Goal: Task Accomplishment & Management: Manage account settings

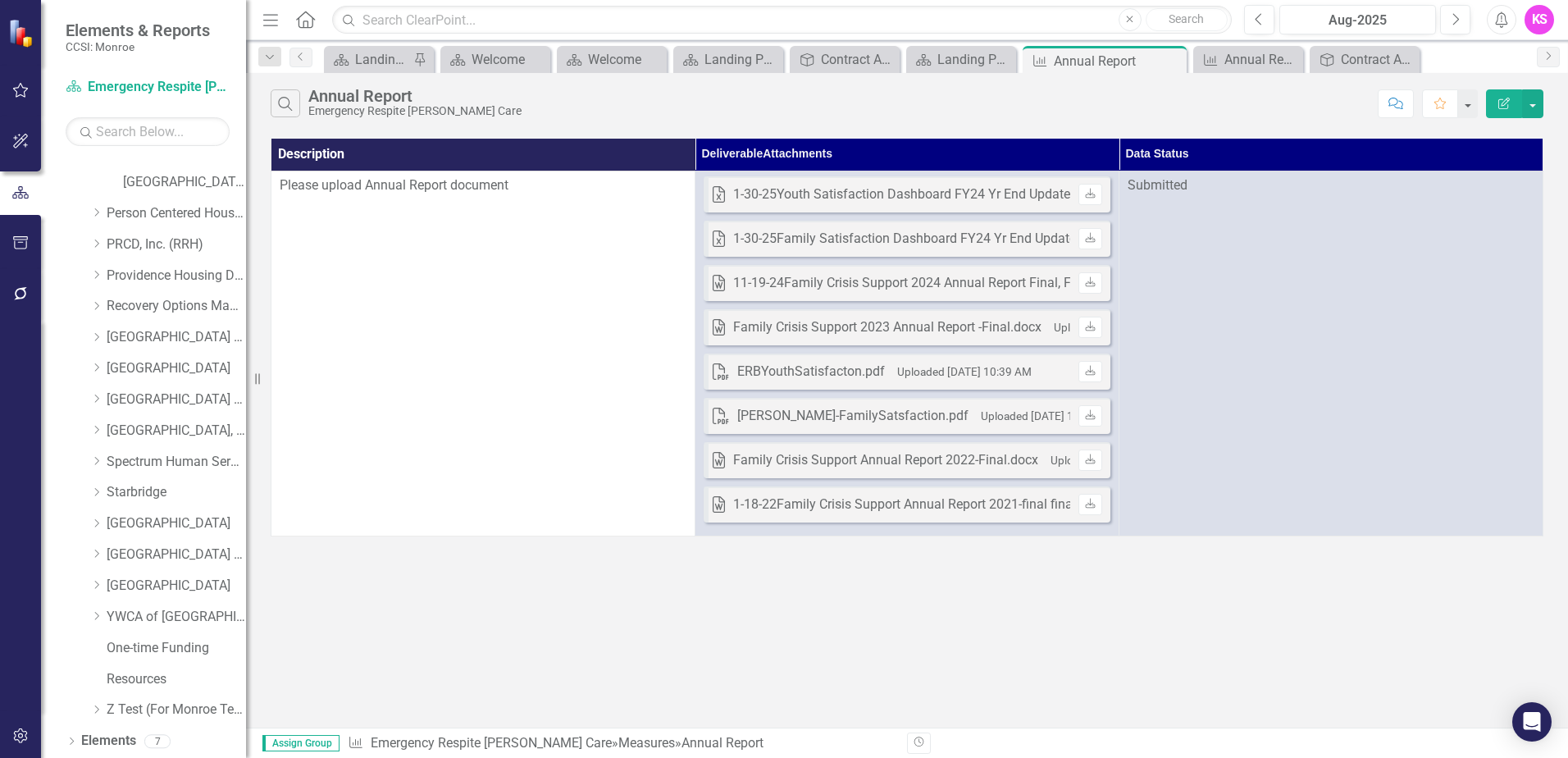
scroll to position [984, 0]
click at [99, 398] on icon "Dropdown" at bounding box center [96, 396] width 12 height 9
click at [170, 397] on link "[GEOGRAPHIC_DATA] (RRH)" at bounding box center [176, 398] width 139 height 19
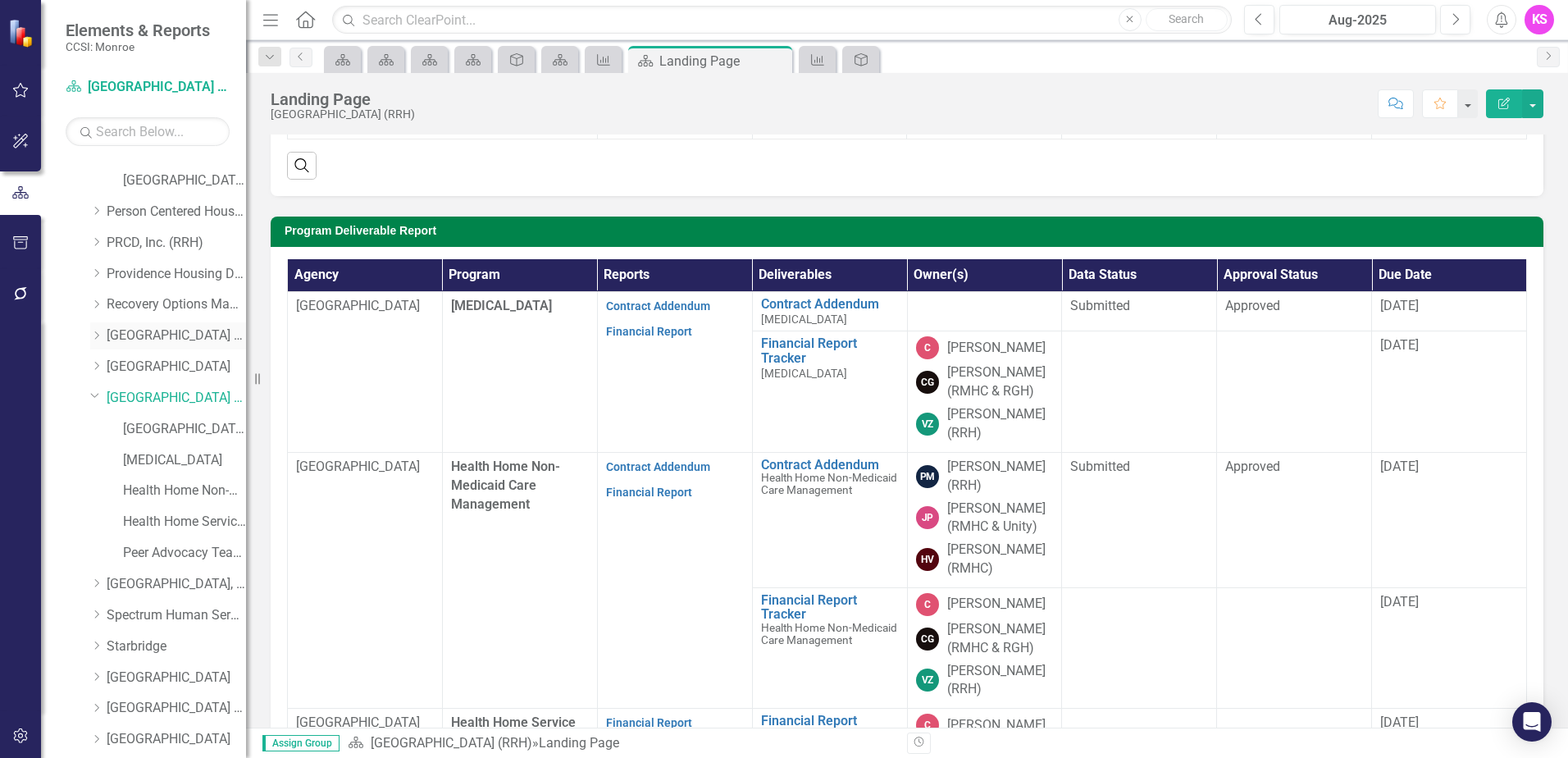
click at [99, 337] on icon "Dropdown" at bounding box center [96, 335] width 12 height 9
click at [171, 333] on link "[GEOGRAPHIC_DATA] (RRH)" at bounding box center [176, 336] width 139 height 19
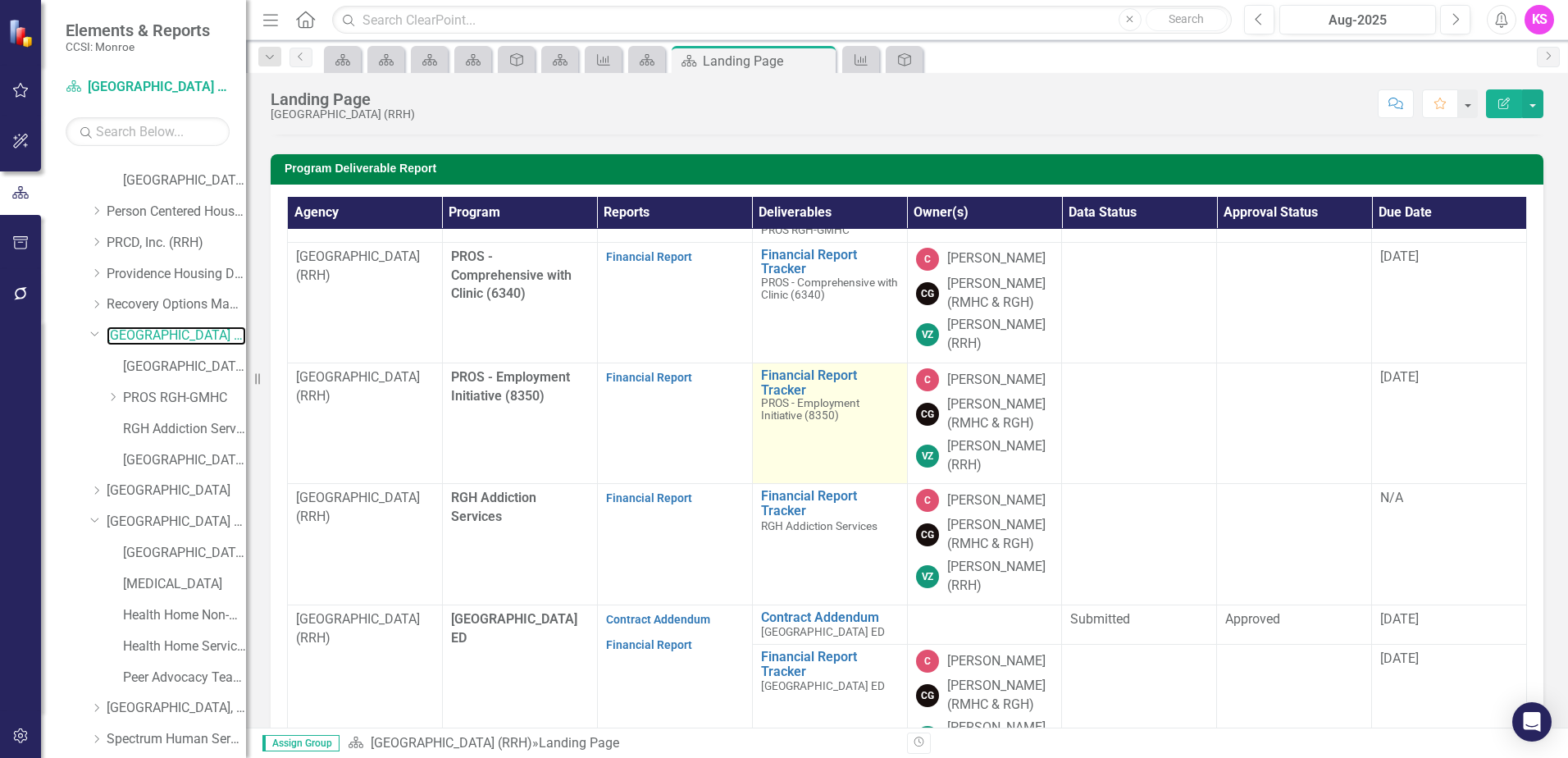
scroll to position [421, 0]
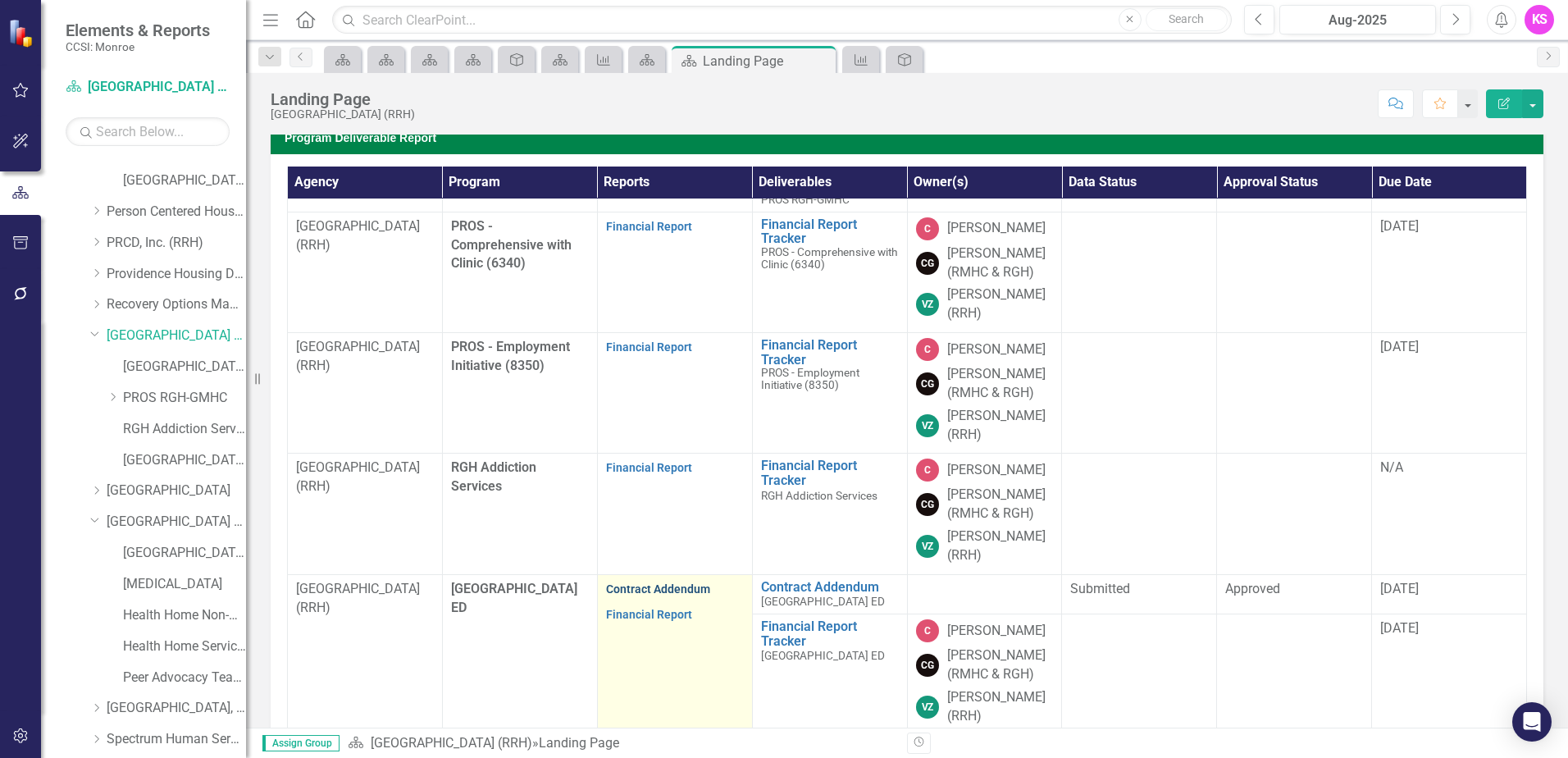
click at [648, 583] on link "Contract Addendum" at bounding box center [657, 589] width 104 height 13
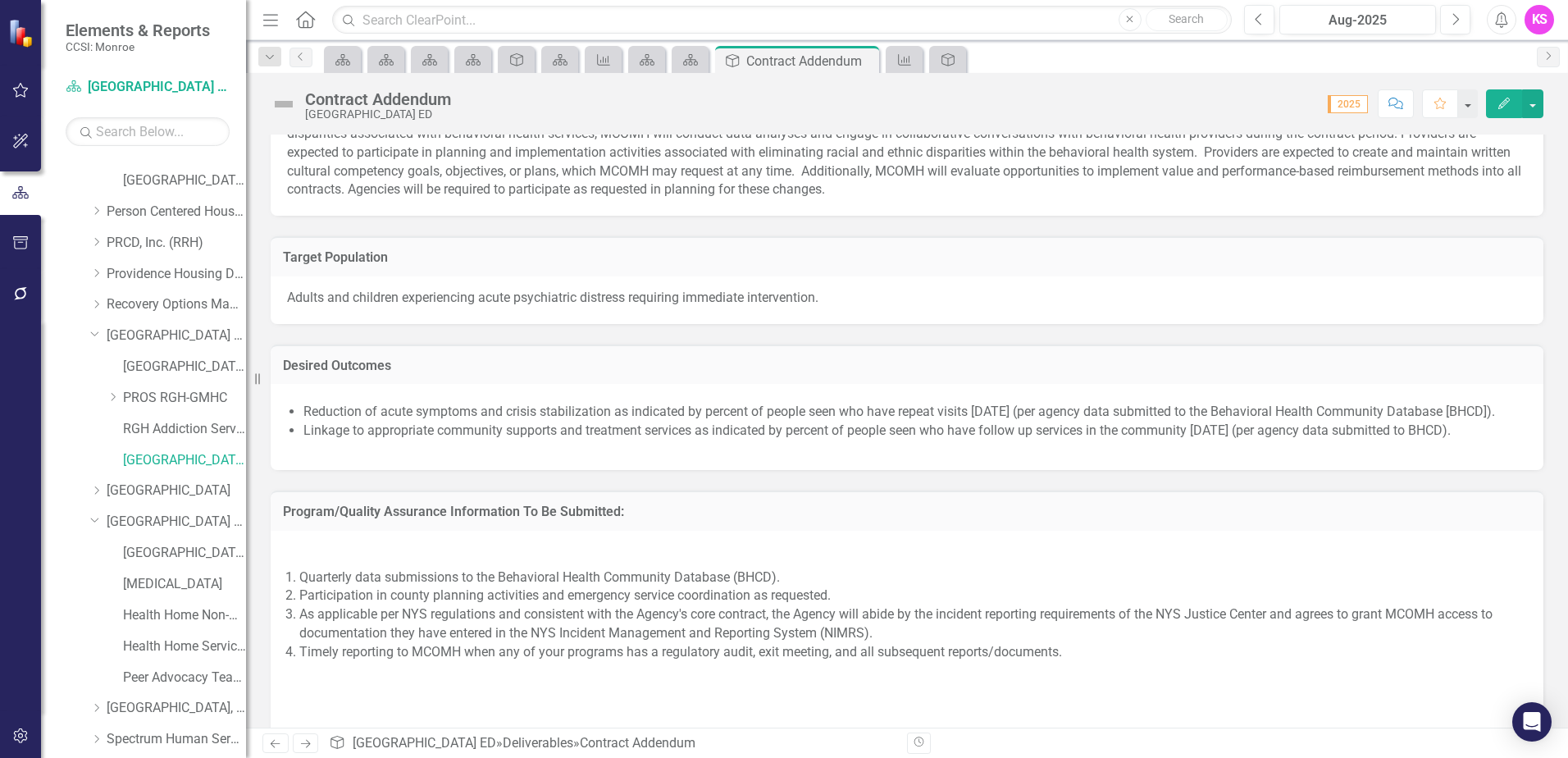
scroll to position [984, 0]
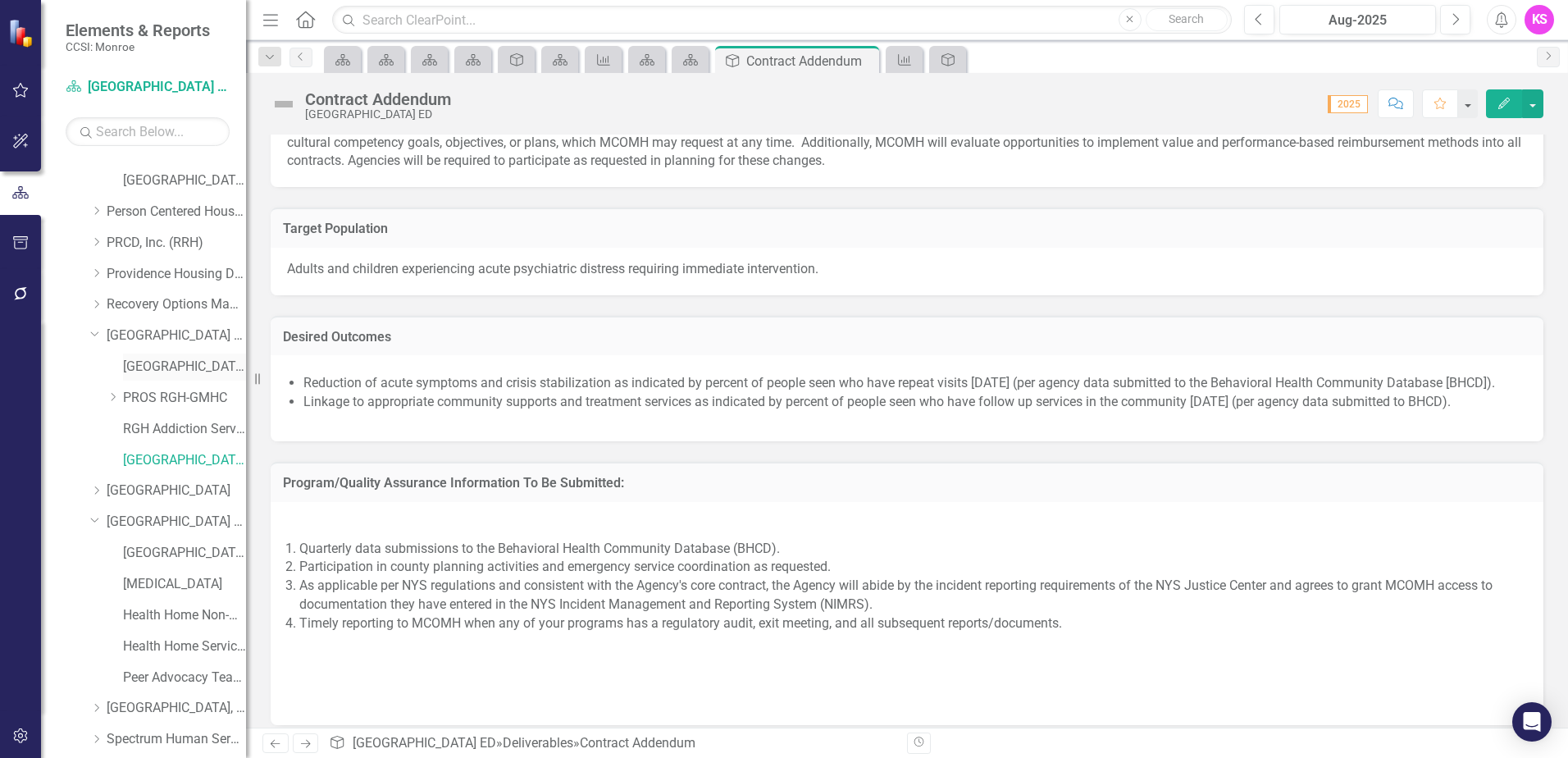
click at [168, 367] on link "[GEOGRAPHIC_DATA] (RRH) (MCOMH Internal)" at bounding box center [184, 367] width 123 height 19
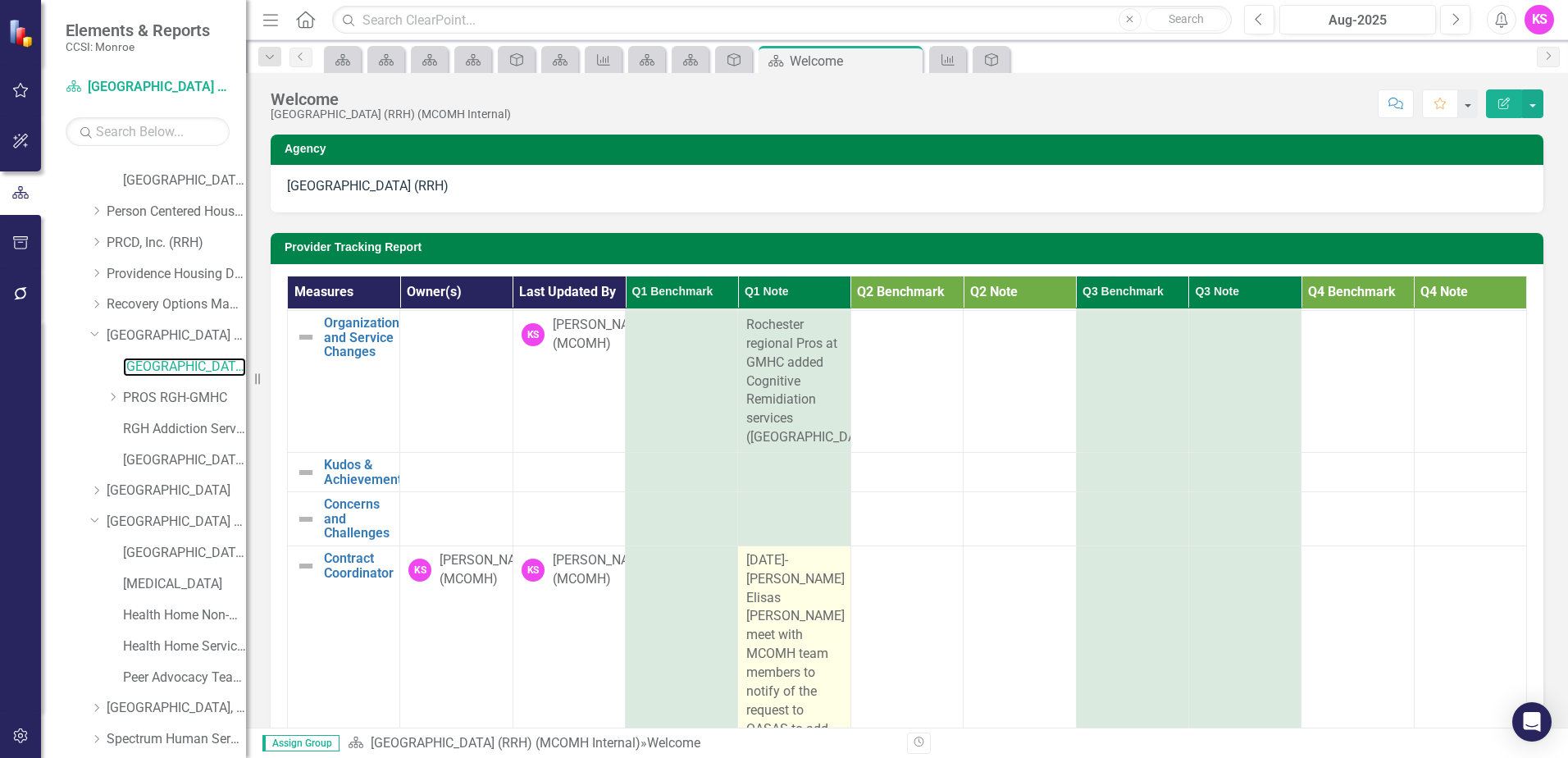
scroll to position [1067, 0]
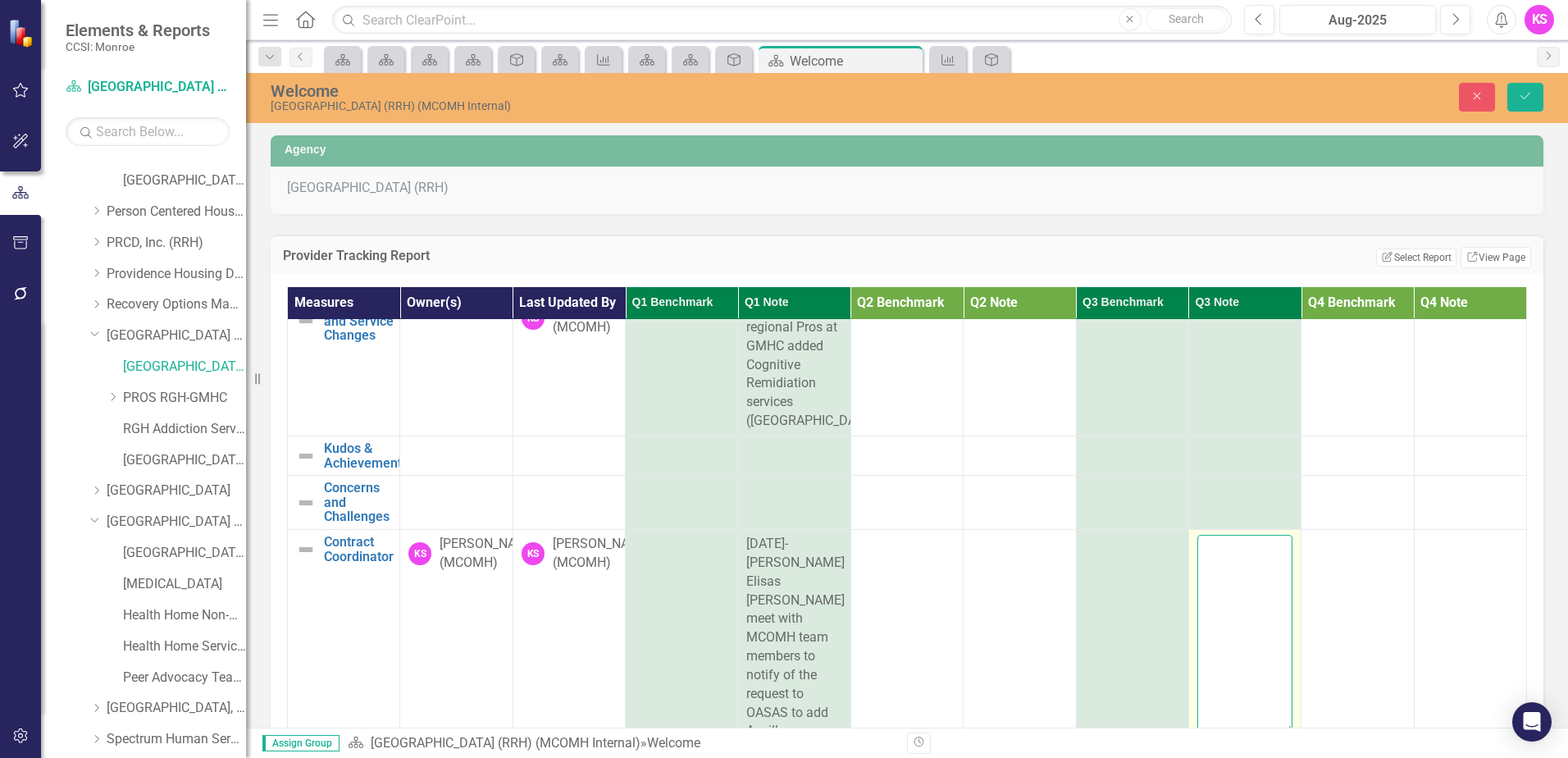
click at [1209, 535] on textarea at bounding box center [1244, 633] width 95 height 199
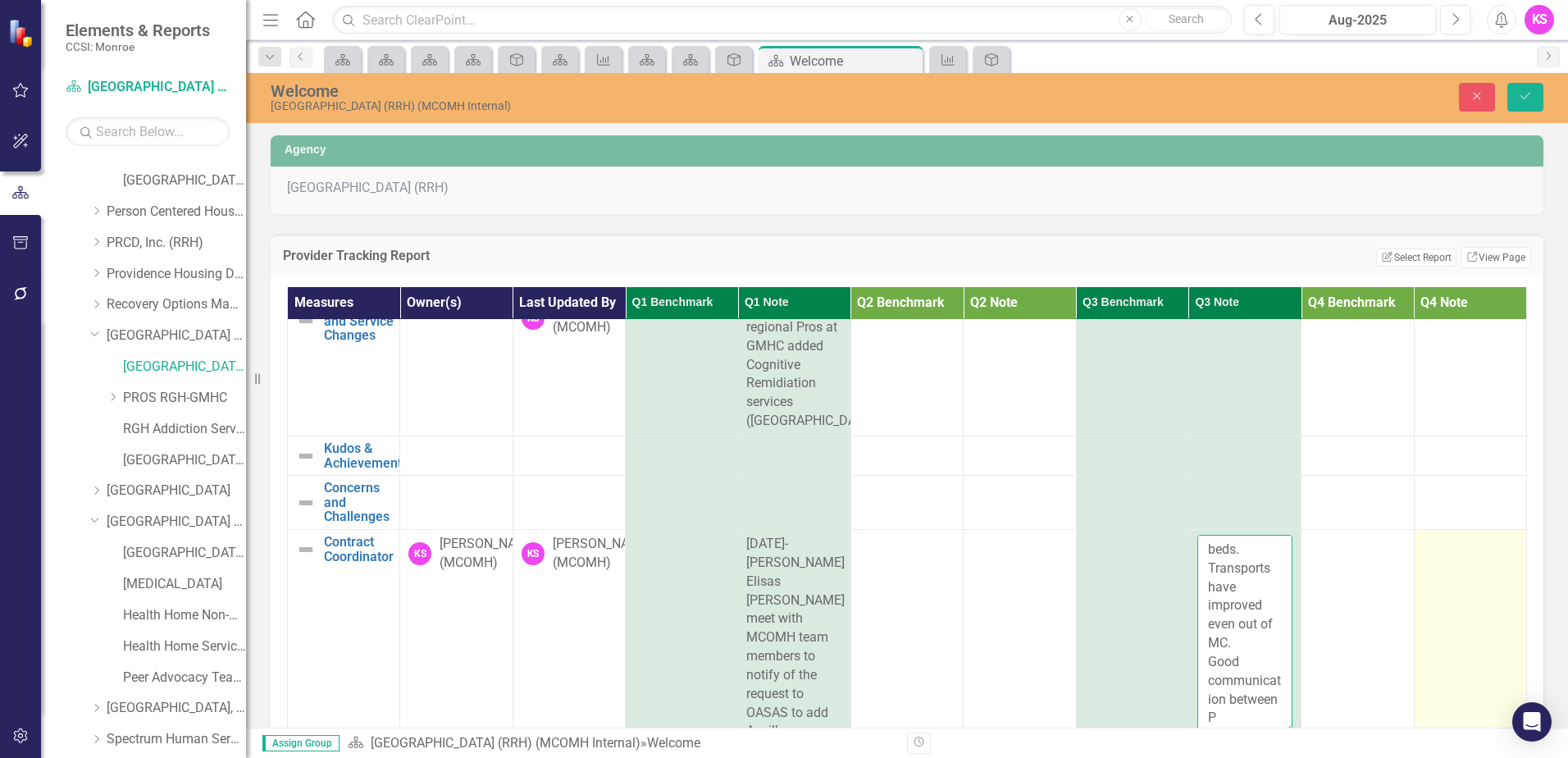
scroll to position [462, 0]
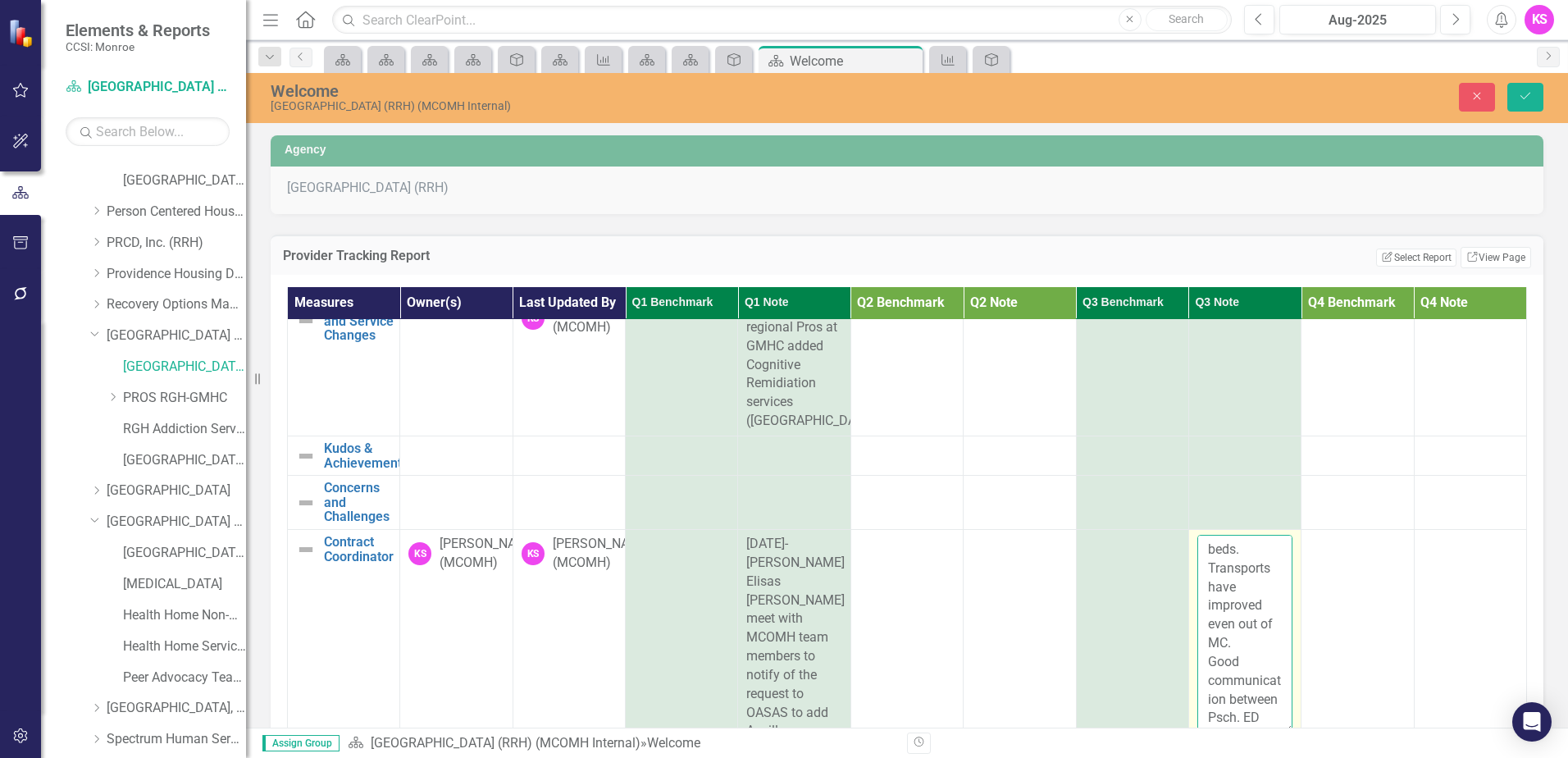
click at [1248, 649] on textarea "9/11- Attended Emergency Services 1/4 meeting. RGH reported higher volumn in la…" at bounding box center [1244, 633] width 95 height 199
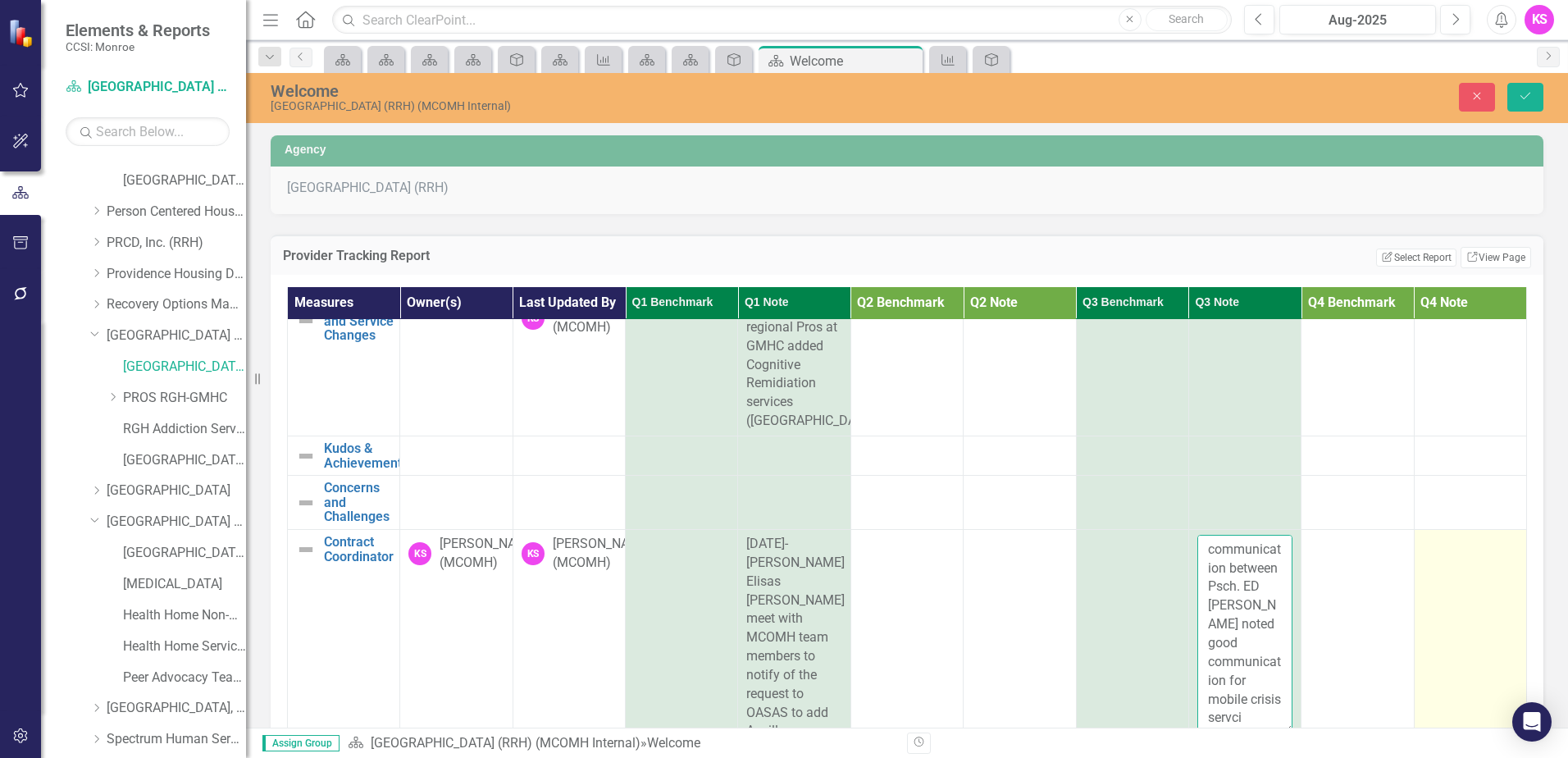
scroll to position [612, 0]
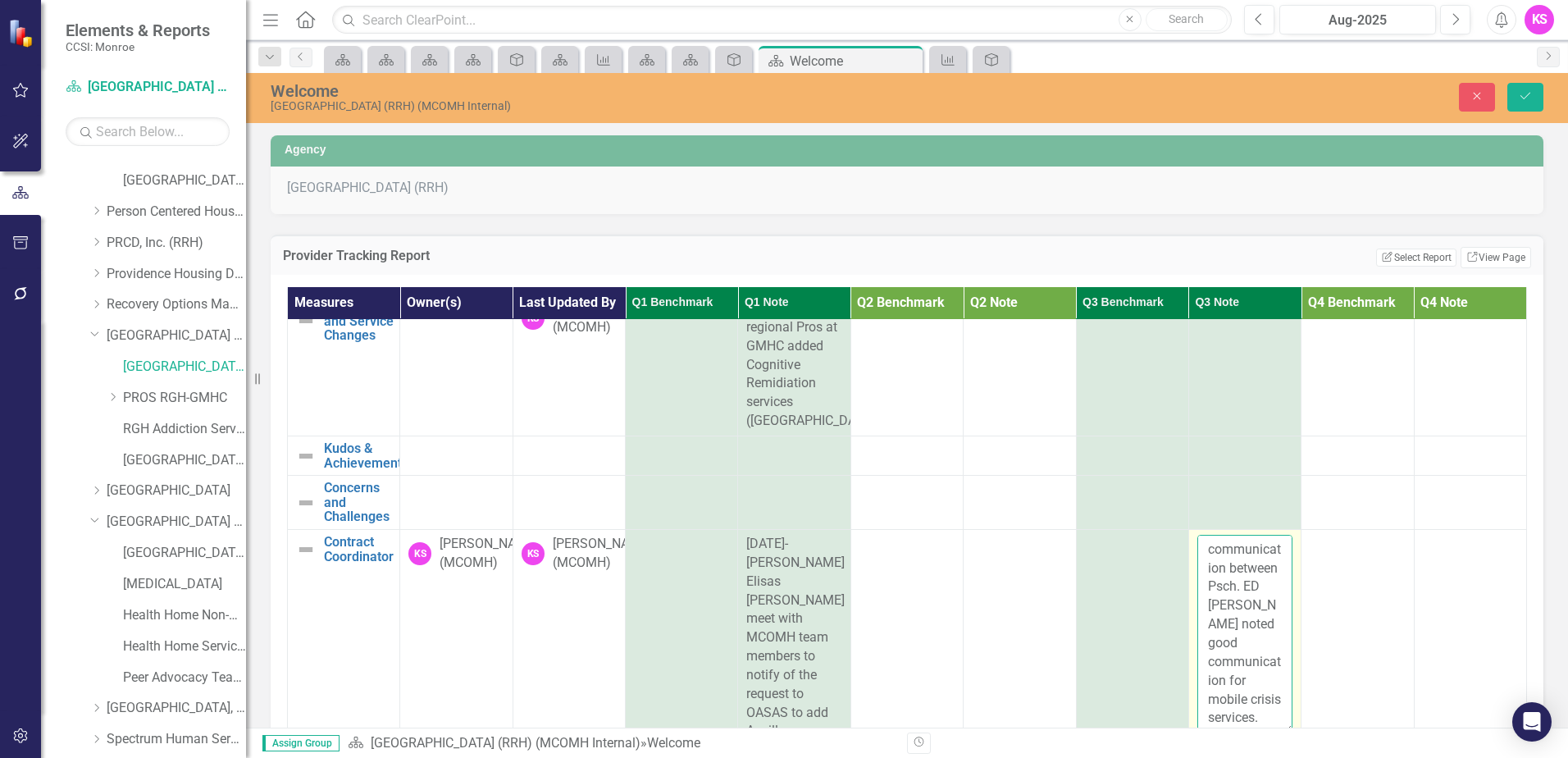
click at [1246, 650] on textarea "9/11- Attended Emergency Services 1/4 meeting. RGH reported higher volumn in la…" at bounding box center [1244, 633] width 95 height 199
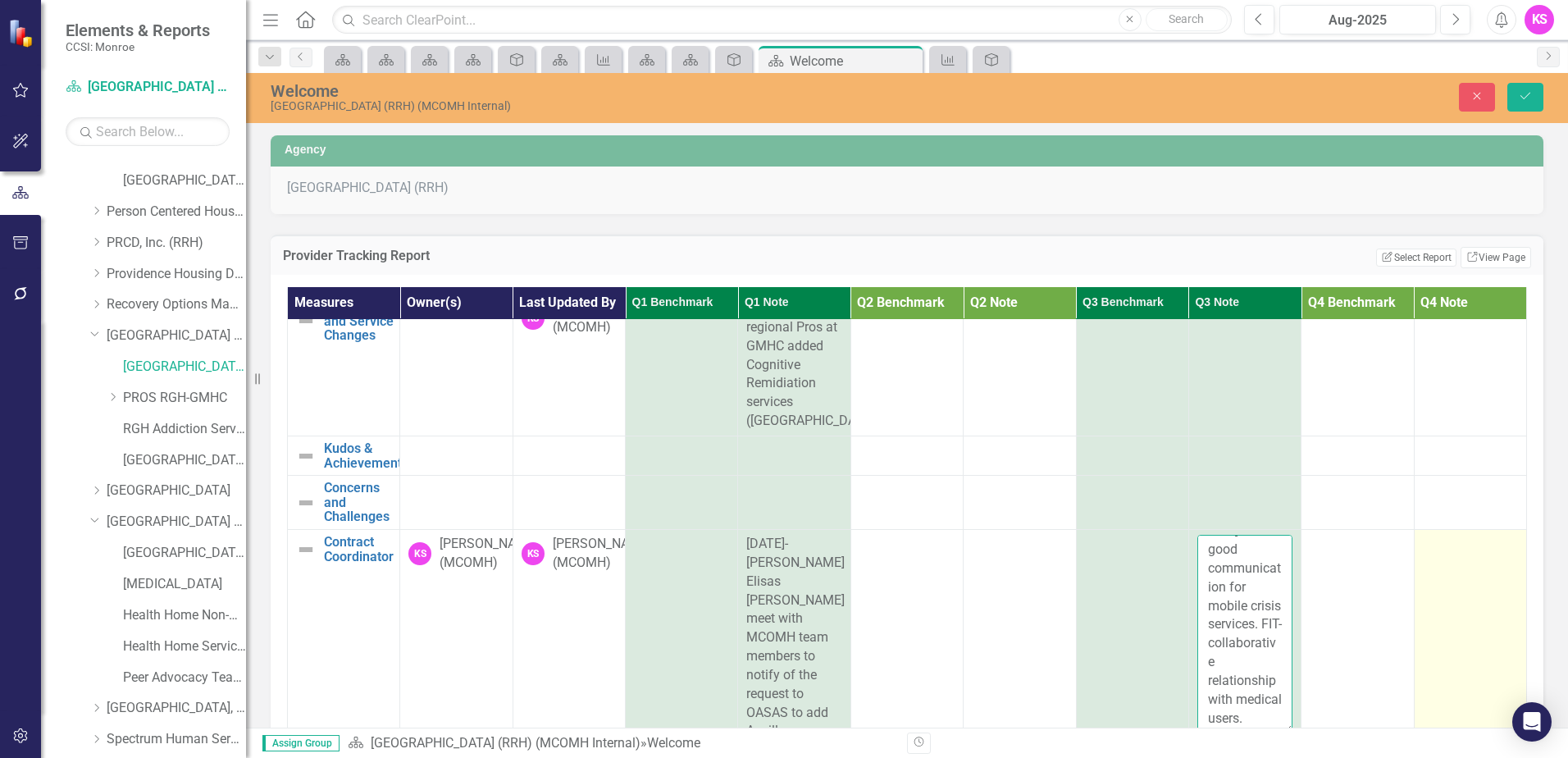
scroll to position [761, 0]
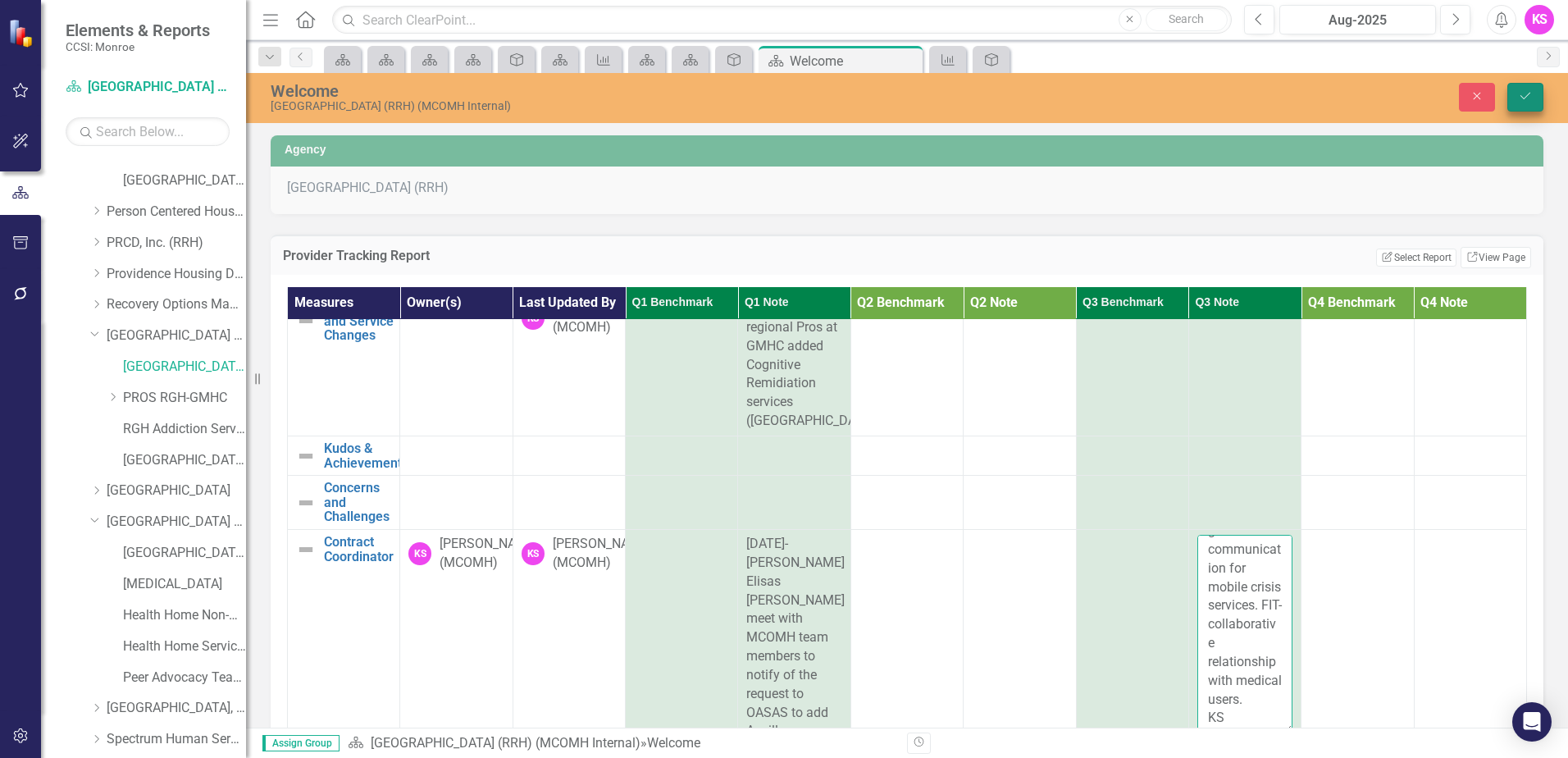
type textarea "9/11- Attended Emergency Services 1/4 meeting. RGH reported higher volumn in la…"
click at [1522, 97] on icon "Save" at bounding box center [1524, 95] width 15 height 11
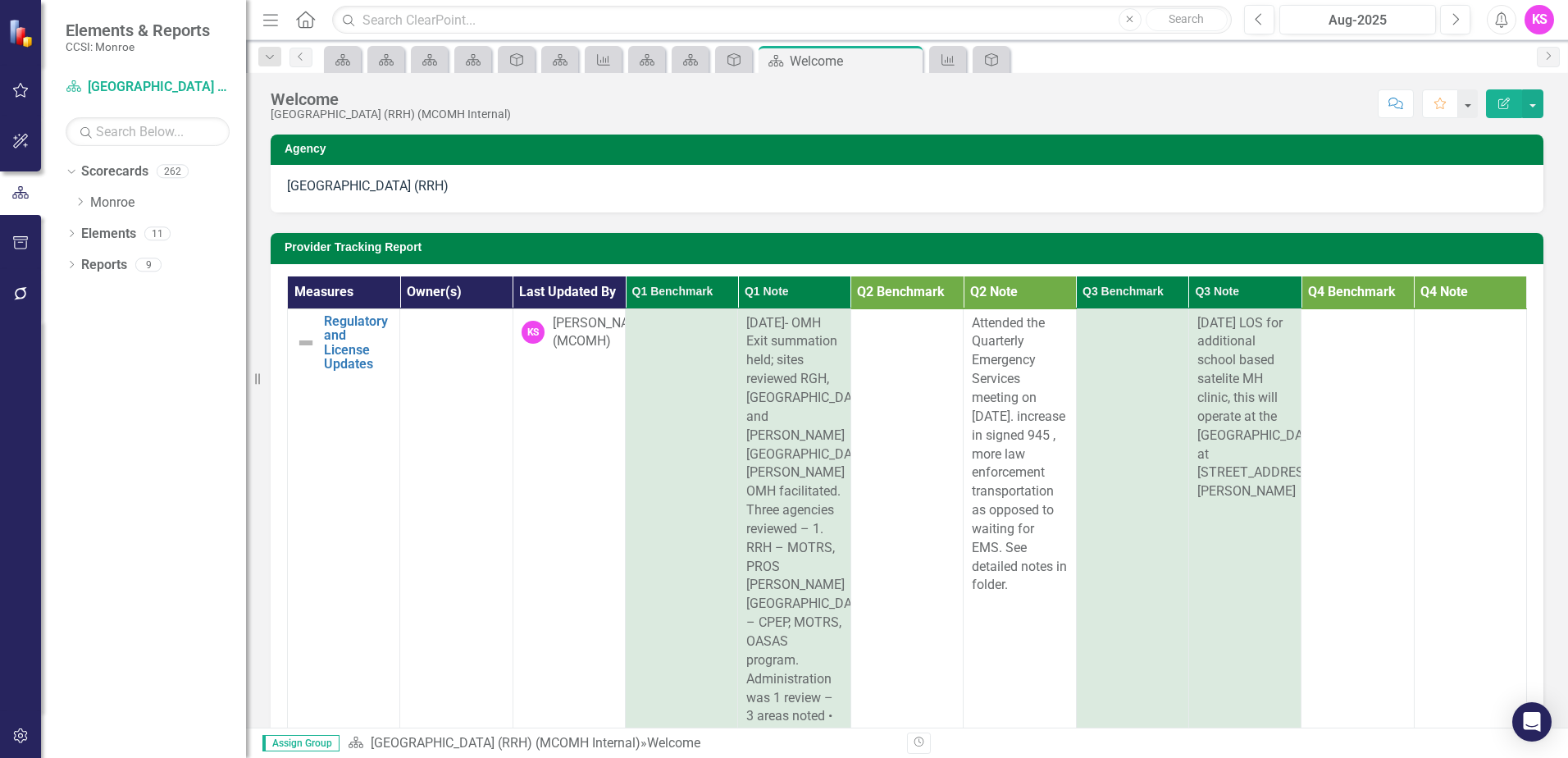
scroll to position [0, 0]
click at [81, 205] on icon "Dropdown" at bounding box center [80, 201] width 12 height 9
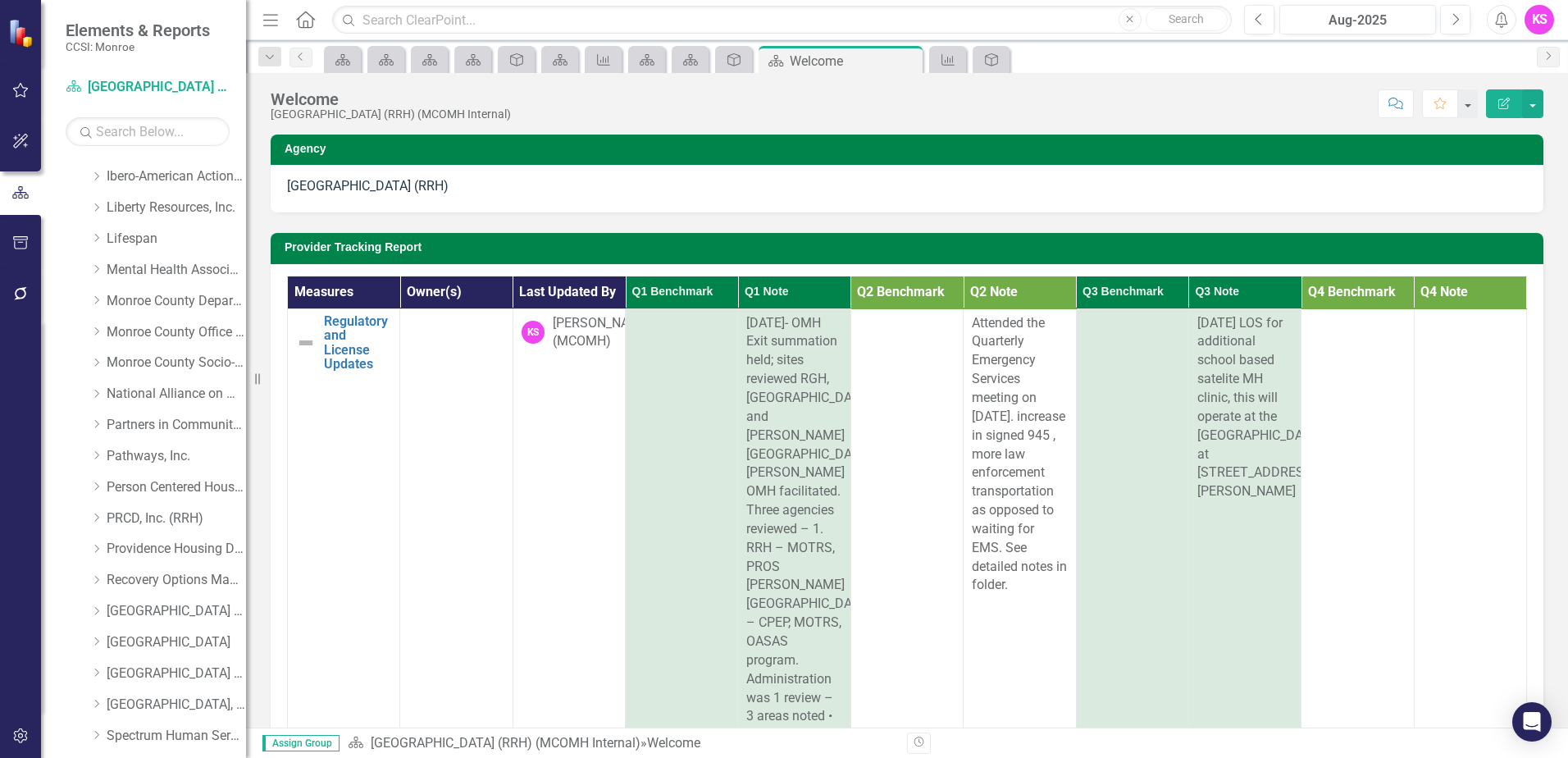
scroll to position [656, 0]
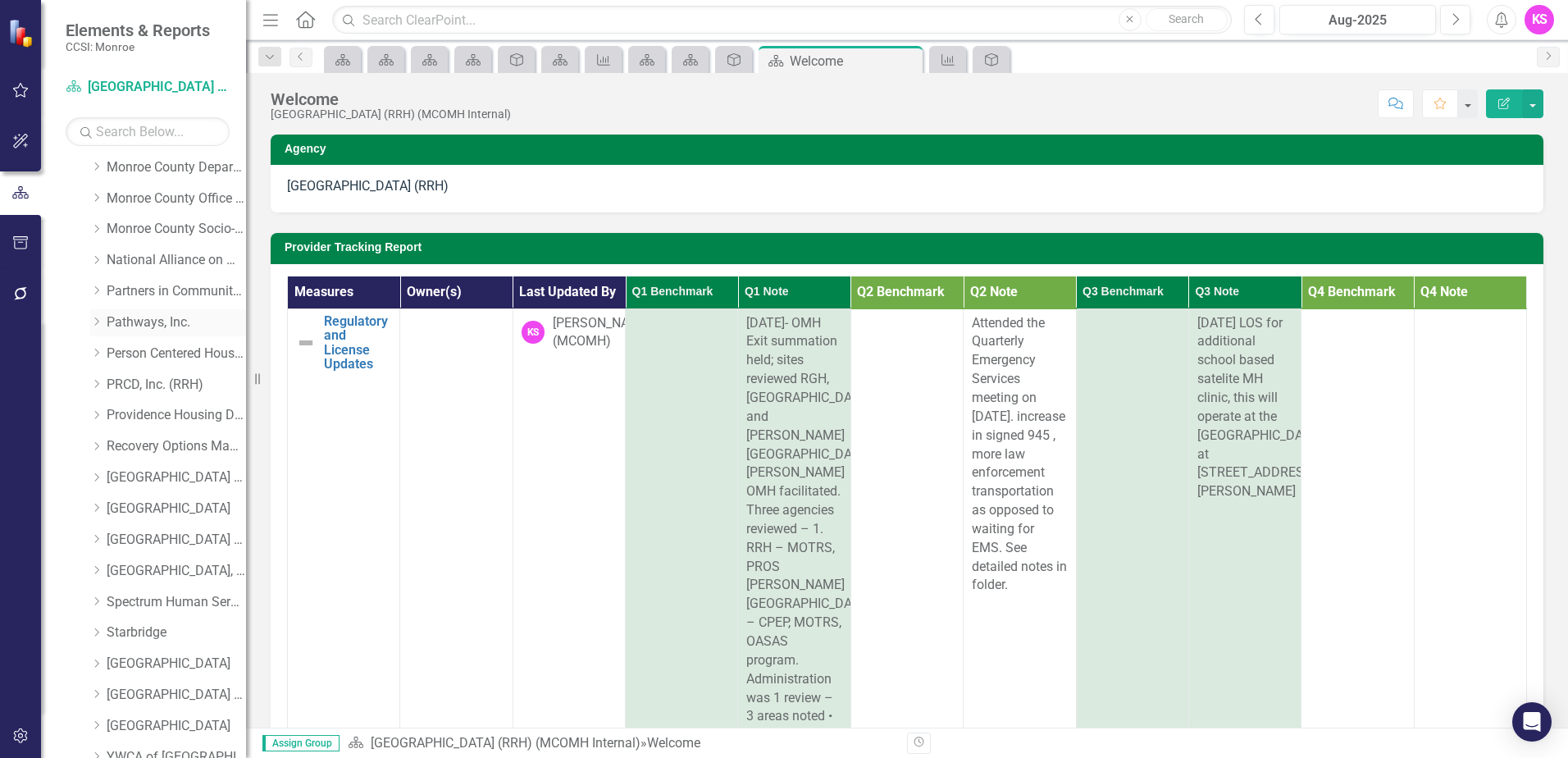
click at [99, 319] on icon "Dropdown" at bounding box center [96, 321] width 12 height 9
click at [151, 321] on link "Pathways, Inc." at bounding box center [176, 323] width 139 height 19
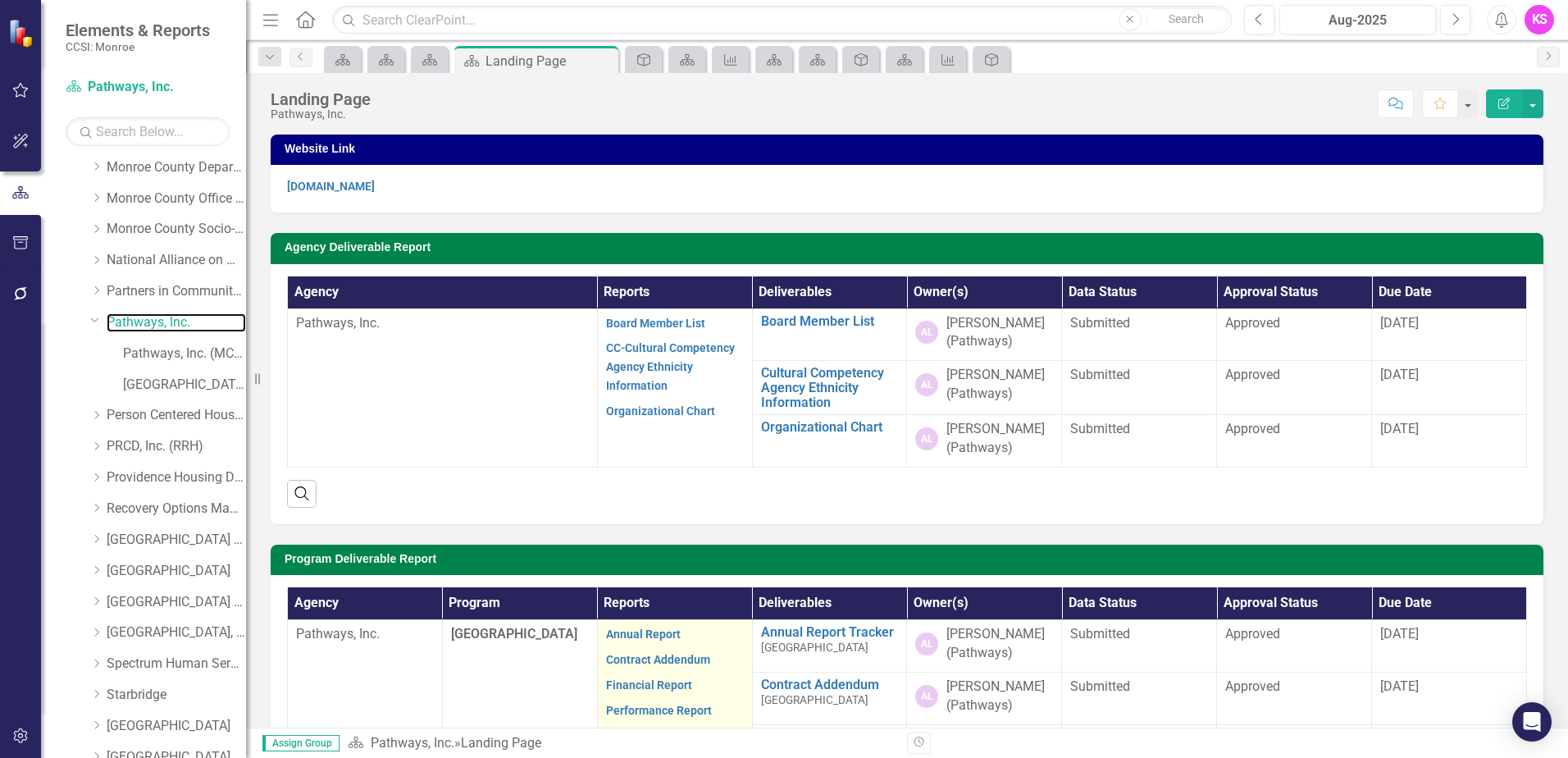
scroll to position [246, 0]
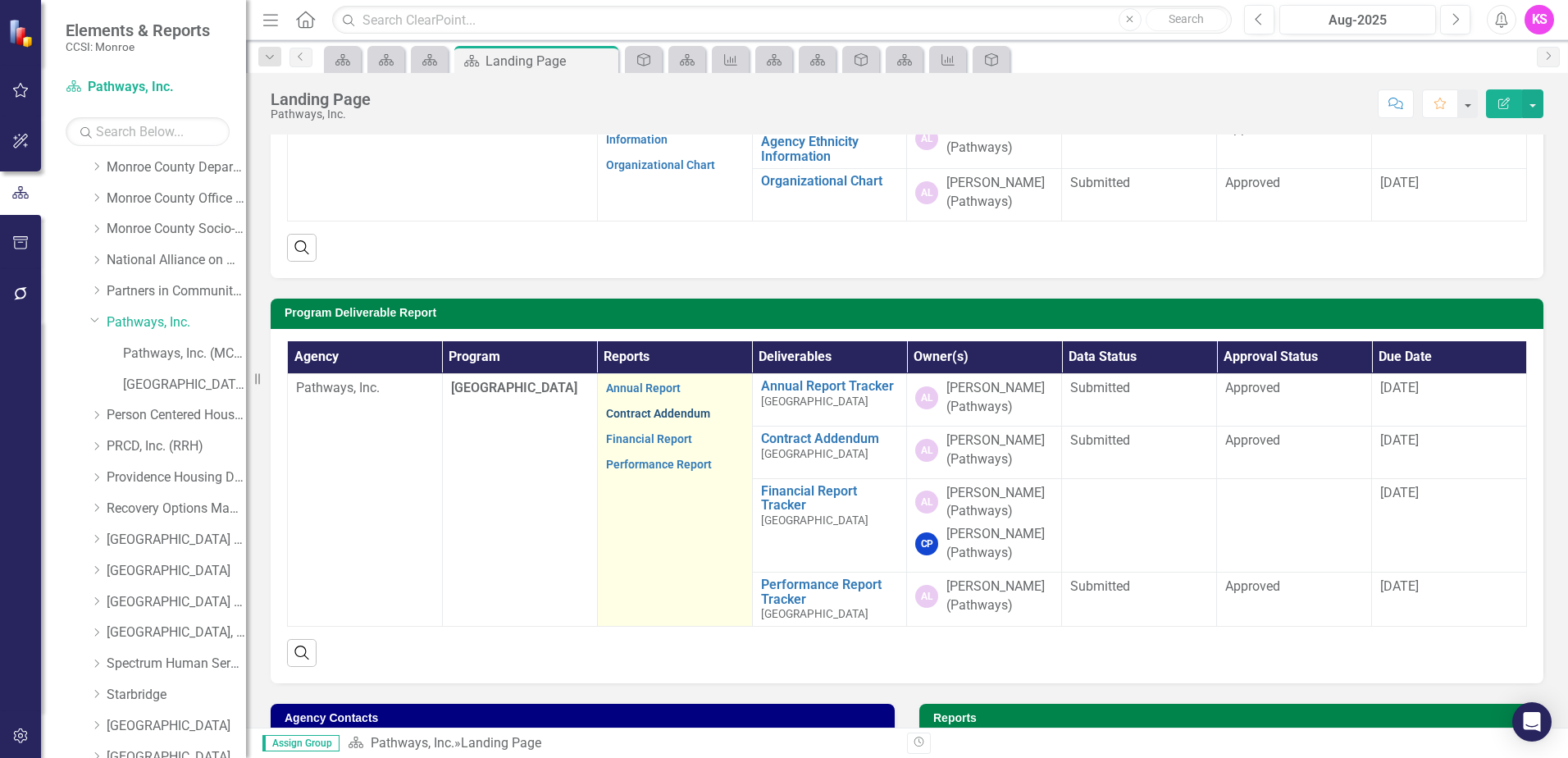
click at [639, 417] on link "Contract Addendum" at bounding box center [657, 413] width 104 height 13
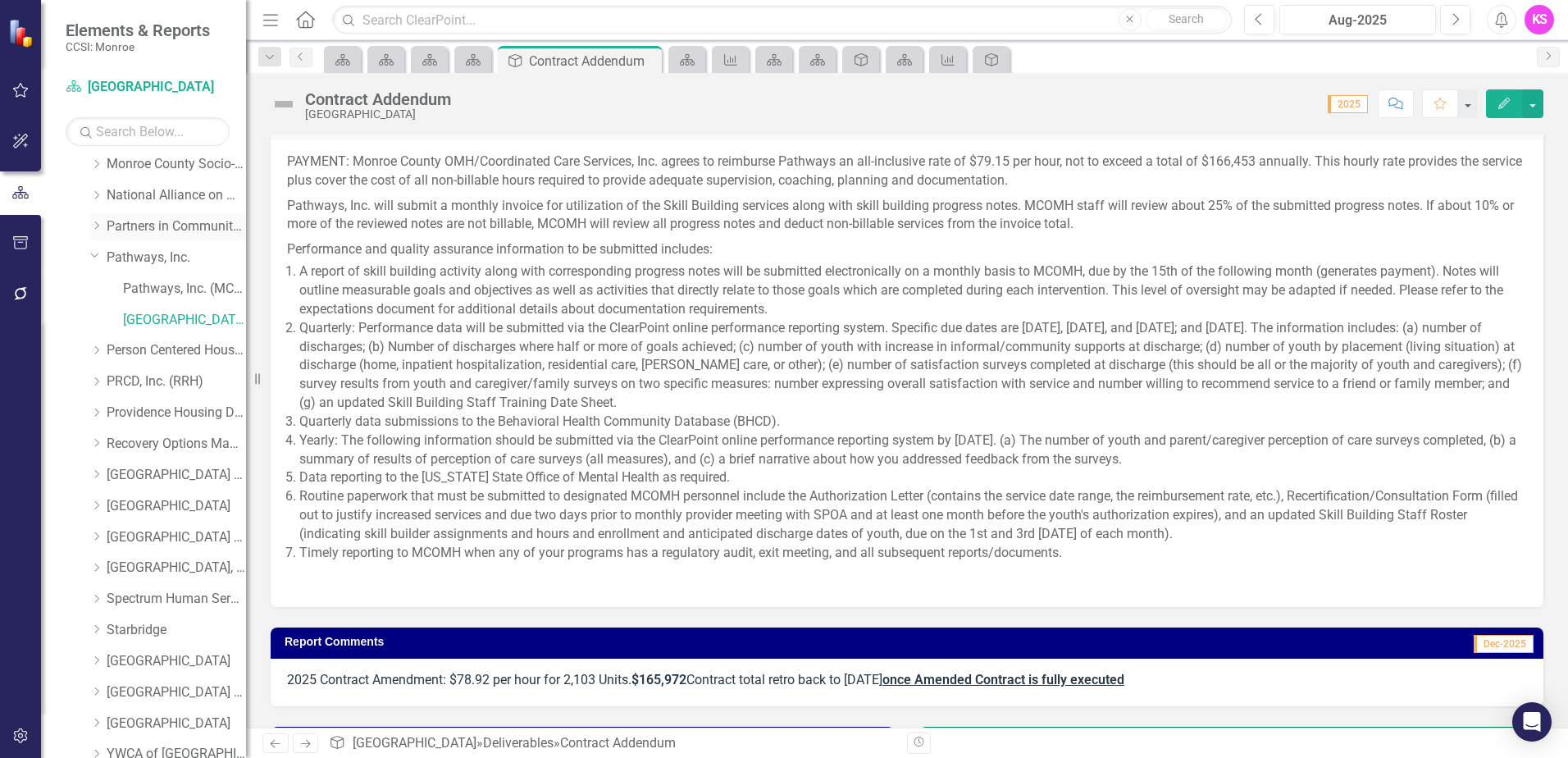
scroll to position [727, 0]
click at [99, 437] on icon "Dropdown" at bounding box center [96, 437] width 12 height 9
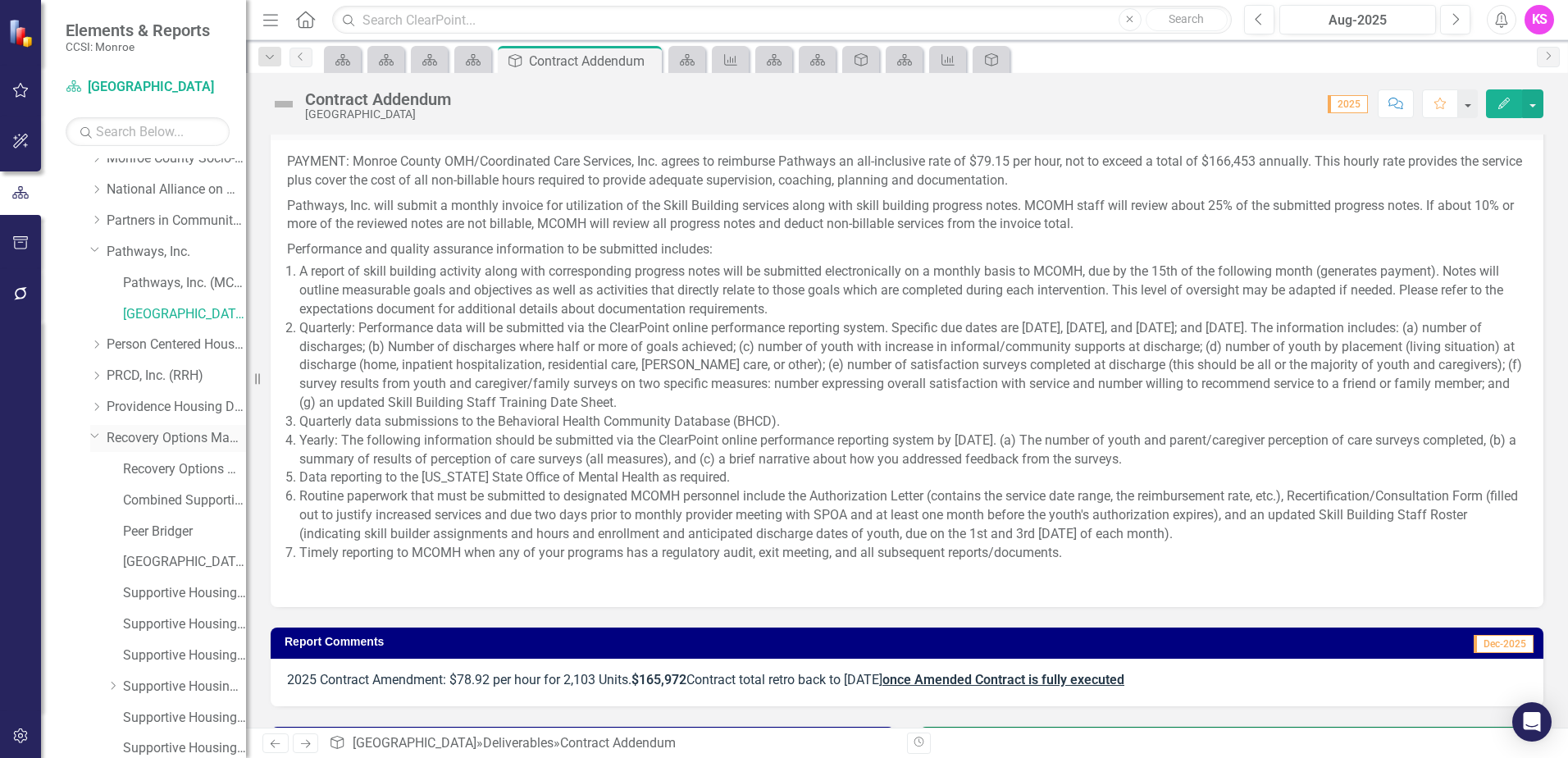
click at [162, 437] on link "Recovery Options Made Easy" at bounding box center [176, 438] width 139 height 19
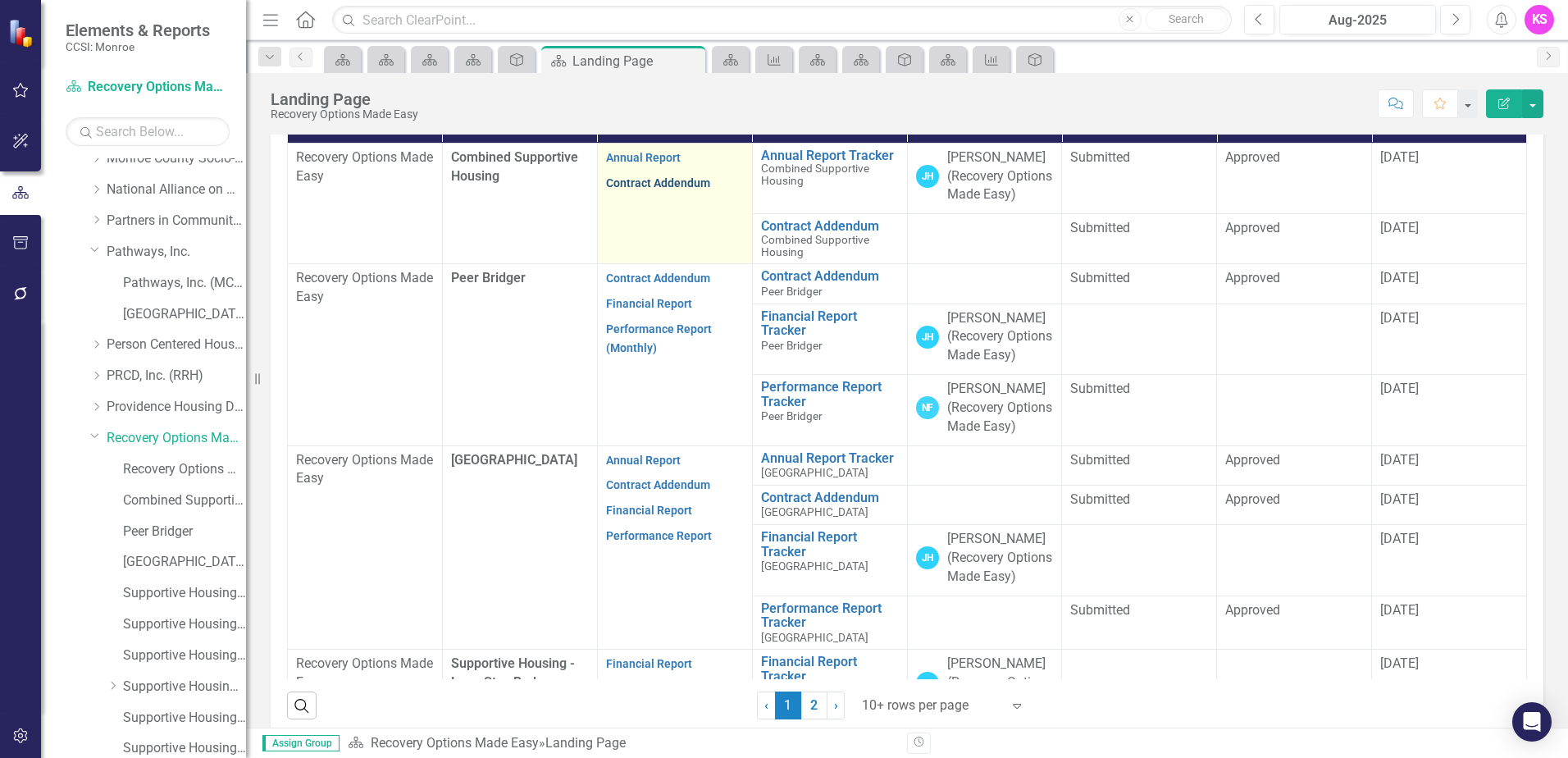
click at [668, 189] on link "Contract Addendum" at bounding box center [657, 182] width 104 height 13
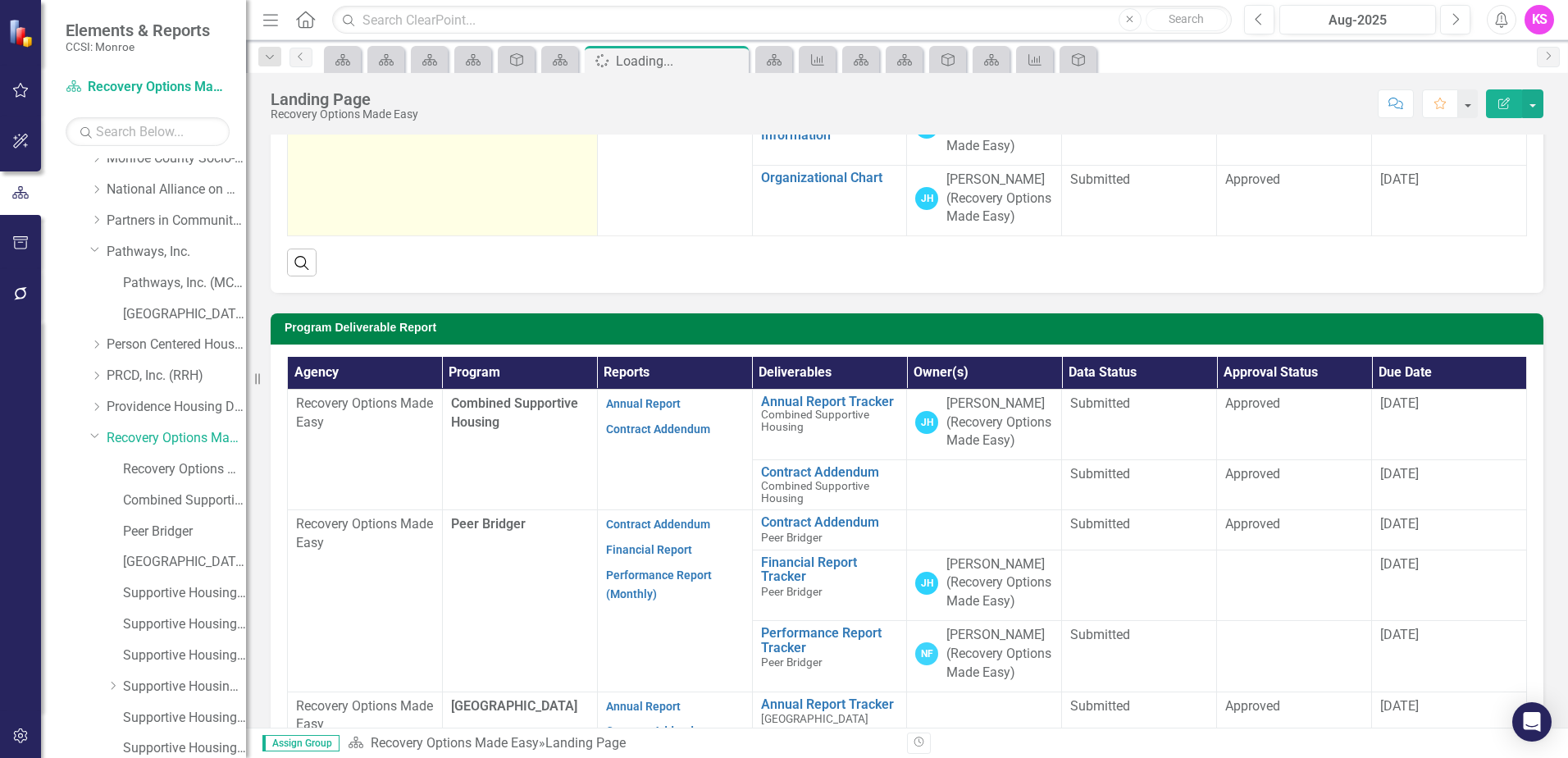
scroll to position [328, 0]
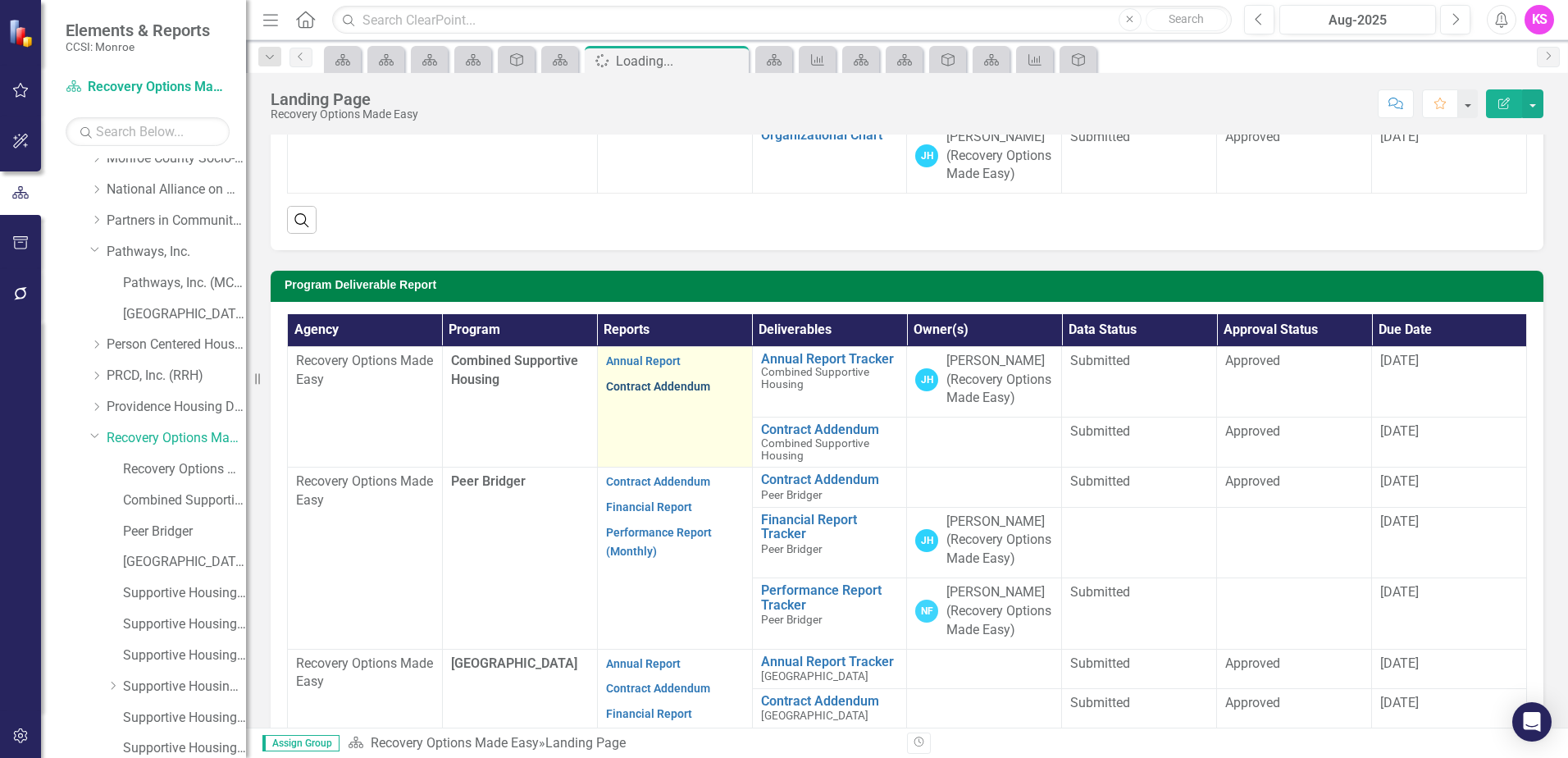
click at [636, 393] on link "Contract Addendum" at bounding box center [657, 386] width 104 height 13
click at [660, 393] on link "Contract Addendum" at bounding box center [657, 386] width 104 height 13
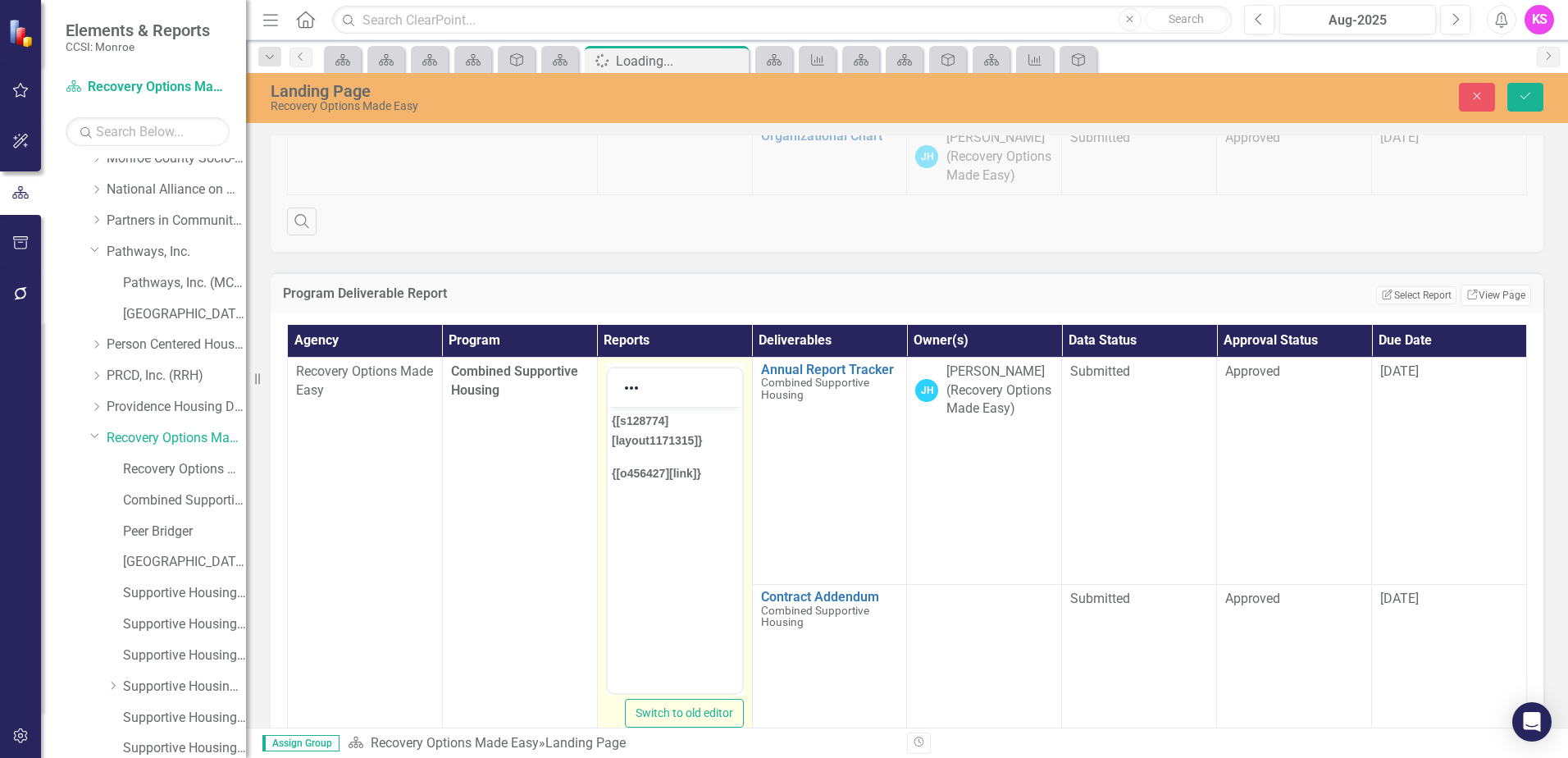
scroll to position [0, 0]
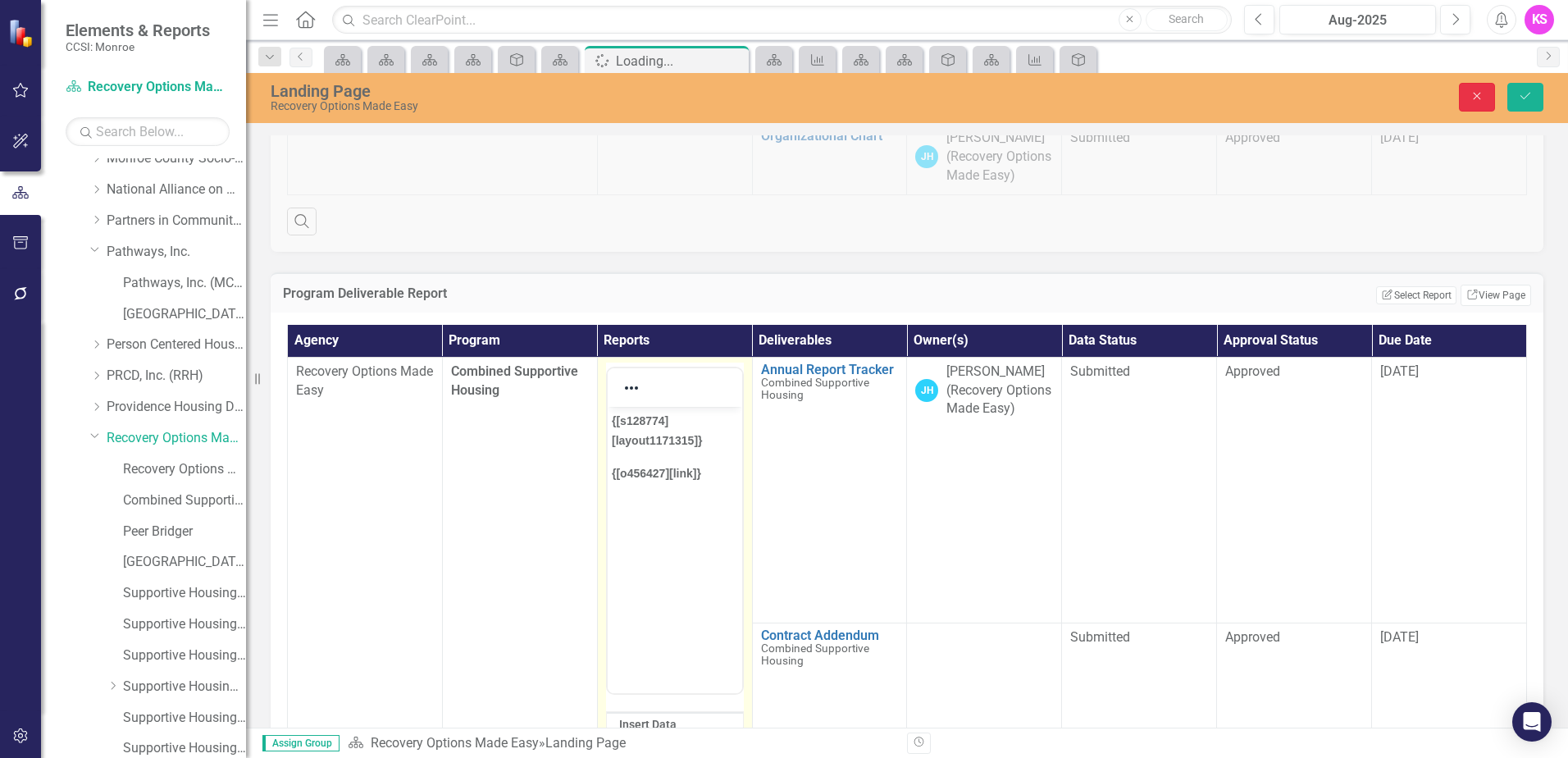
click at [1478, 99] on icon "Close" at bounding box center [1476, 95] width 15 height 11
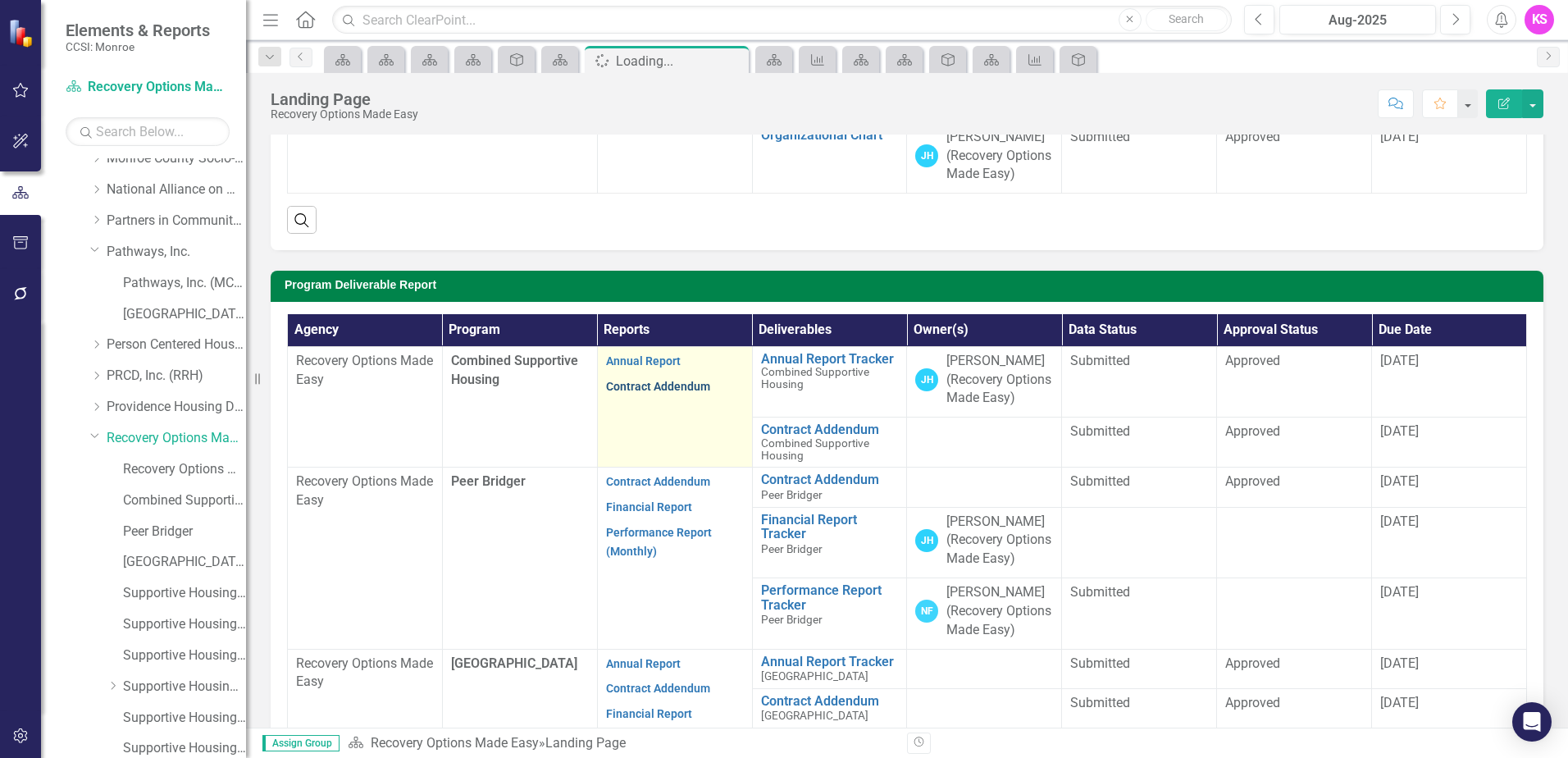
click at [667, 393] on link "Contract Addendum" at bounding box center [657, 386] width 104 height 13
click at [639, 393] on link "Contract Addendum" at bounding box center [657, 386] width 104 height 13
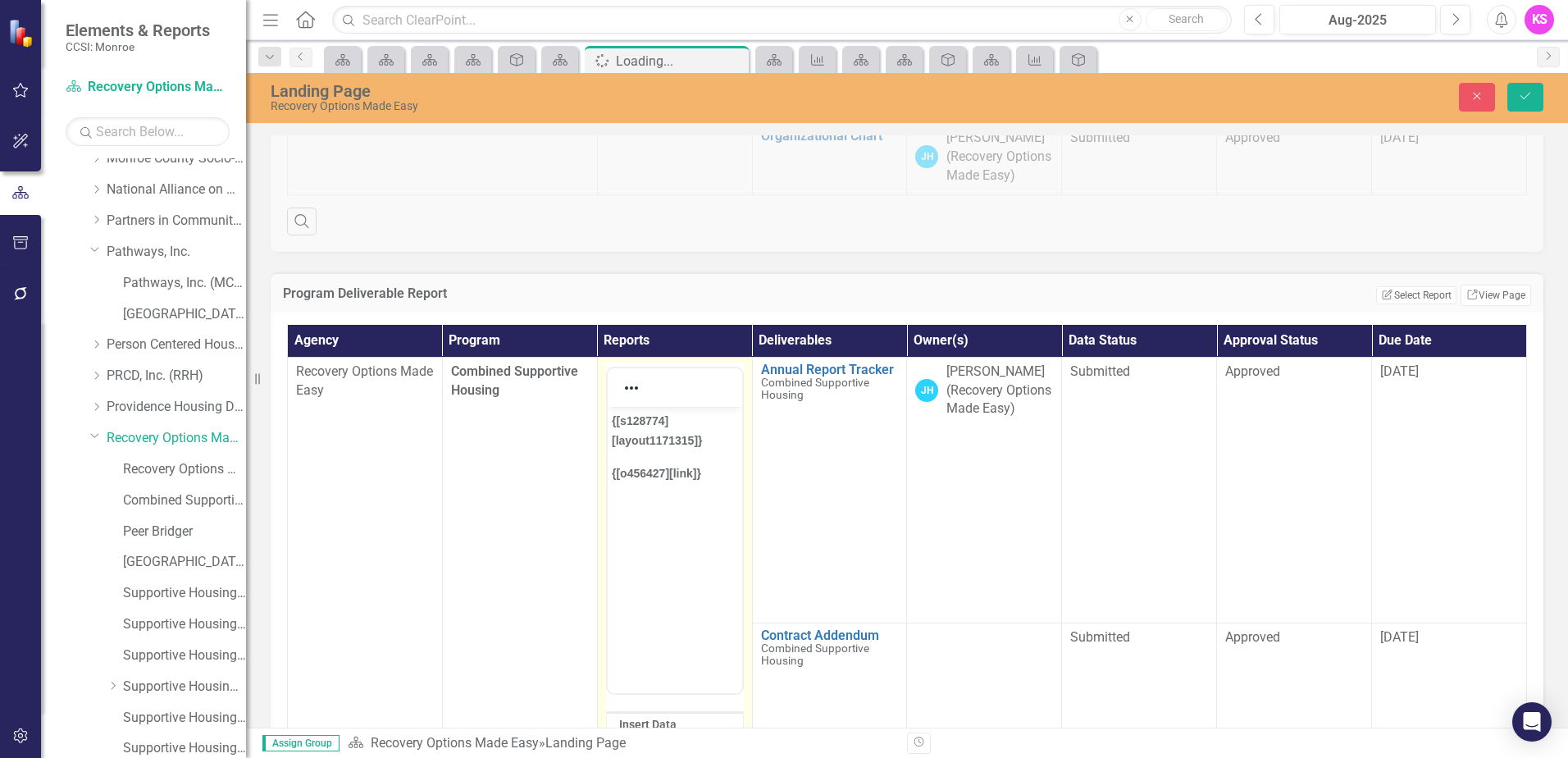
click at [734, 241] on div "Agency Deliverable Report Agency Reports Deliverables Owner(s) Data Status Appr…" at bounding box center [907, 69] width 1297 height 366
click at [1470, 99] on icon "Close" at bounding box center [1476, 95] width 15 height 11
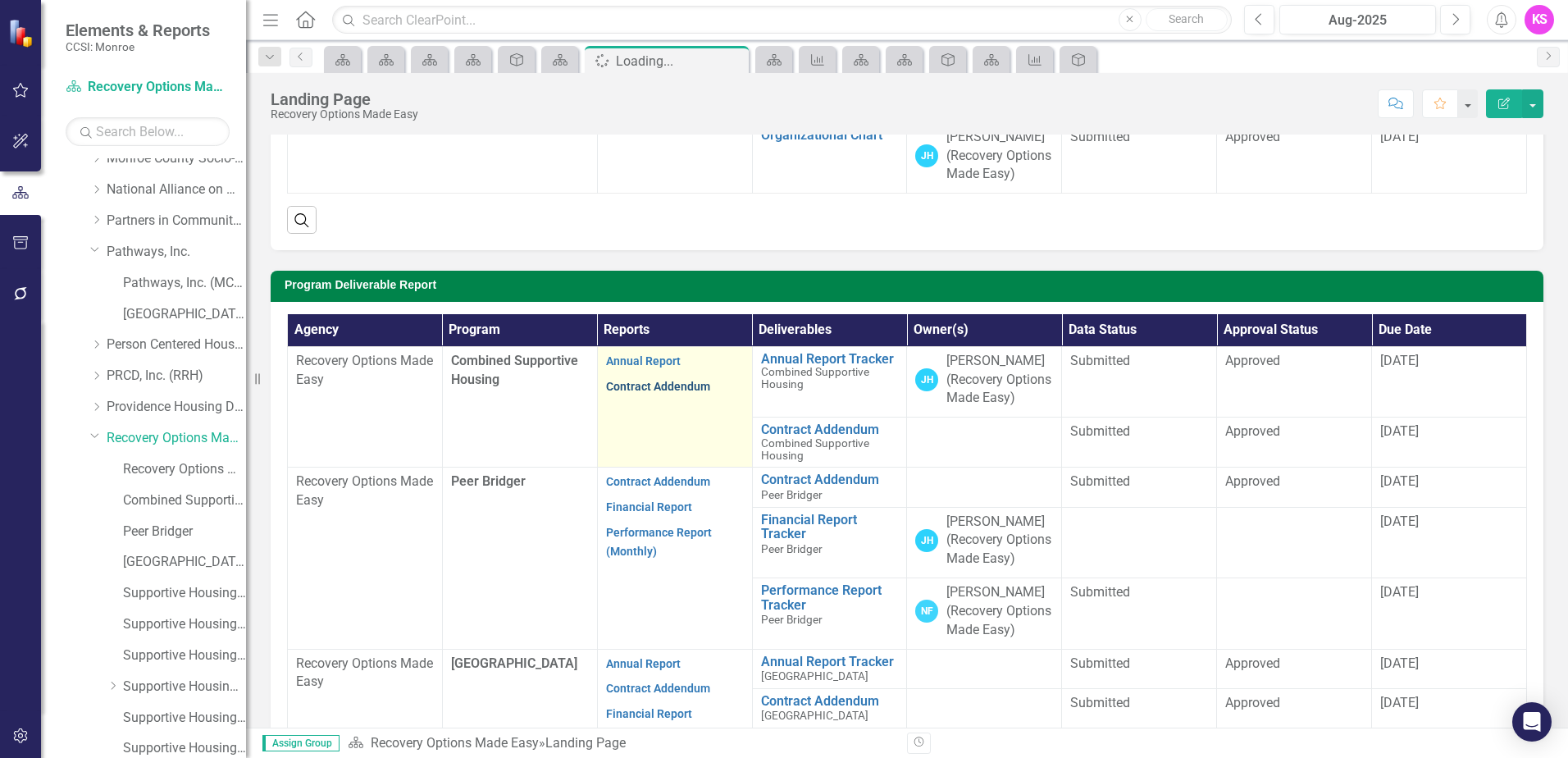
click at [680, 393] on link "Contract Addendum" at bounding box center [657, 386] width 104 height 13
click at [682, 393] on link "Contract Addendum" at bounding box center [657, 386] width 104 height 13
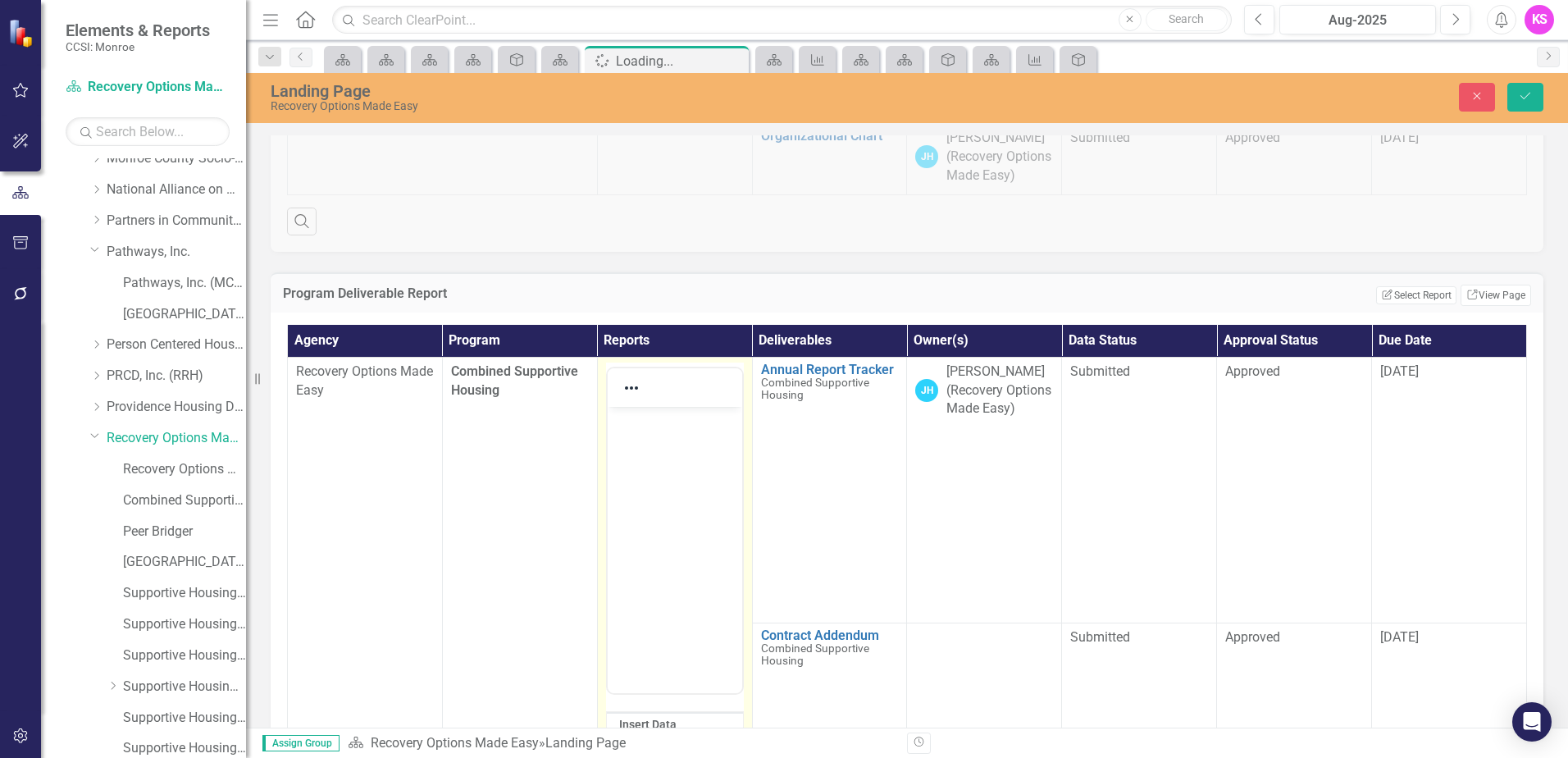
click at [682, 404] on div at bounding box center [674, 387] width 135 height 32
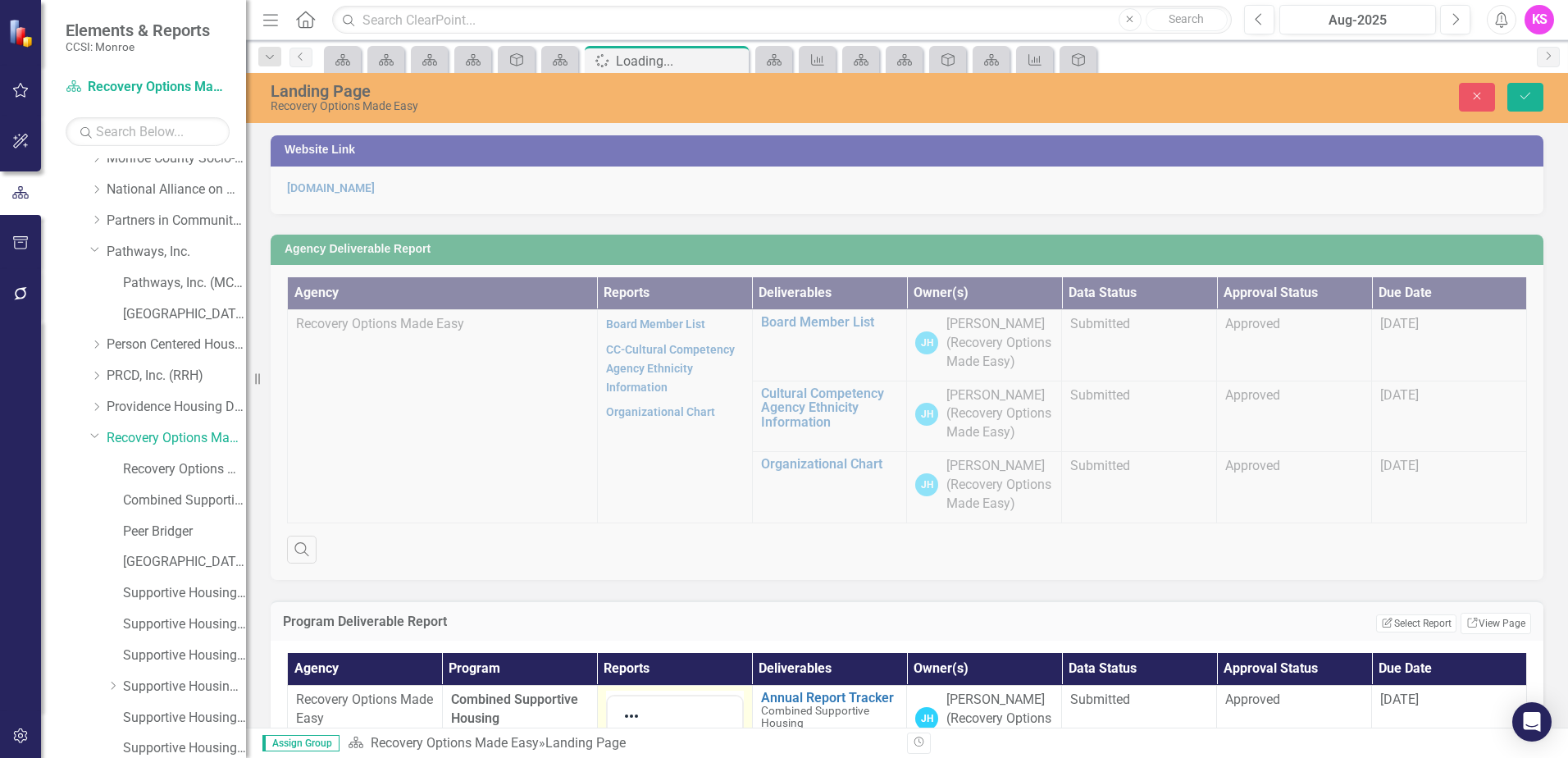
scroll to position [410, 0]
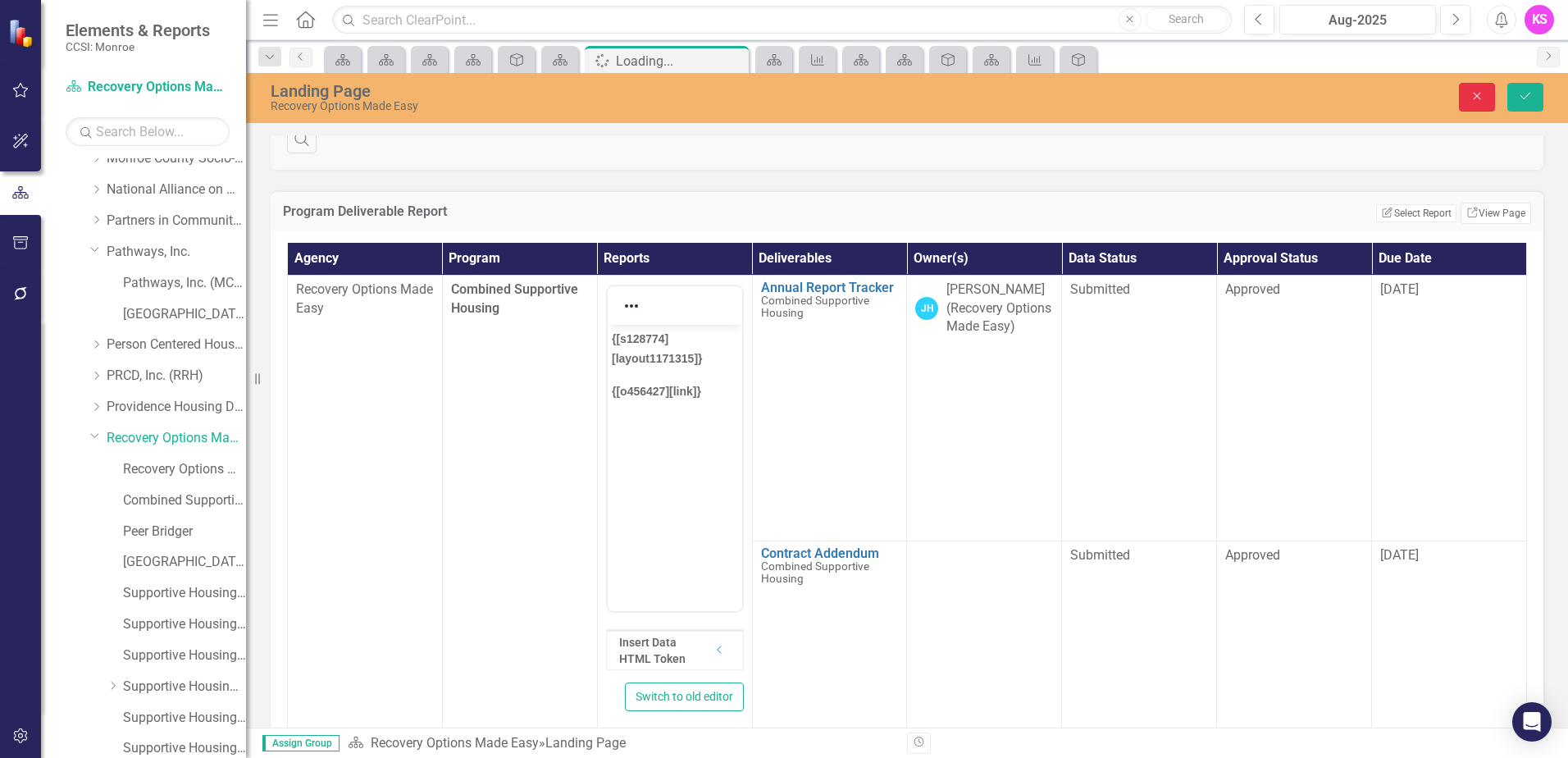
click at [1471, 94] on icon "Close" at bounding box center [1476, 95] width 15 height 11
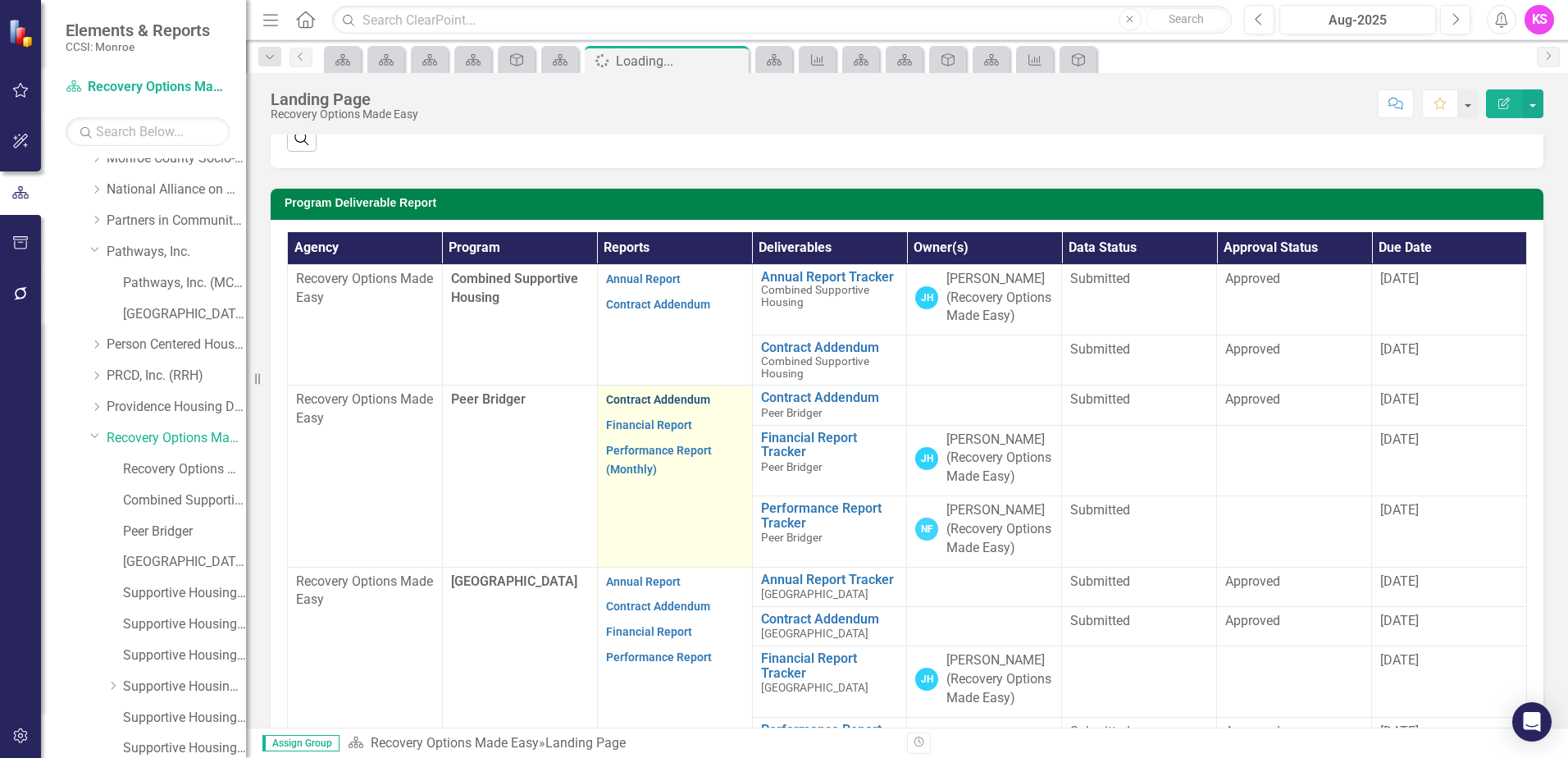
click at [646, 406] on link "Contract Addendum" at bounding box center [657, 399] width 104 height 13
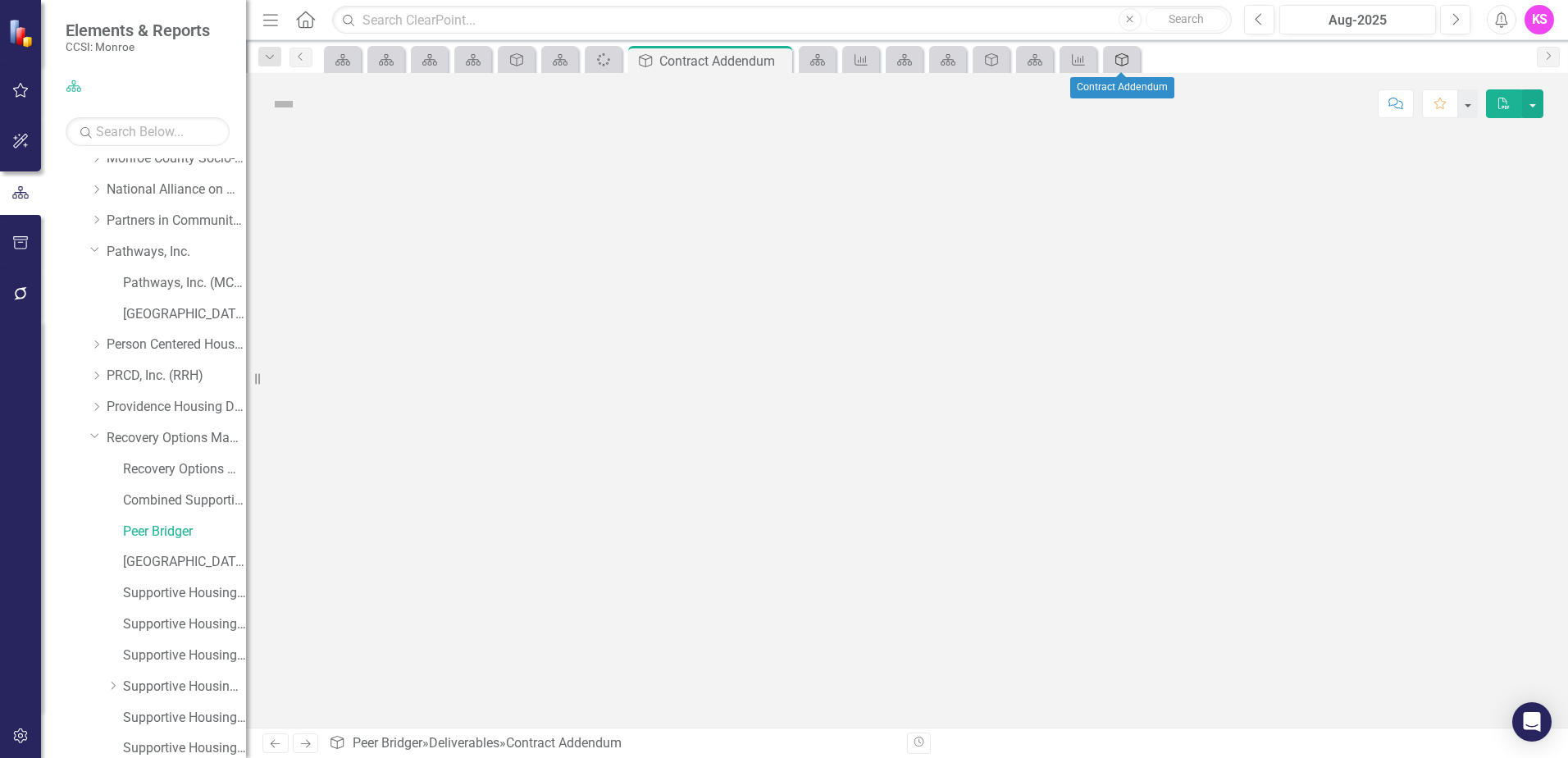
click at [1133, 63] on link "Deliverable" at bounding box center [1120, 59] width 28 height 21
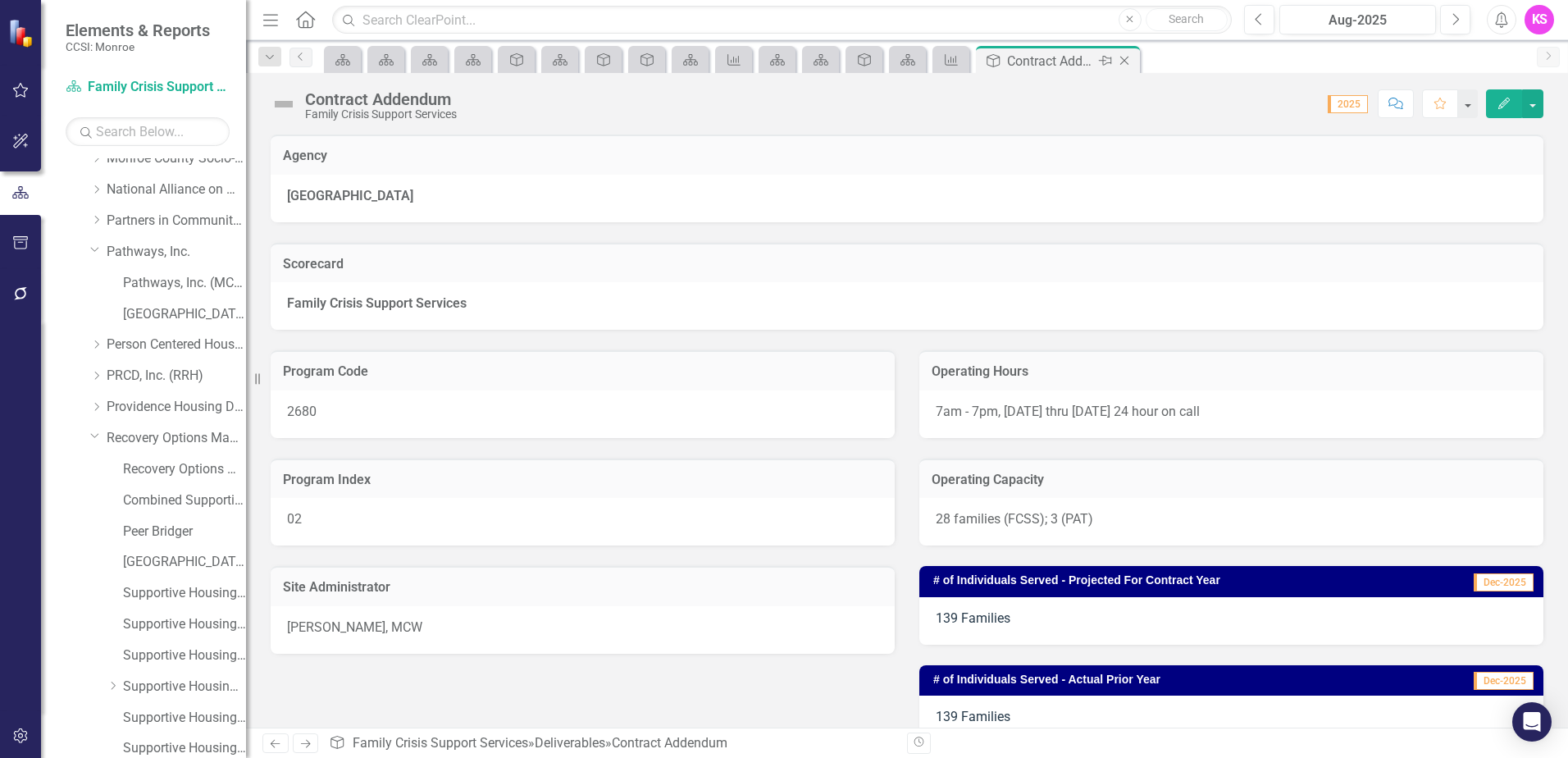
click at [1126, 63] on icon "Close" at bounding box center [1124, 60] width 16 height 13
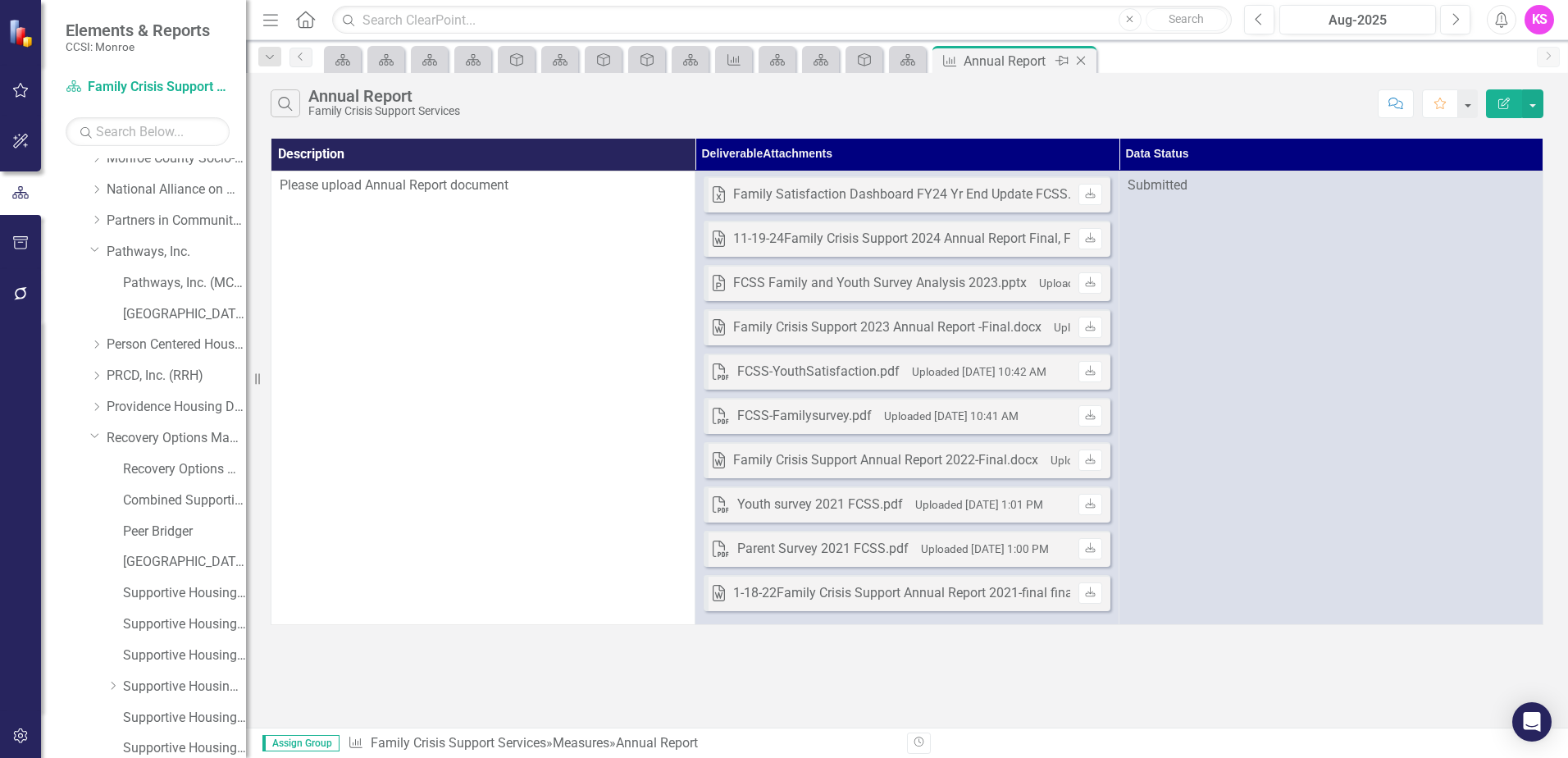
click at [1086, 63] on icon "Close" at bounding box center [1080, 60] width 16 height 13
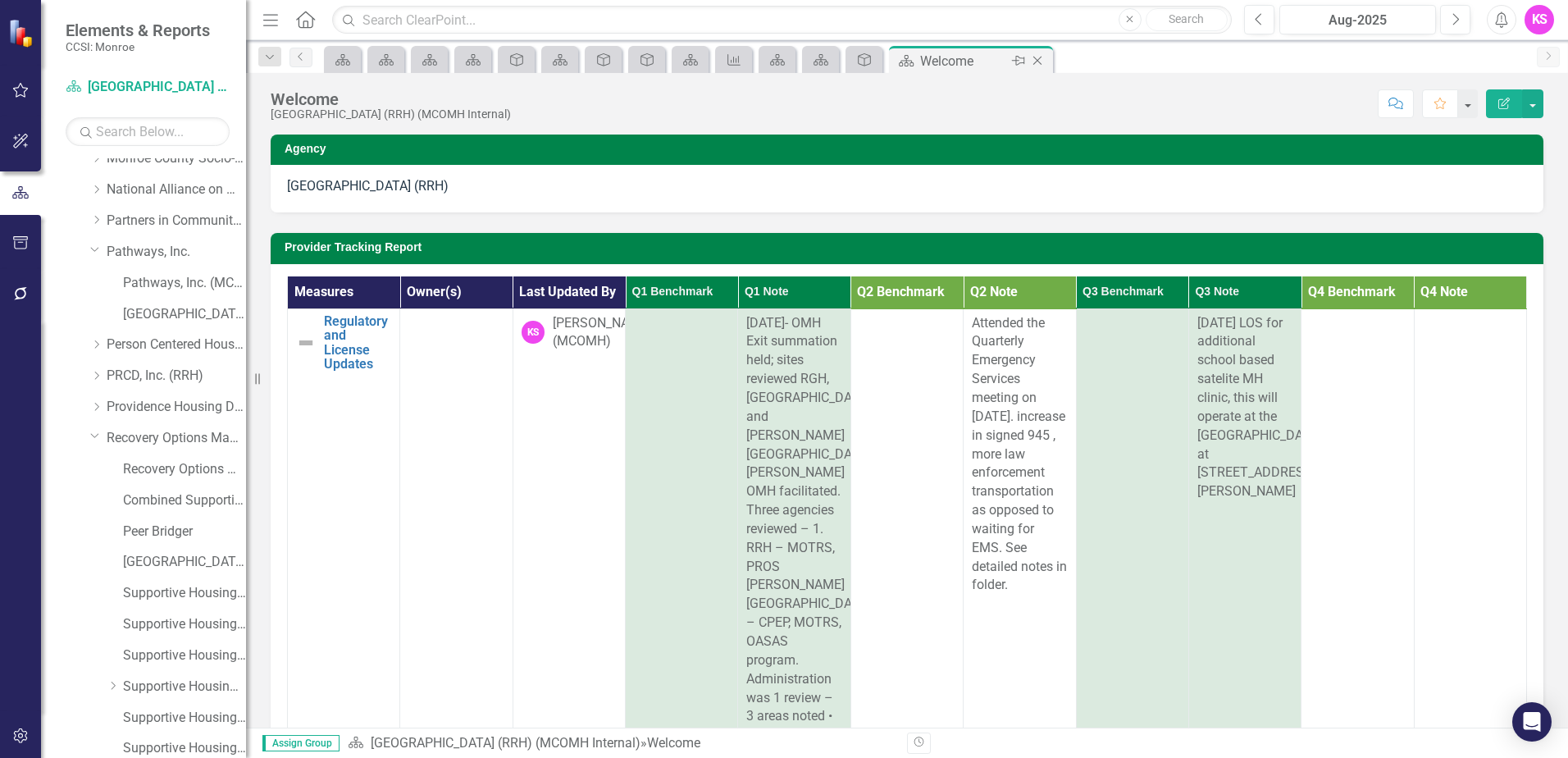
click at [1040, 63] on icon at bounding box center [1037, 61] width 9 height 9
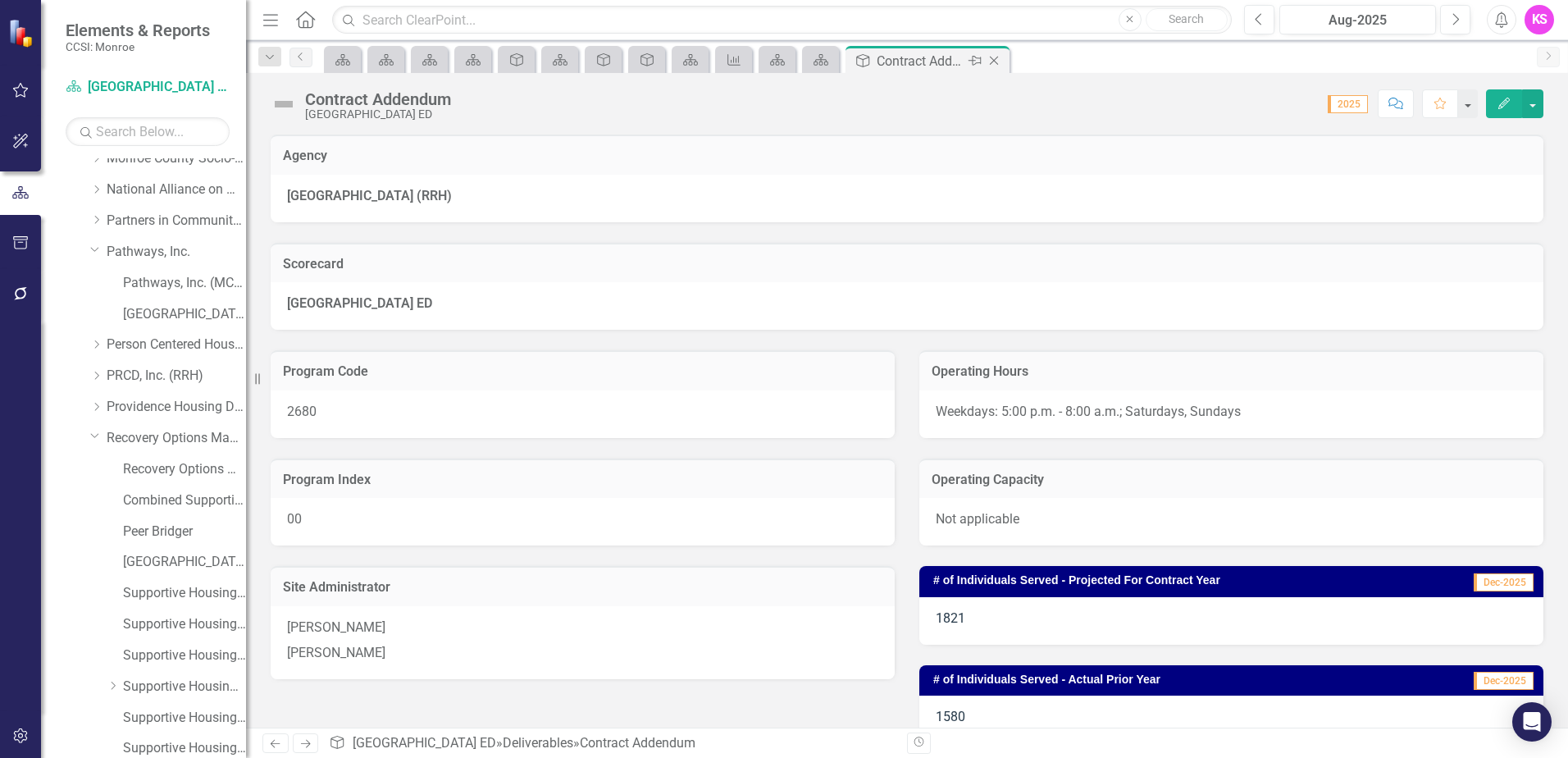
click at [994, 63] on icon "Close" at bounding box center [993, 60] width 16 height 13
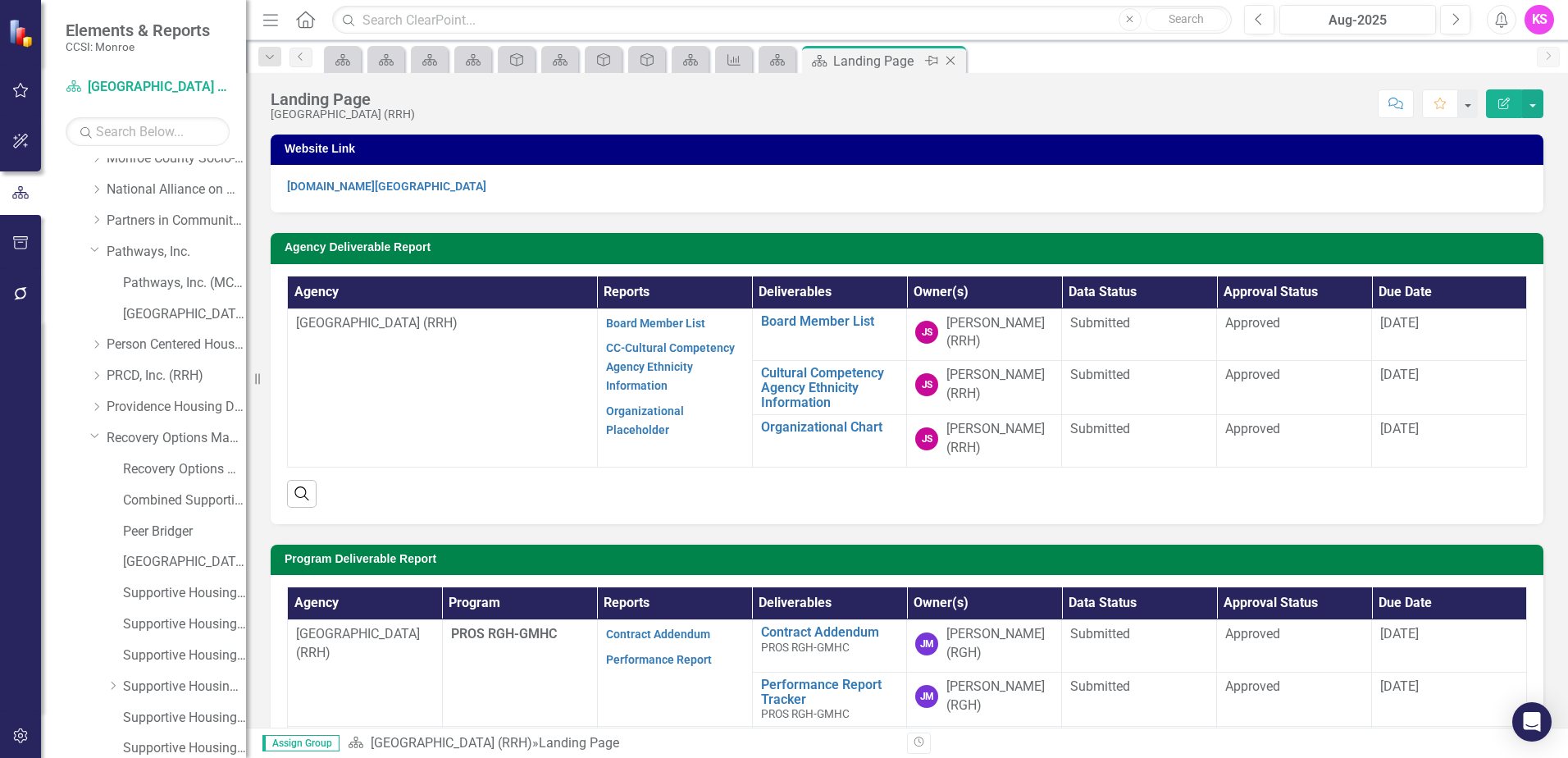
click at [955, 61] on icon "Close" at bounding box center [950, 60] width 16 height 13
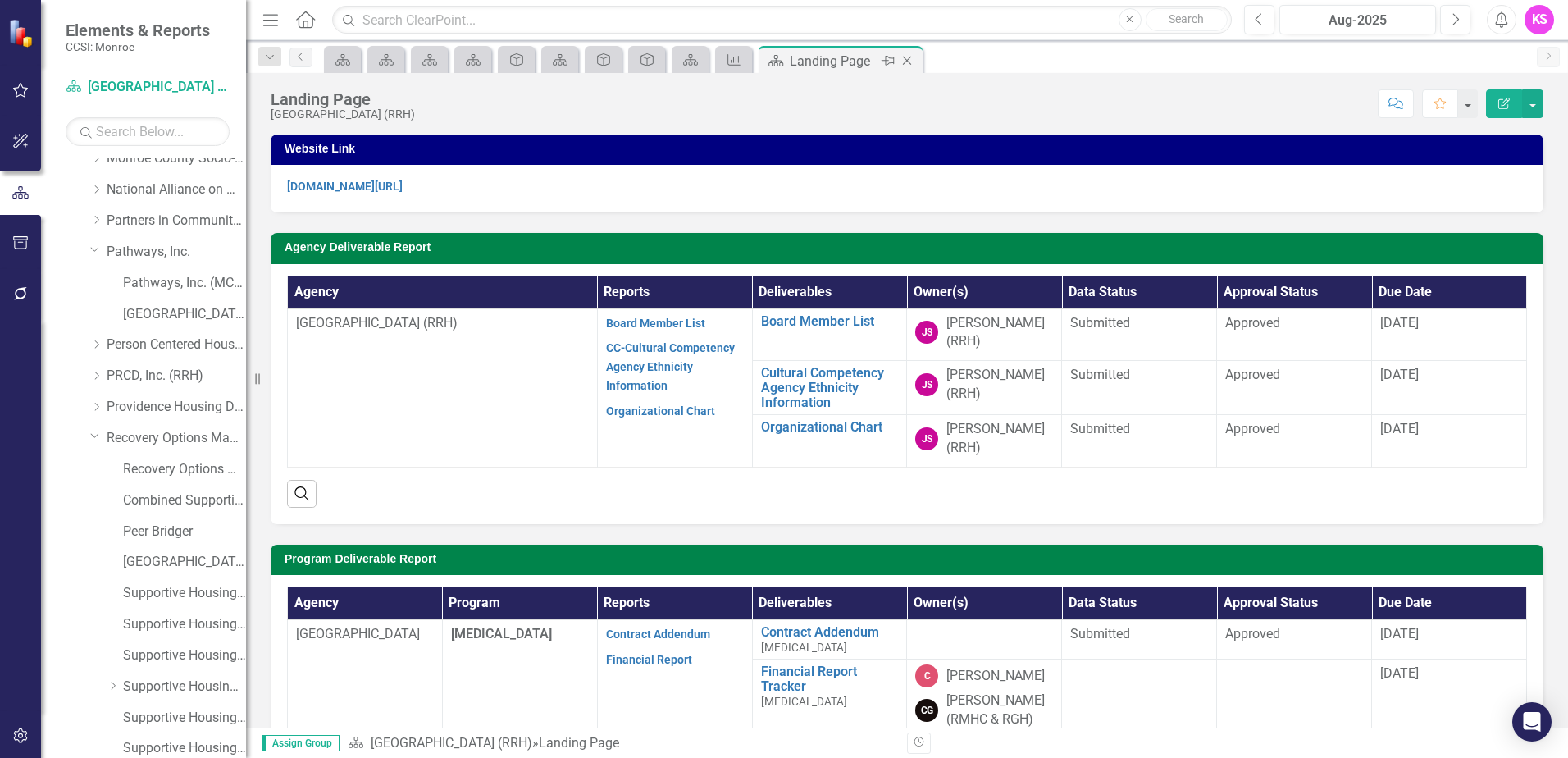
drag, startPoint x: 955, startPoint y: 61, endPoint x: 910, endPoint y: 59, distance: 45.0
click at [910, 59] on icon "Close" at bounding box center [906, 60] width 16 height 13
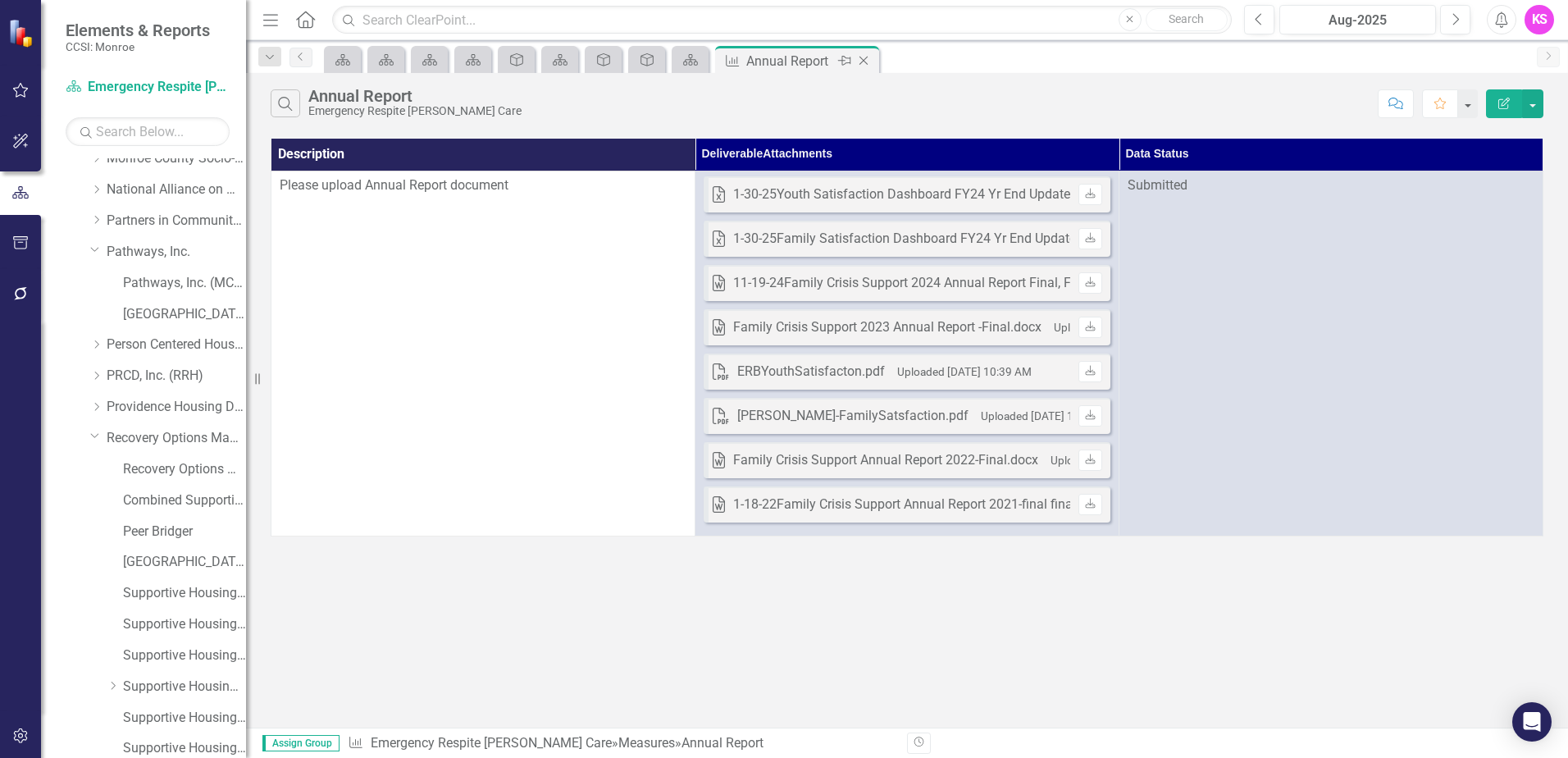
click at [863, 58] on icon "Close" at bounding box center [863, 60] width 16 height 13
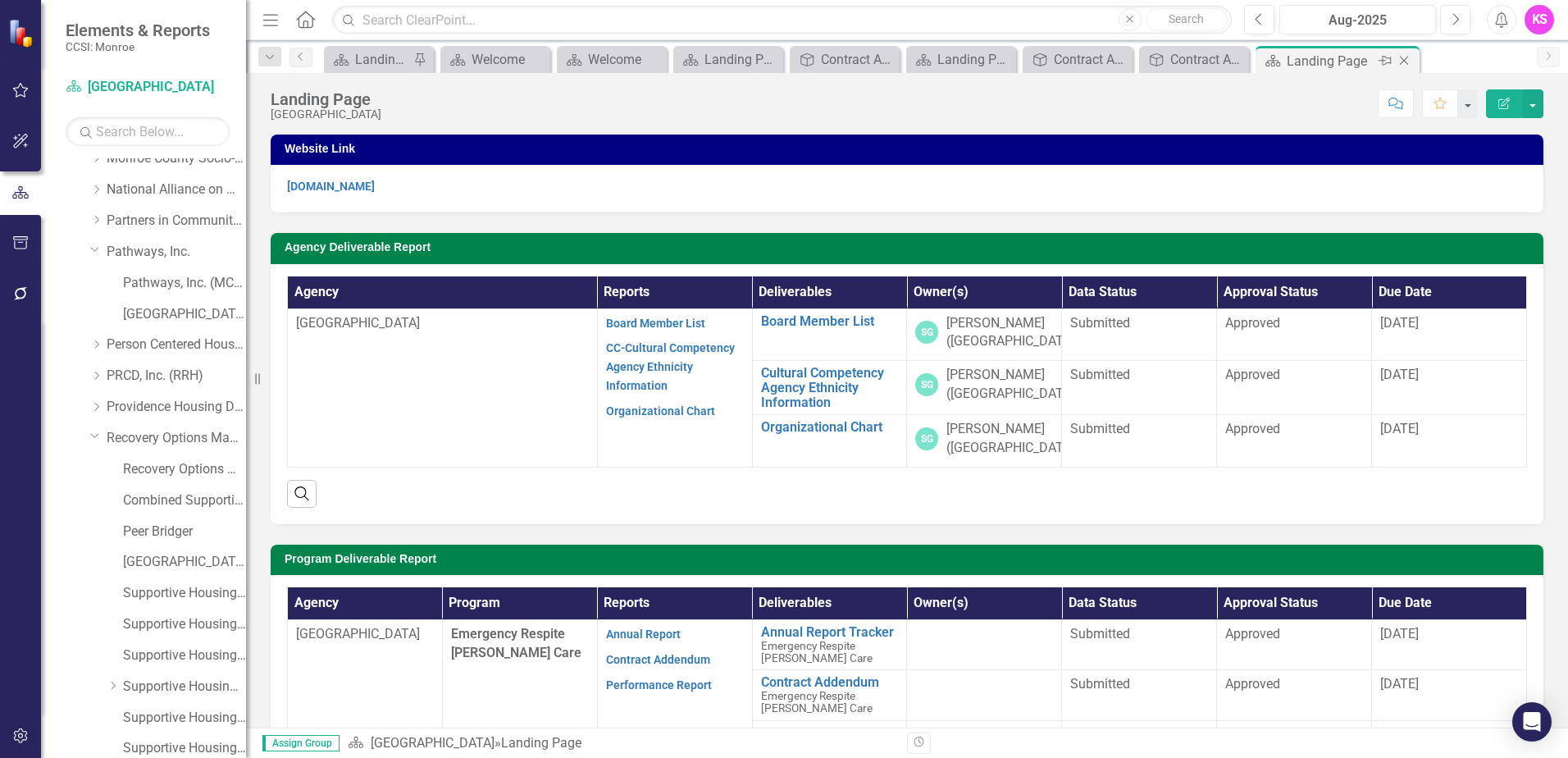
click at [1401, 63] on icon at bounding box center [1404, 61] width 9 height 9
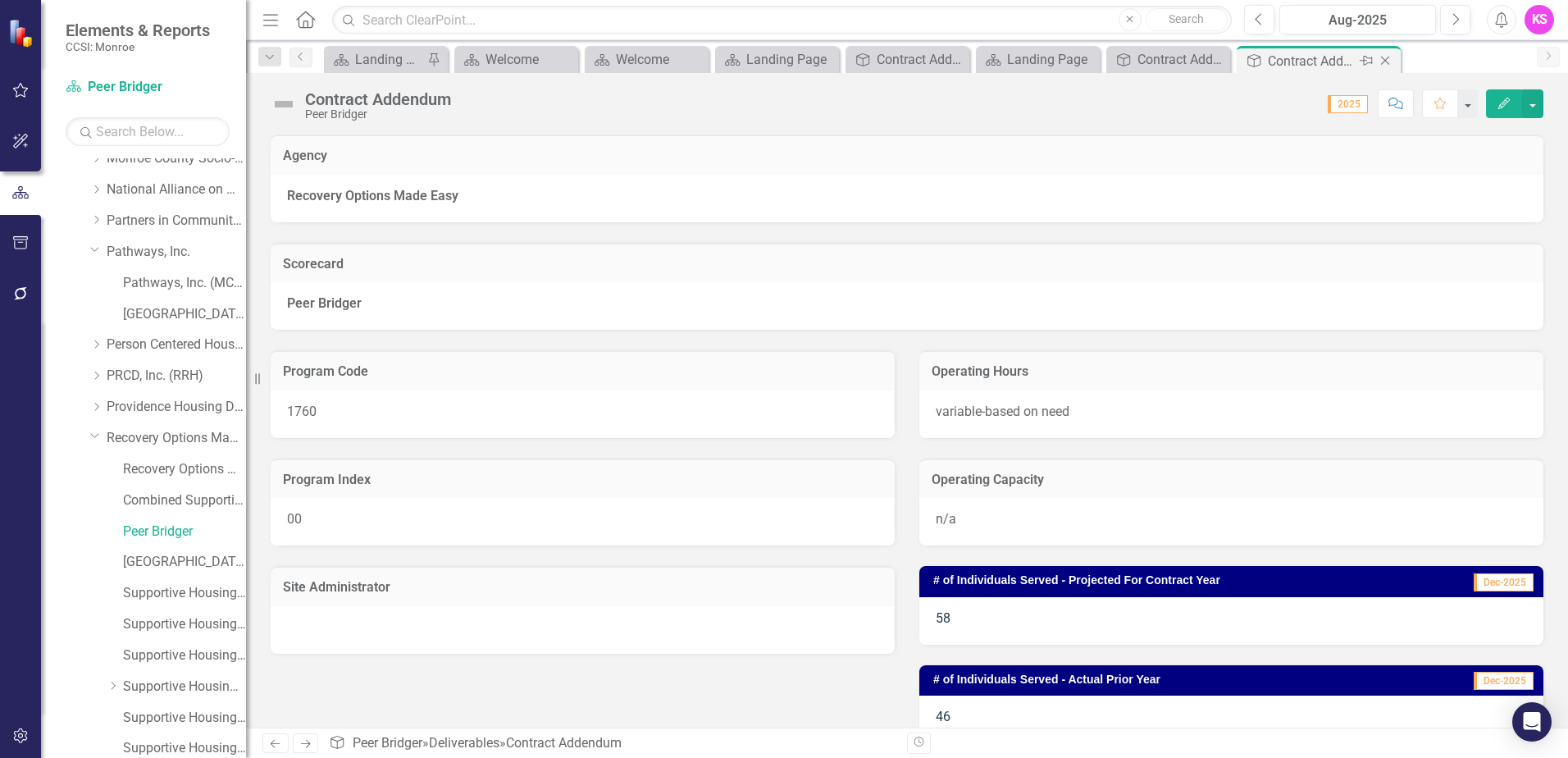
click at [1383, 57] on icon "Close" at bounding box center [1384, 60] width 16 height 13
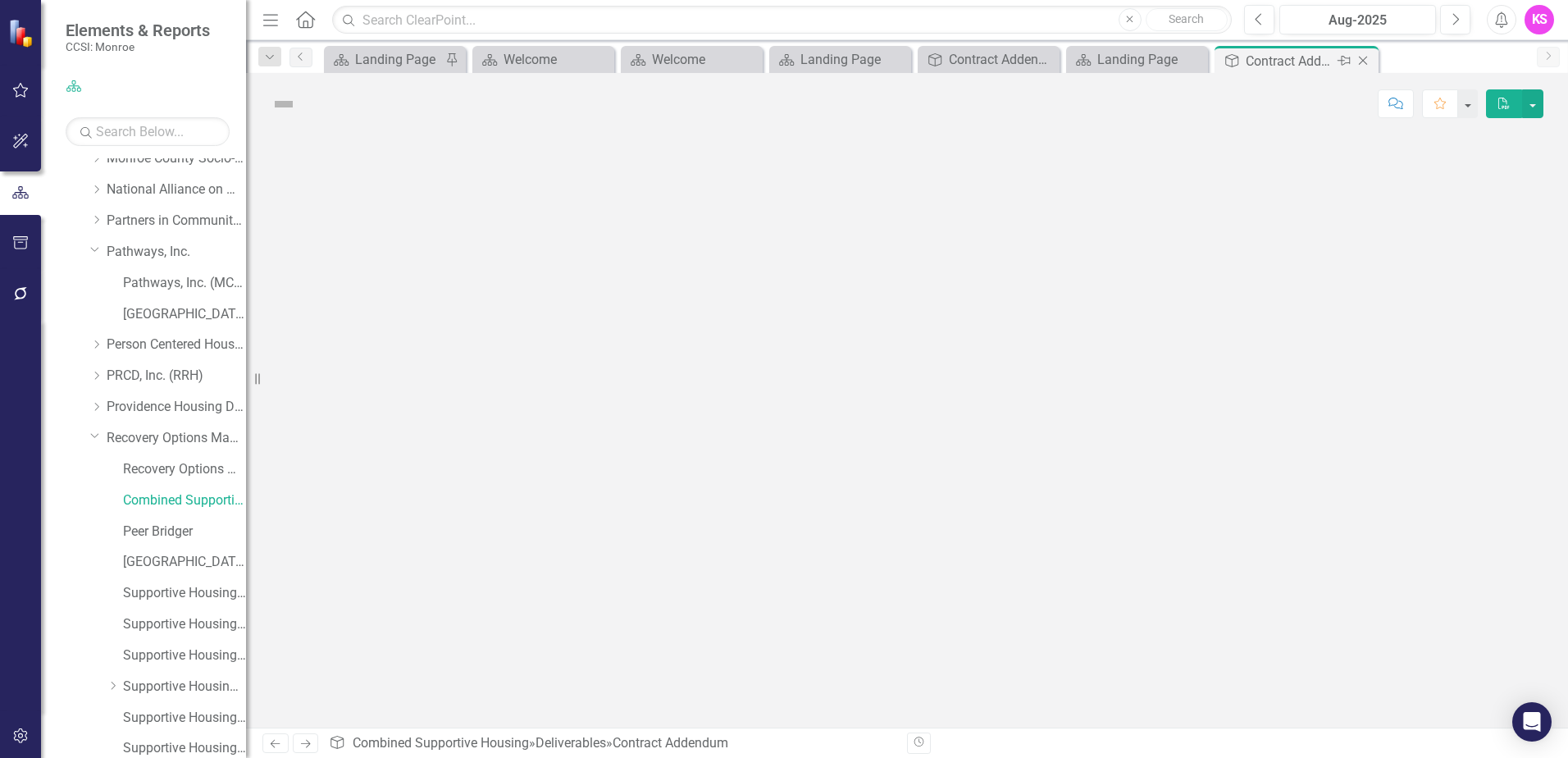
click at [1370, 61] on icon "Close" at bounding box center [1363, 60] width 16 height 13
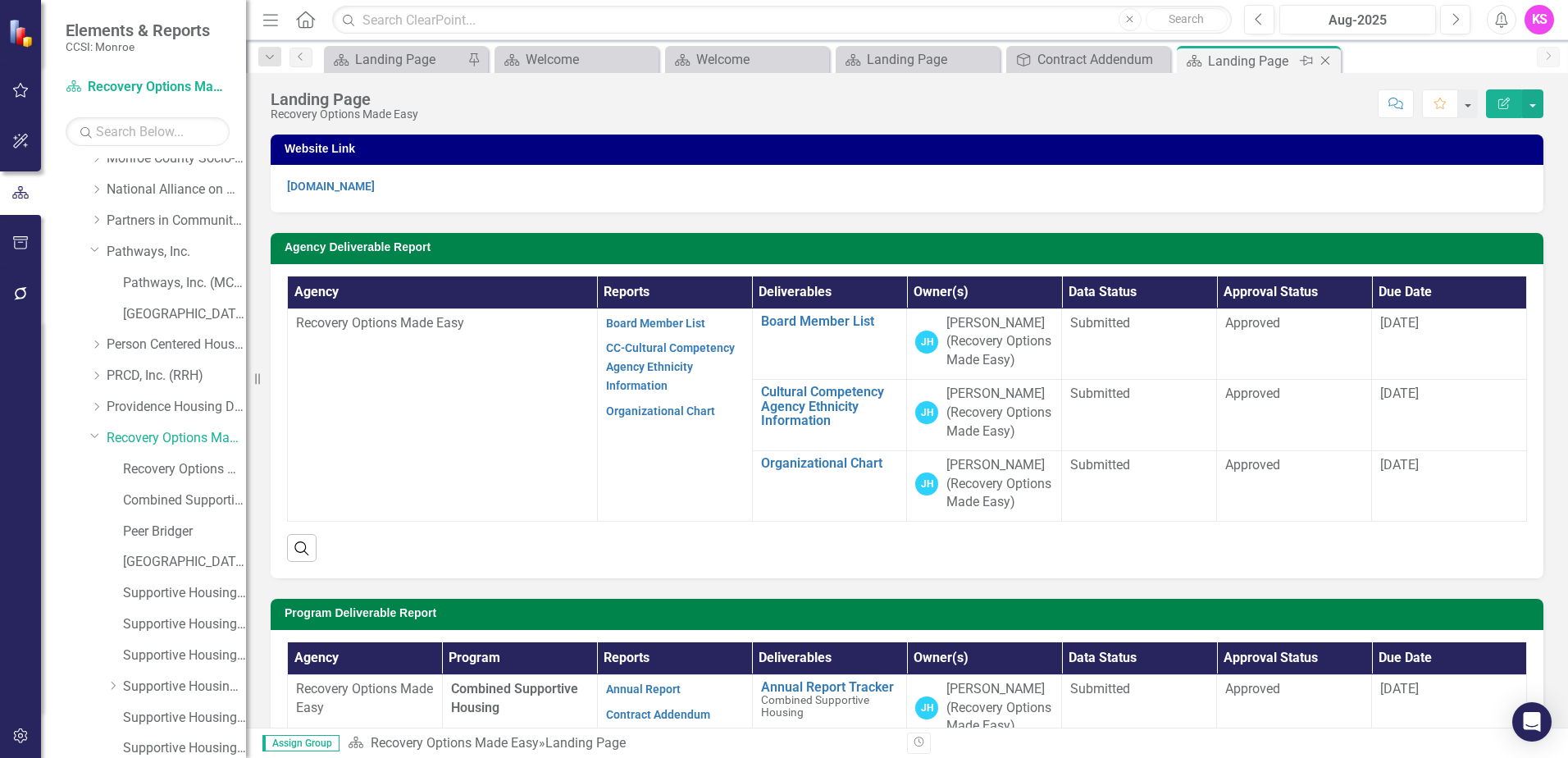
click at [1329, 64] on icon "Close" at bounding box center [1325, 60] width 16 height 13
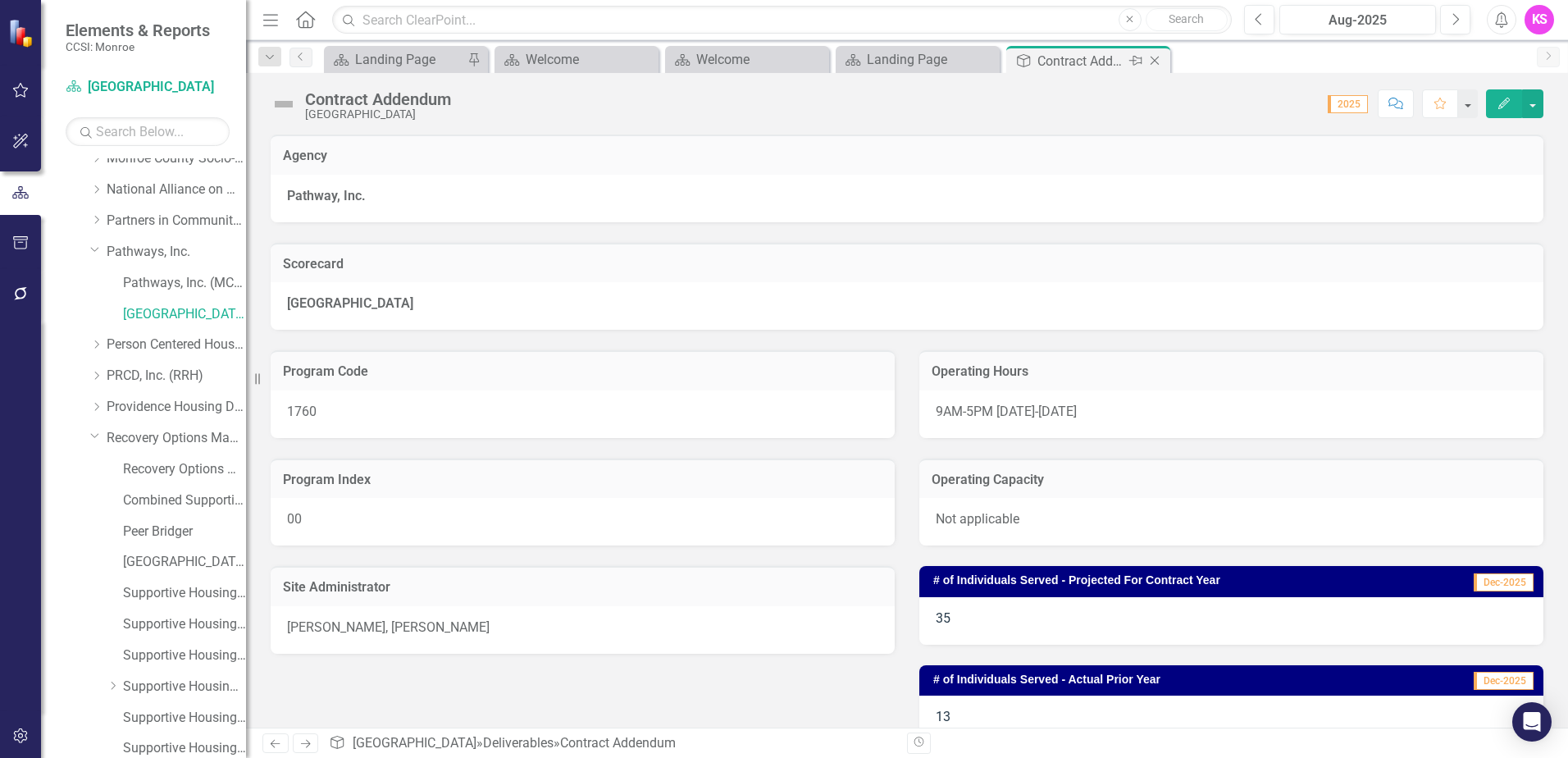
click at [1159, 63] on icon "Close" at bounding box center [1154, 60] width 16 height 13
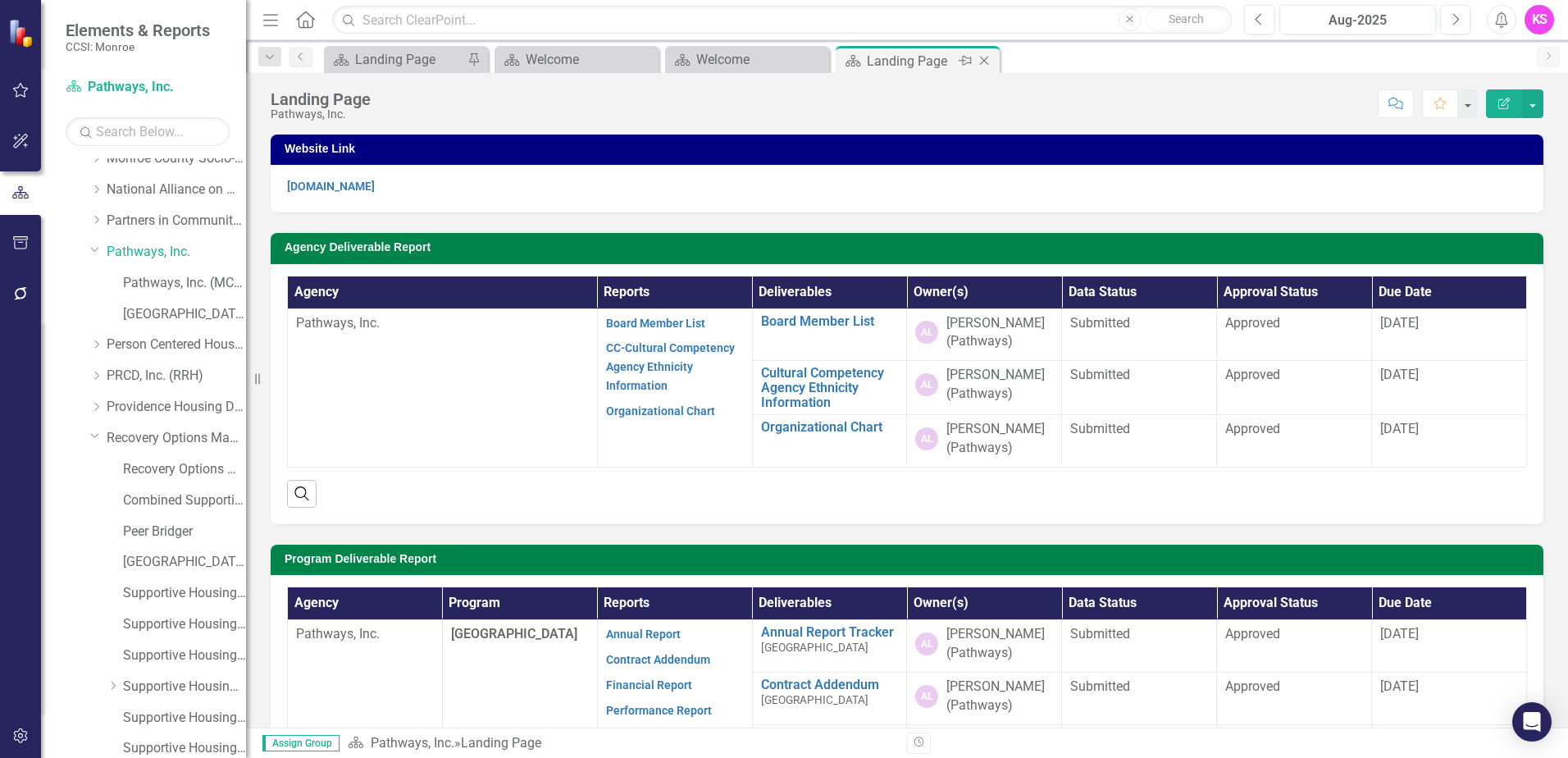
click at [983, 61] on icon "Close" at bounding box center [984, 60] width 16 height 13
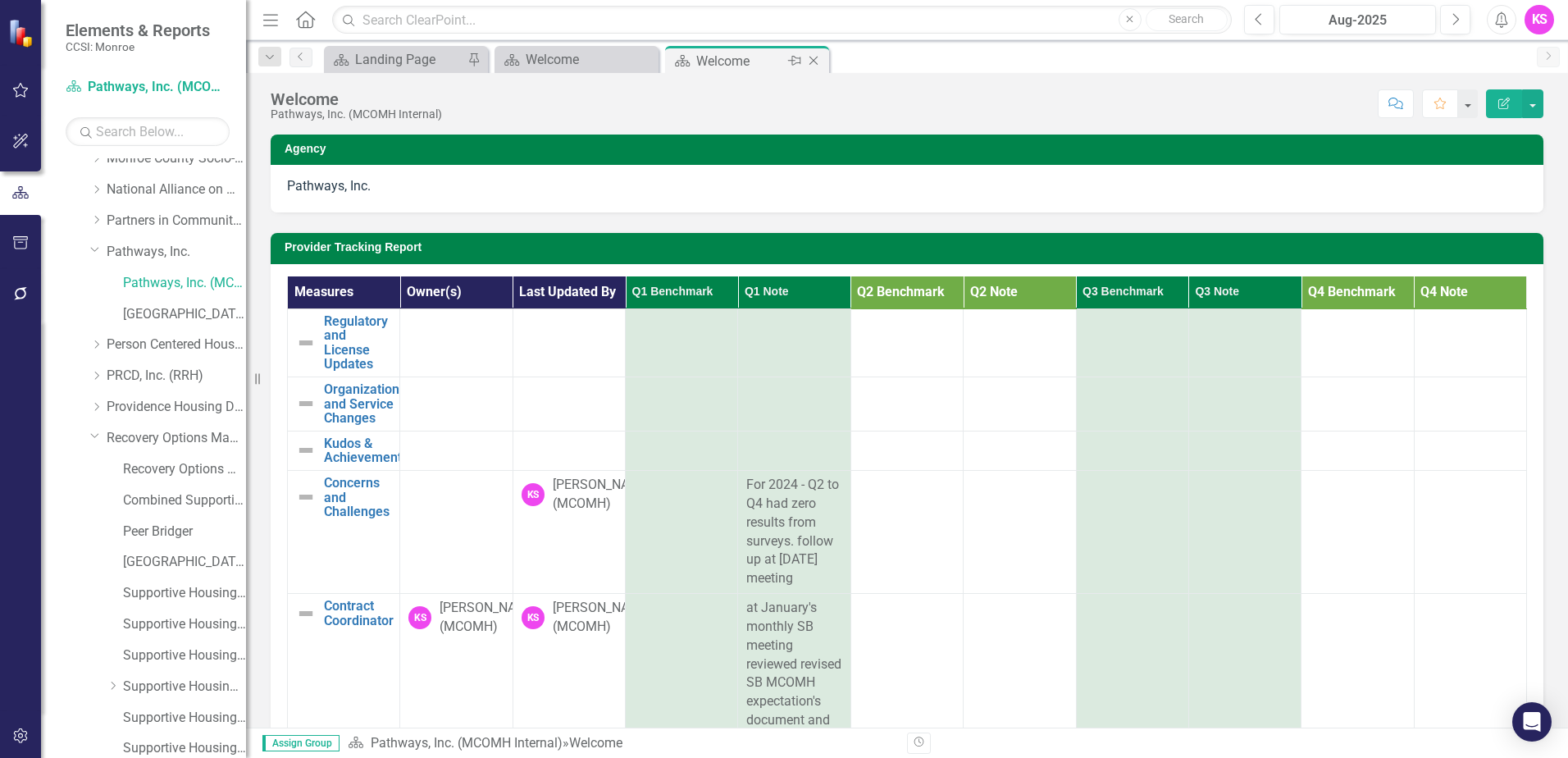
click at [822, 61] on div "Close" at bounding box center [815, 61] width 21 height 21
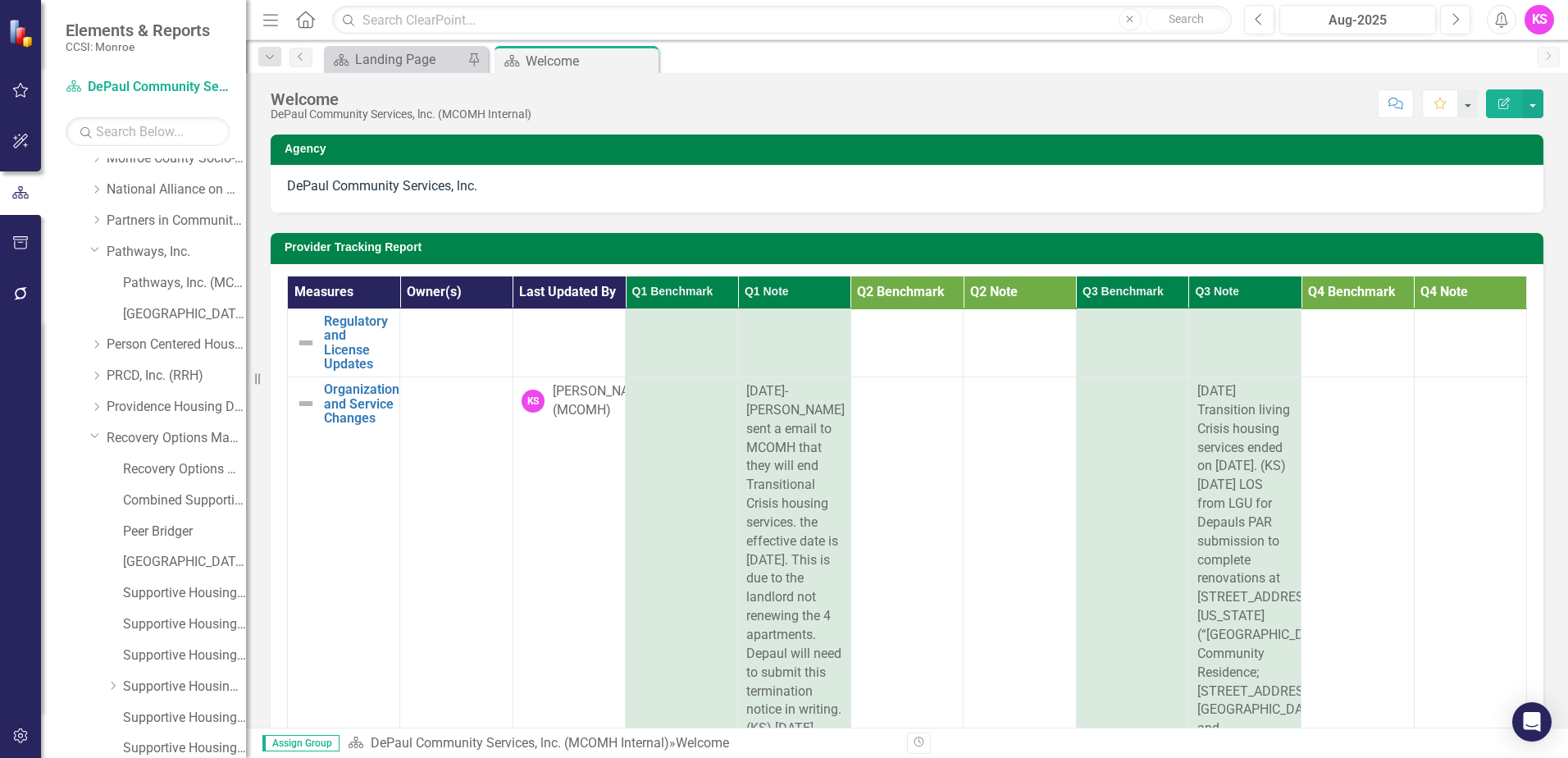
drag, startPoint x: 649, startPoint y: 61, endPoint x: 643, endPoint y: 68, distance: 9.2
click at [0, 0] on icon "Close" at bounding box center [0, 0] width 0 height 0
click at [165, 439] on link "Recovery Options Made Easy" at bounding box center [176, 438] width 139 height 19
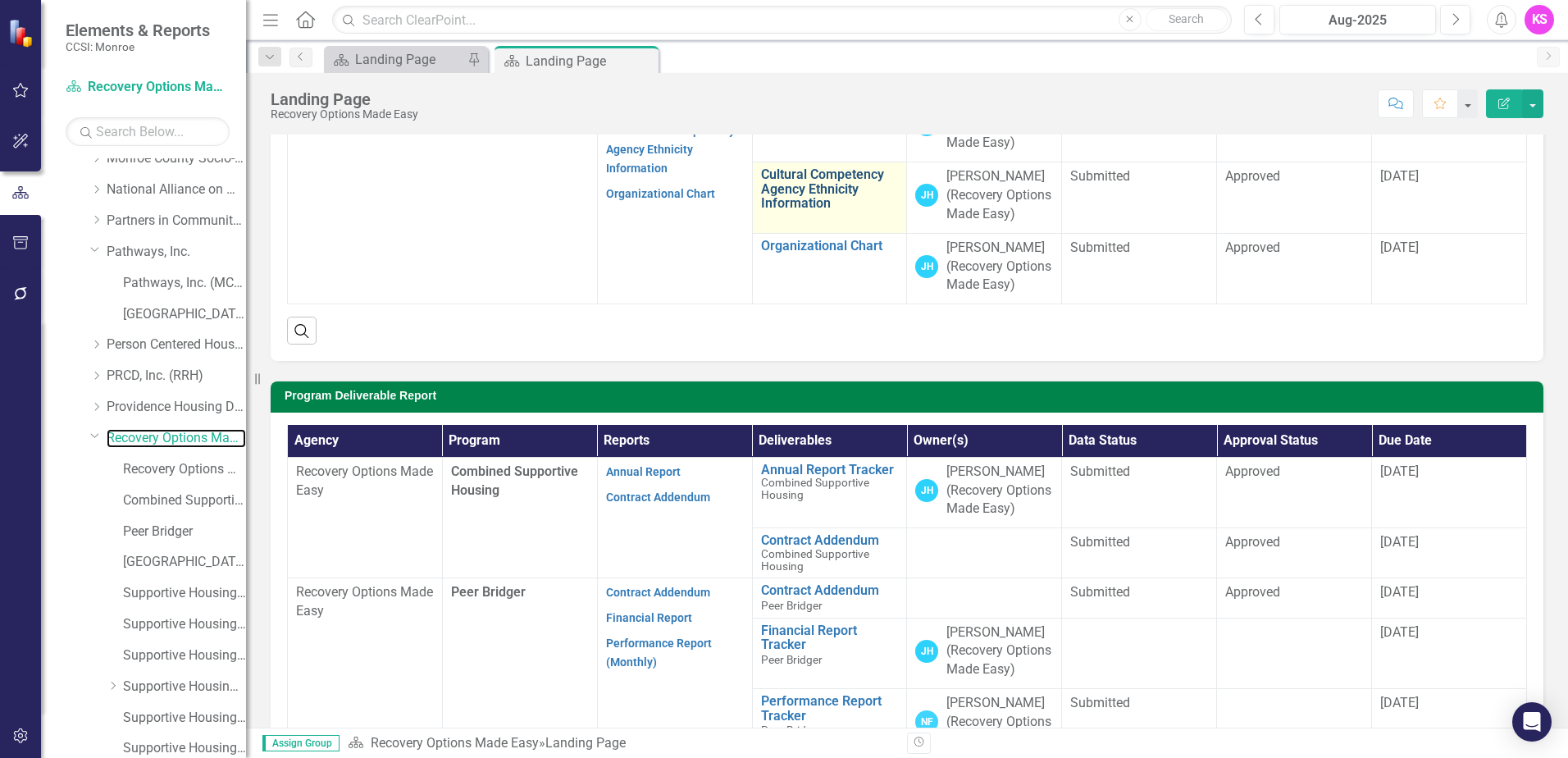
scroll to position [246, 0]
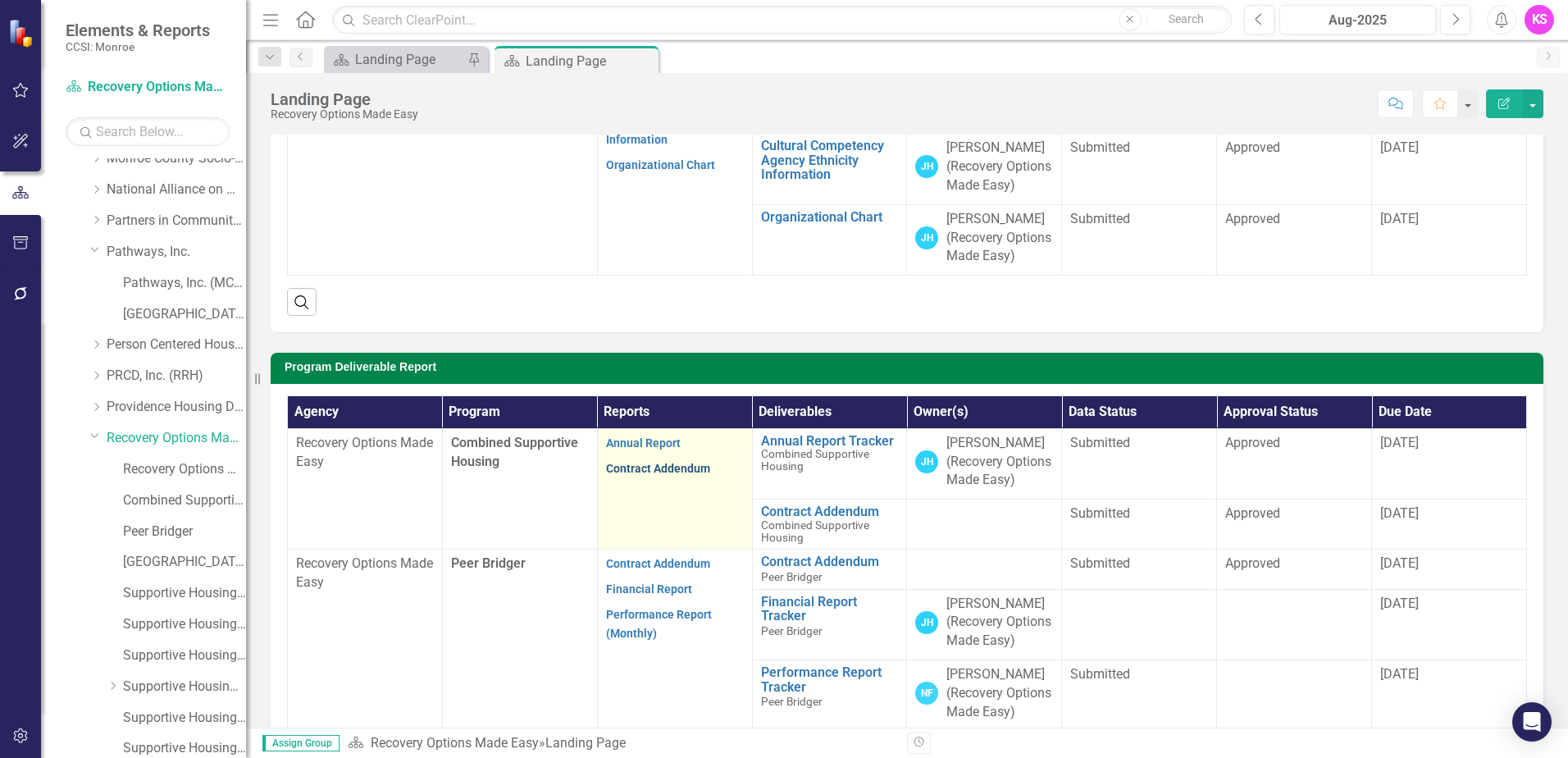
click at [660, 475] on link "Contract Addendum" at bounding box center [657, 468] width 104 height 13
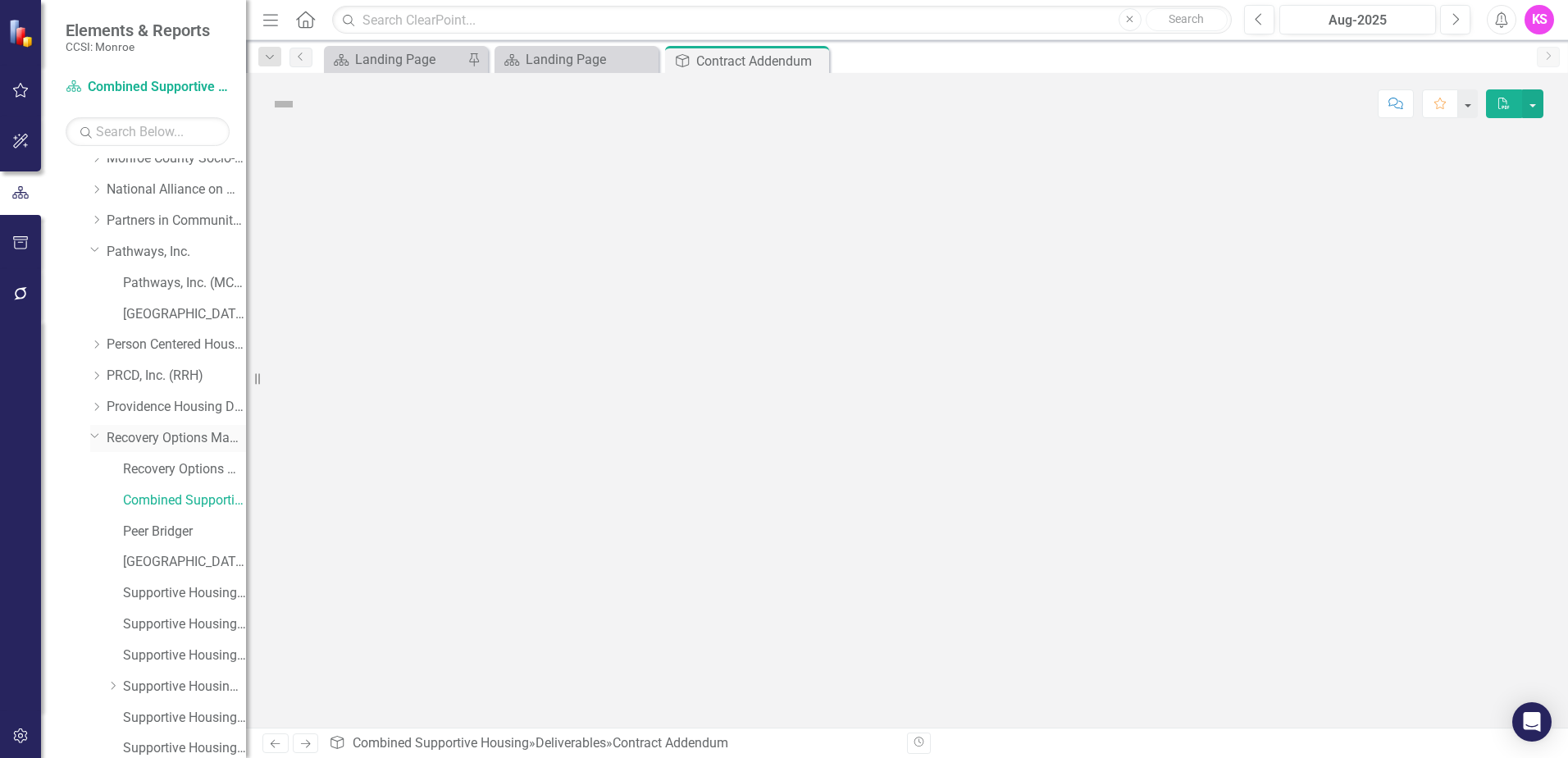
click at [174, 438] on link "Recovery Options Made Easy" at bounding box center [176, 438] width 139 height 19
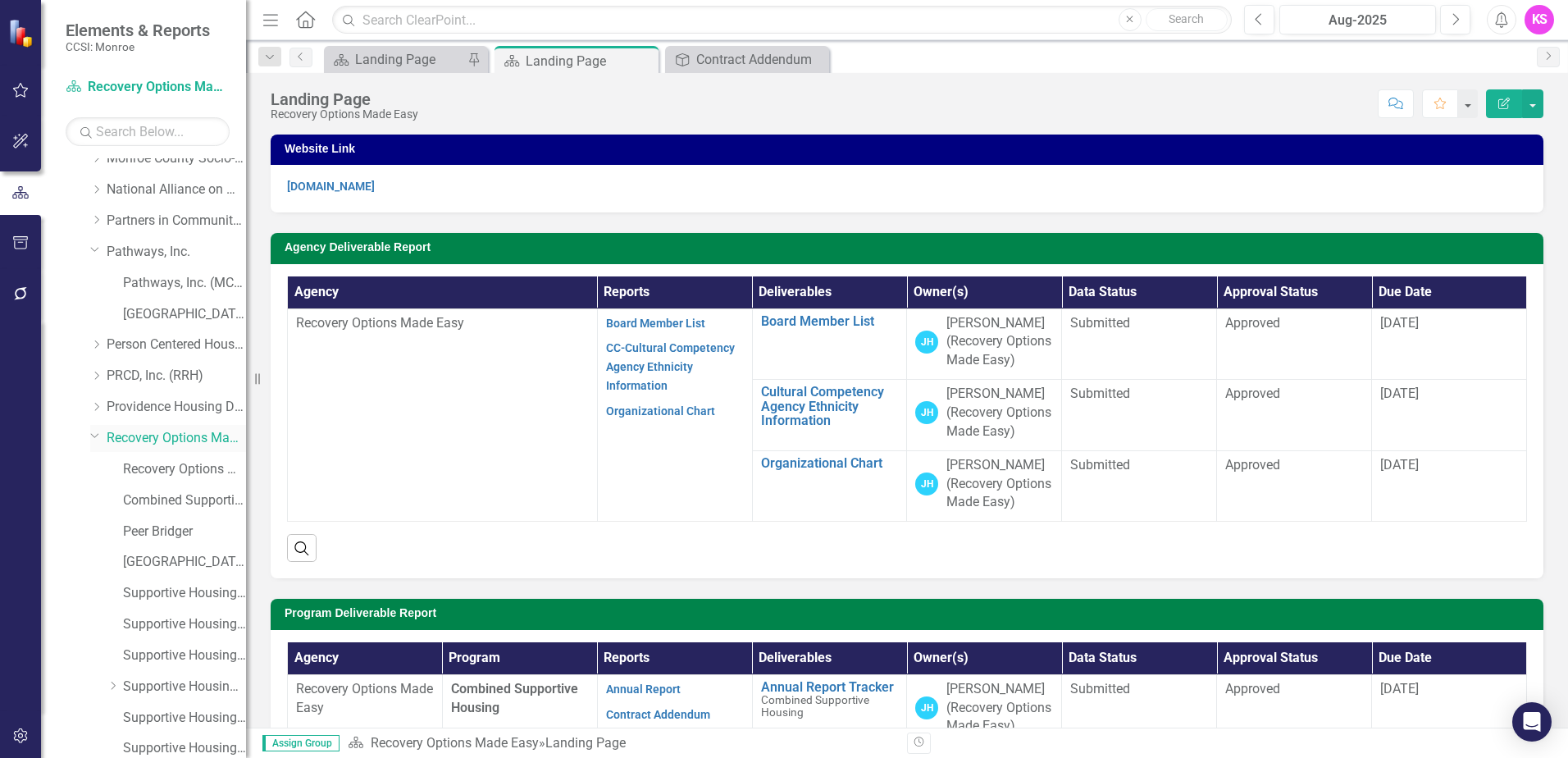
click at [171, 433] on link "Recovery Options Made Easy" at bounding box center [176, 438] width 139 height 19
click at [172, 438] on link "Recovery Options Made Easy" at bounding box center [176, 438] width 139 height 19
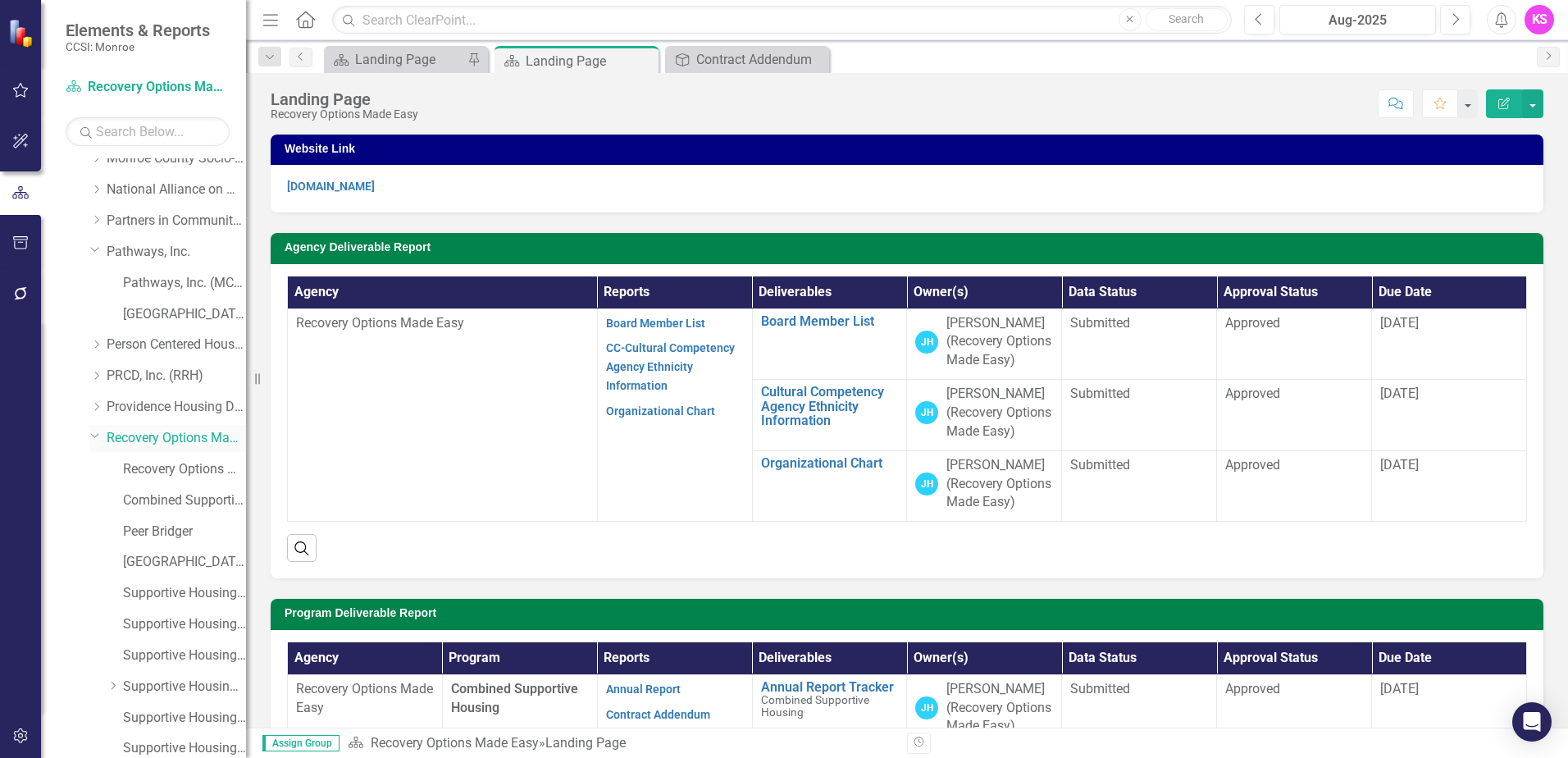
click at [172, 438] on link "Recovery Options Made Easy" at bounding box center [176, 438] width 139 height 19
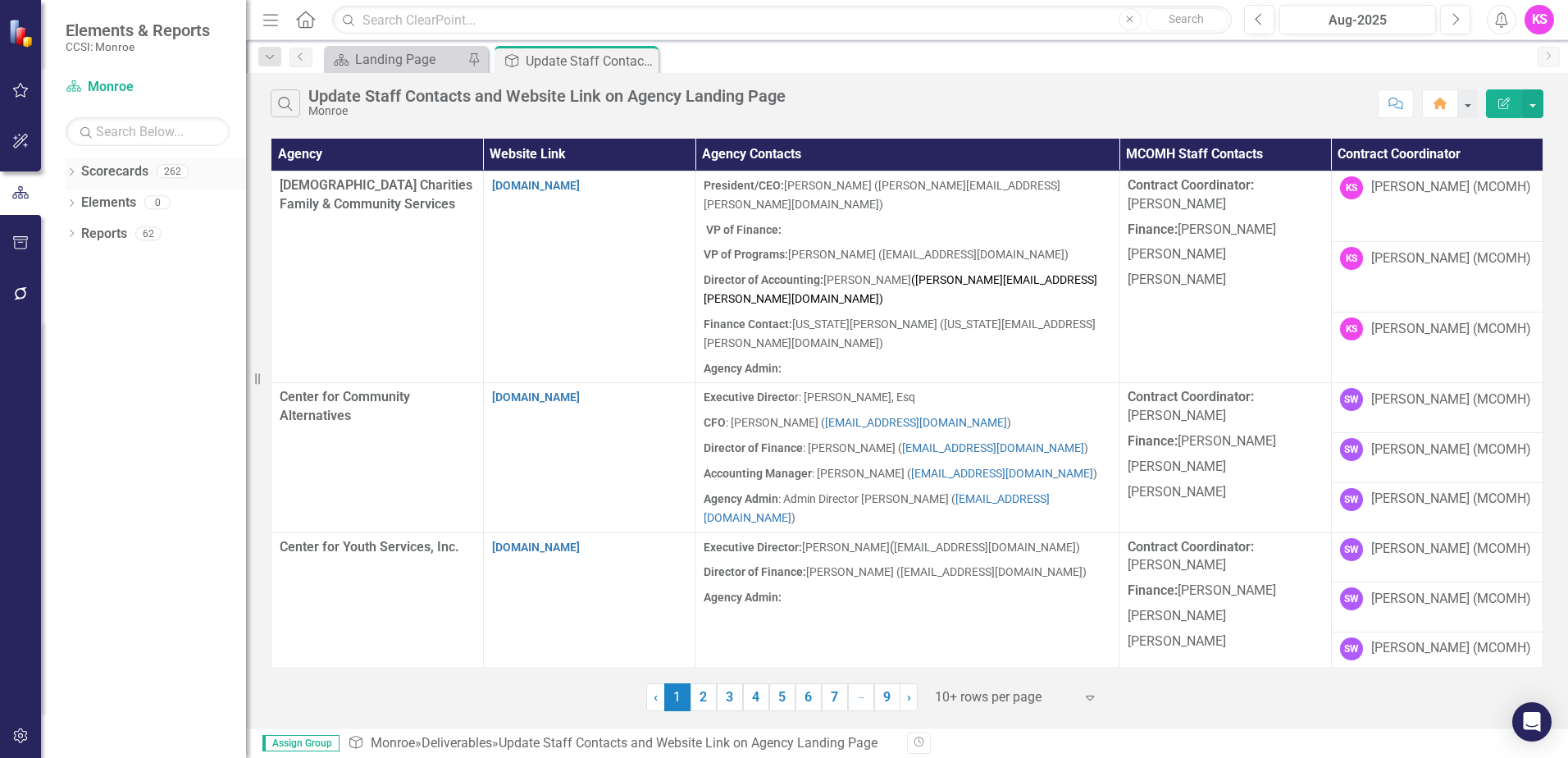
click at [71, 174] on icon at bounding box center [71, 172] width 4 height 8
click at [82, 203] on icon "Dropdown" at bounding box center [80, 201] width 12 height 9
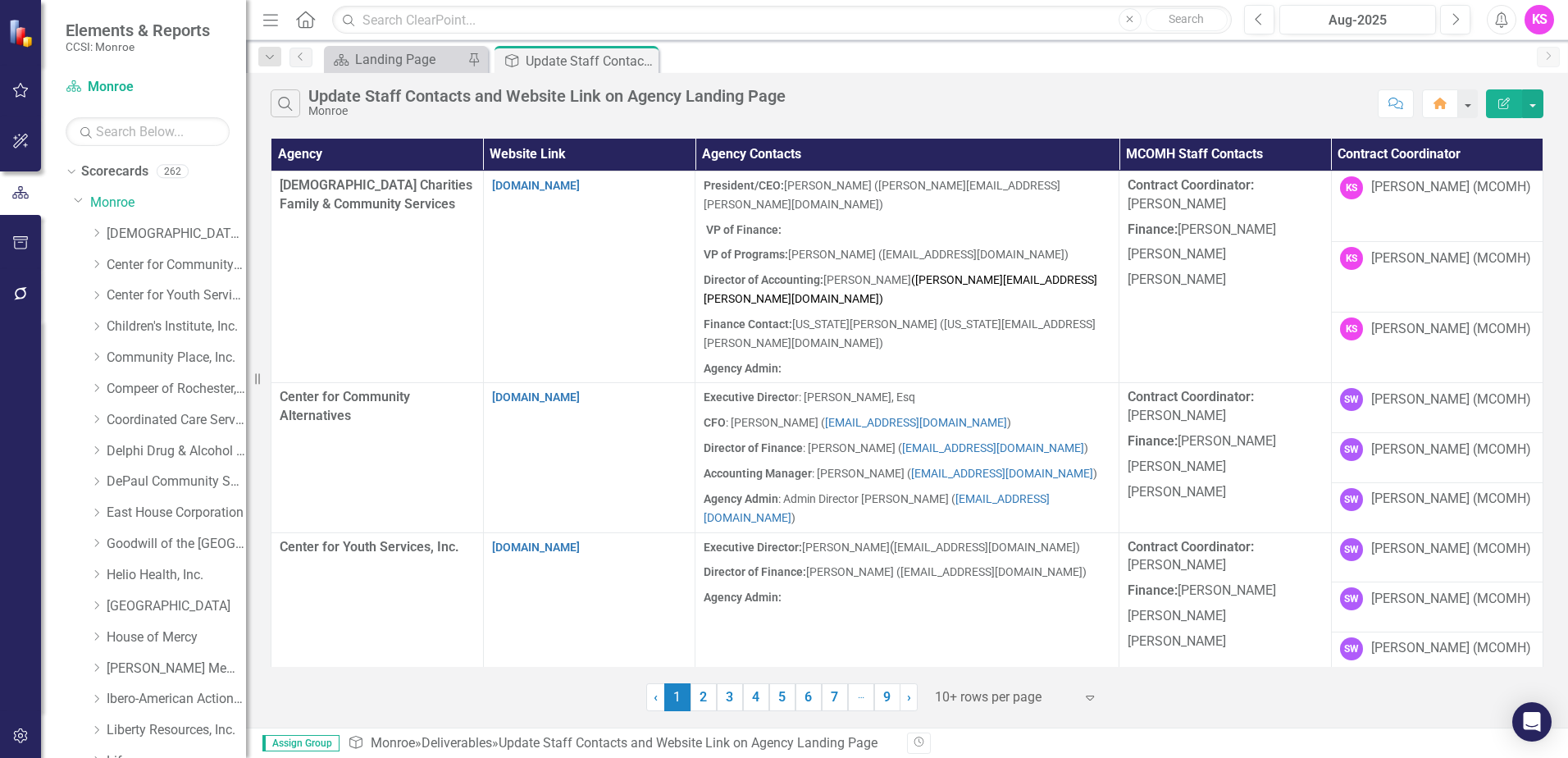
click at [1095, 695] on icon "Expand" at bounding box center [1089, 697] width 16 height 13
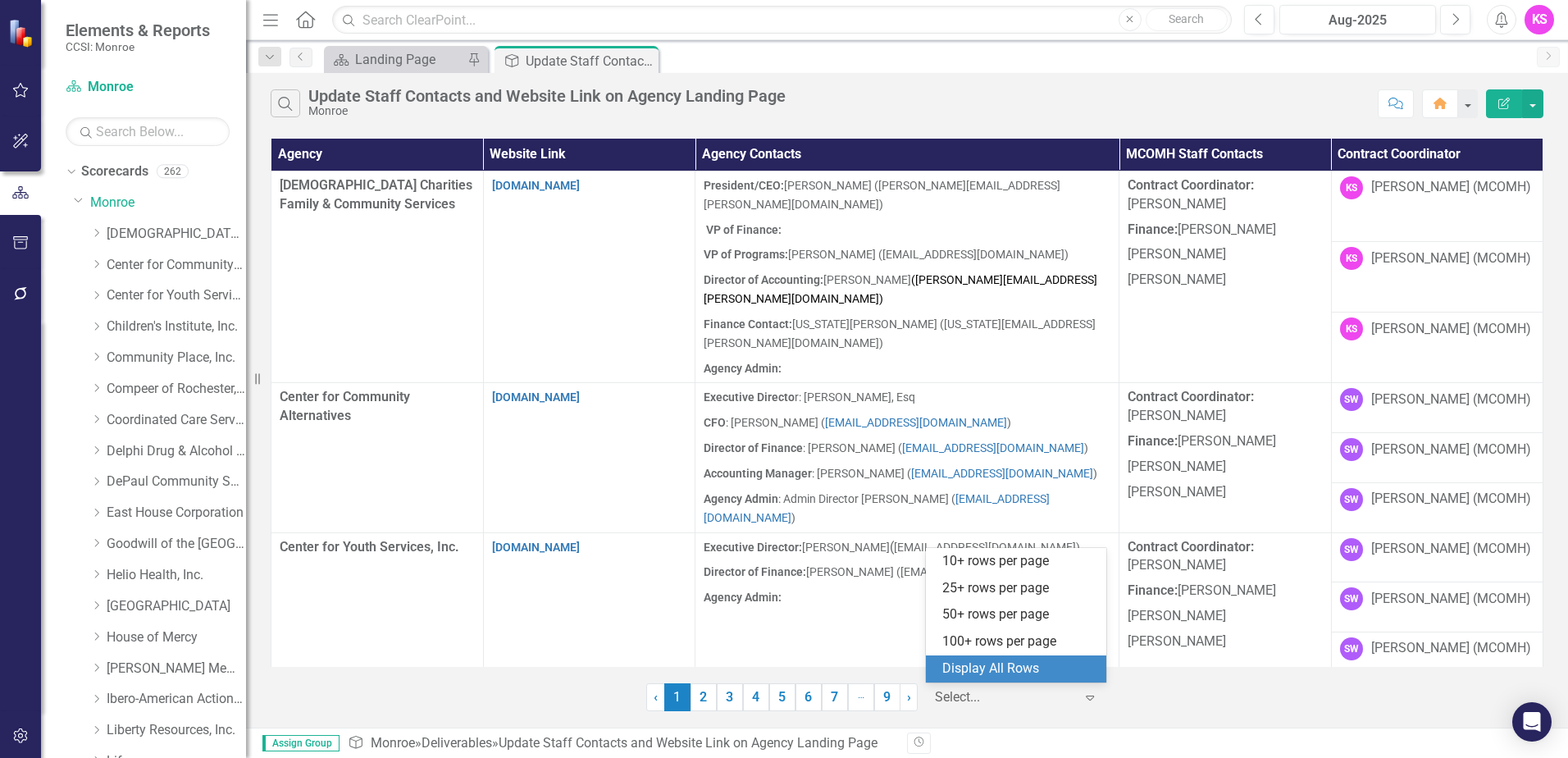
click at [1035, 669] on div "Display All Rows" at bounding box center [1019, 669] width 154 height 19
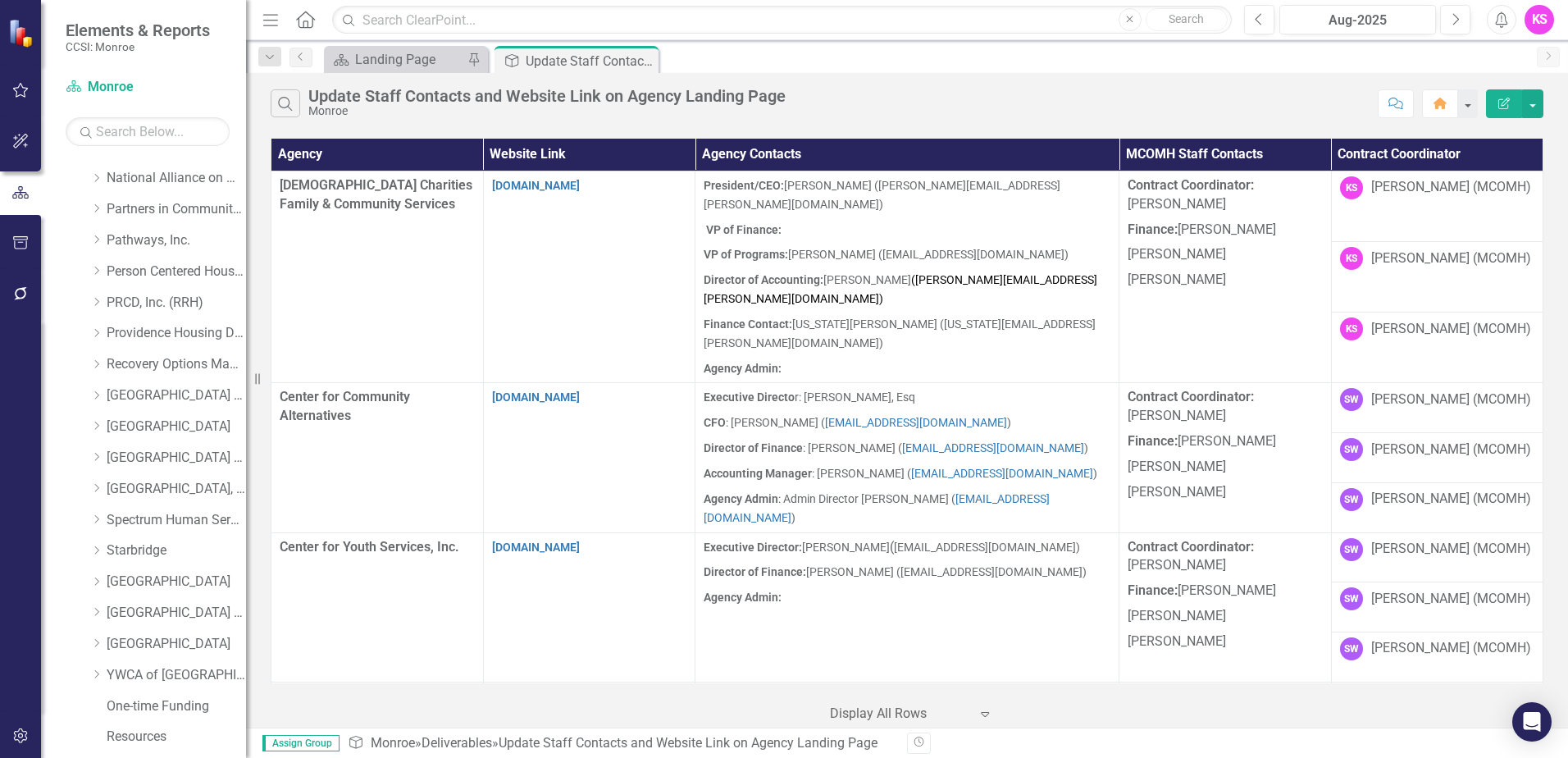
scroll to position [656, 0]
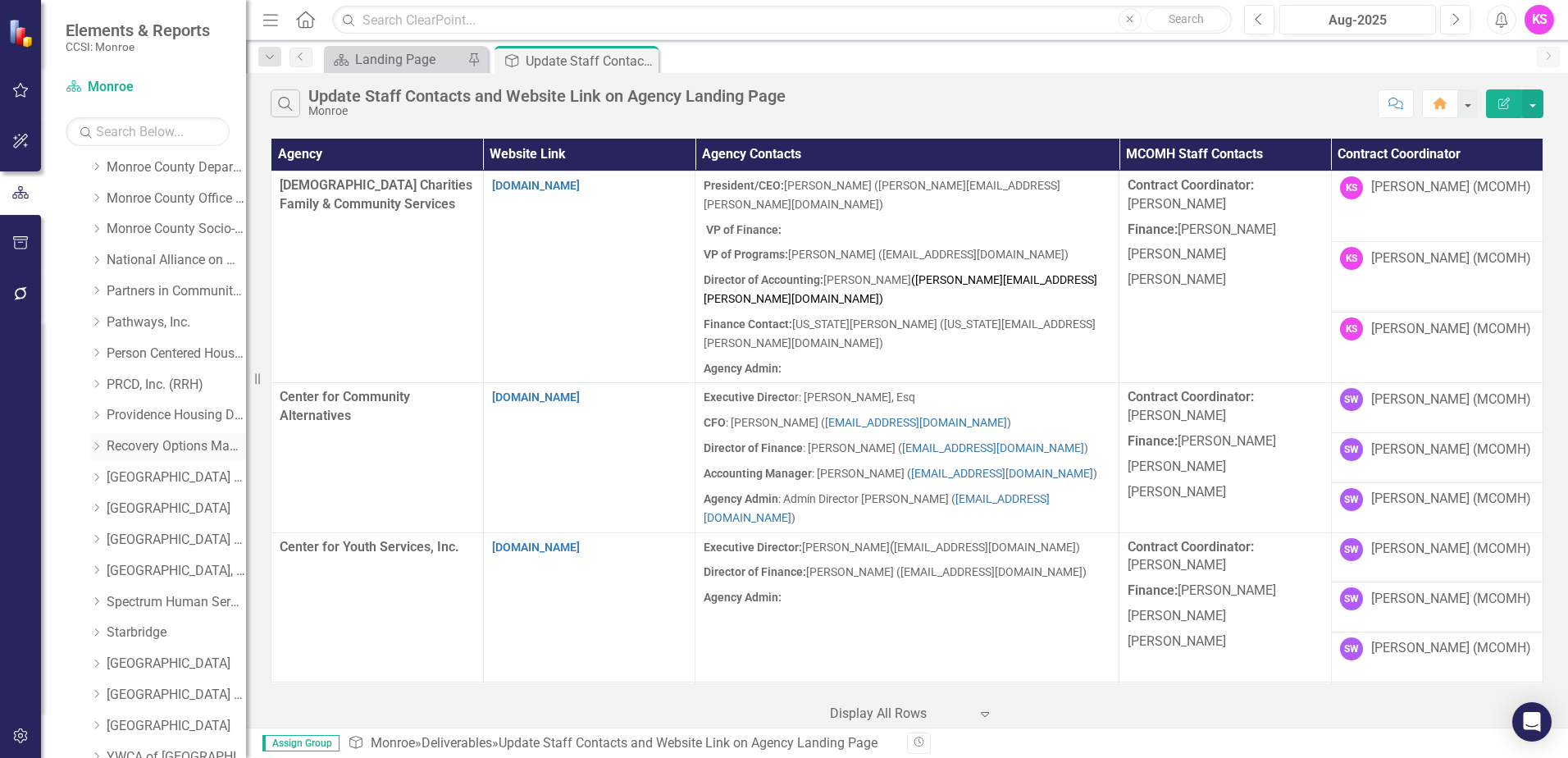
click at [104, 444] on div "Dropdown" at bounding box center [98, 447] width 16 height 14
click at [149, 445] on link "Recovery Options Made Easy" at bounding box center [176, 447] width 139 height 19
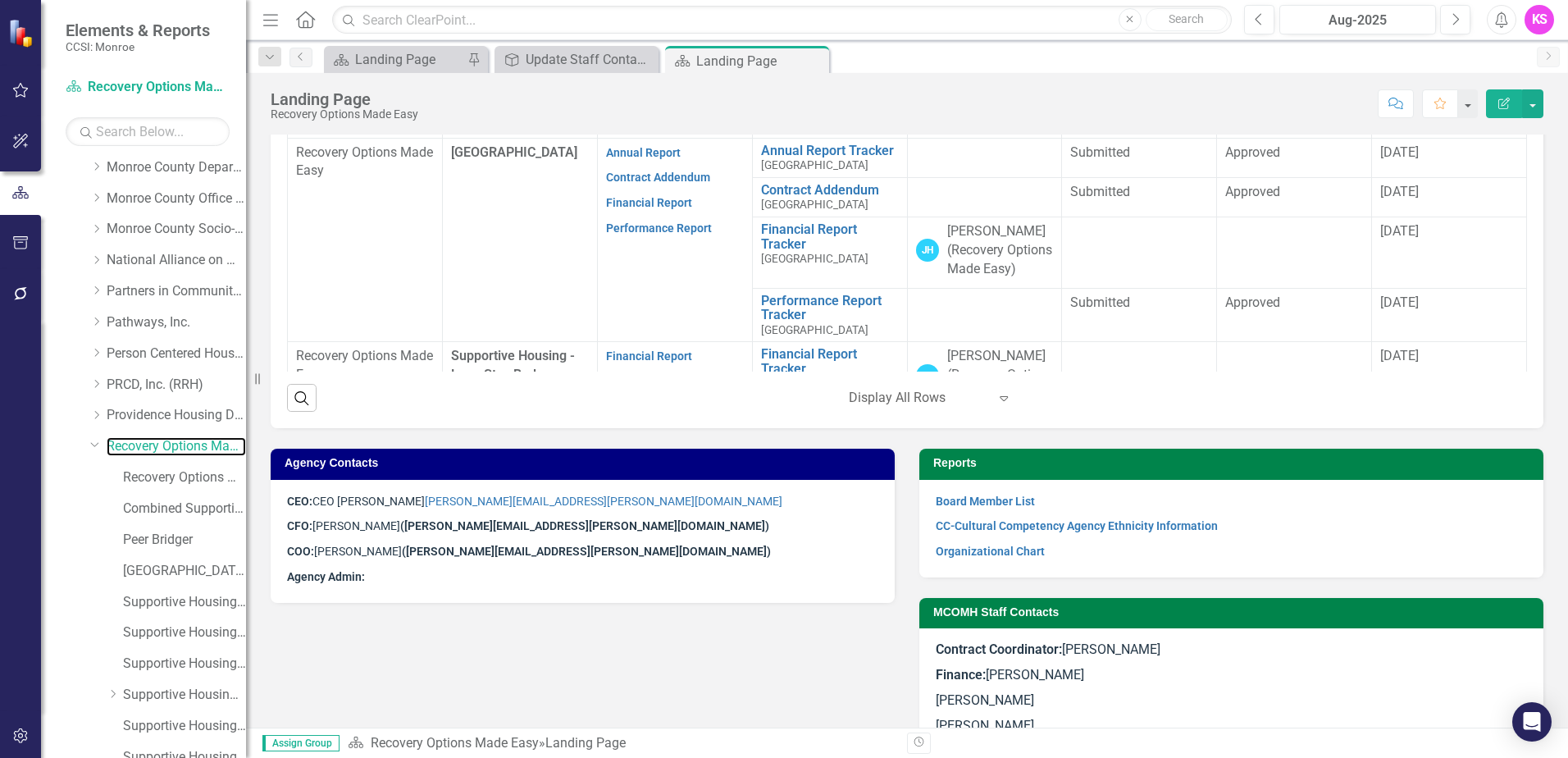
scroll to position [936, 0]
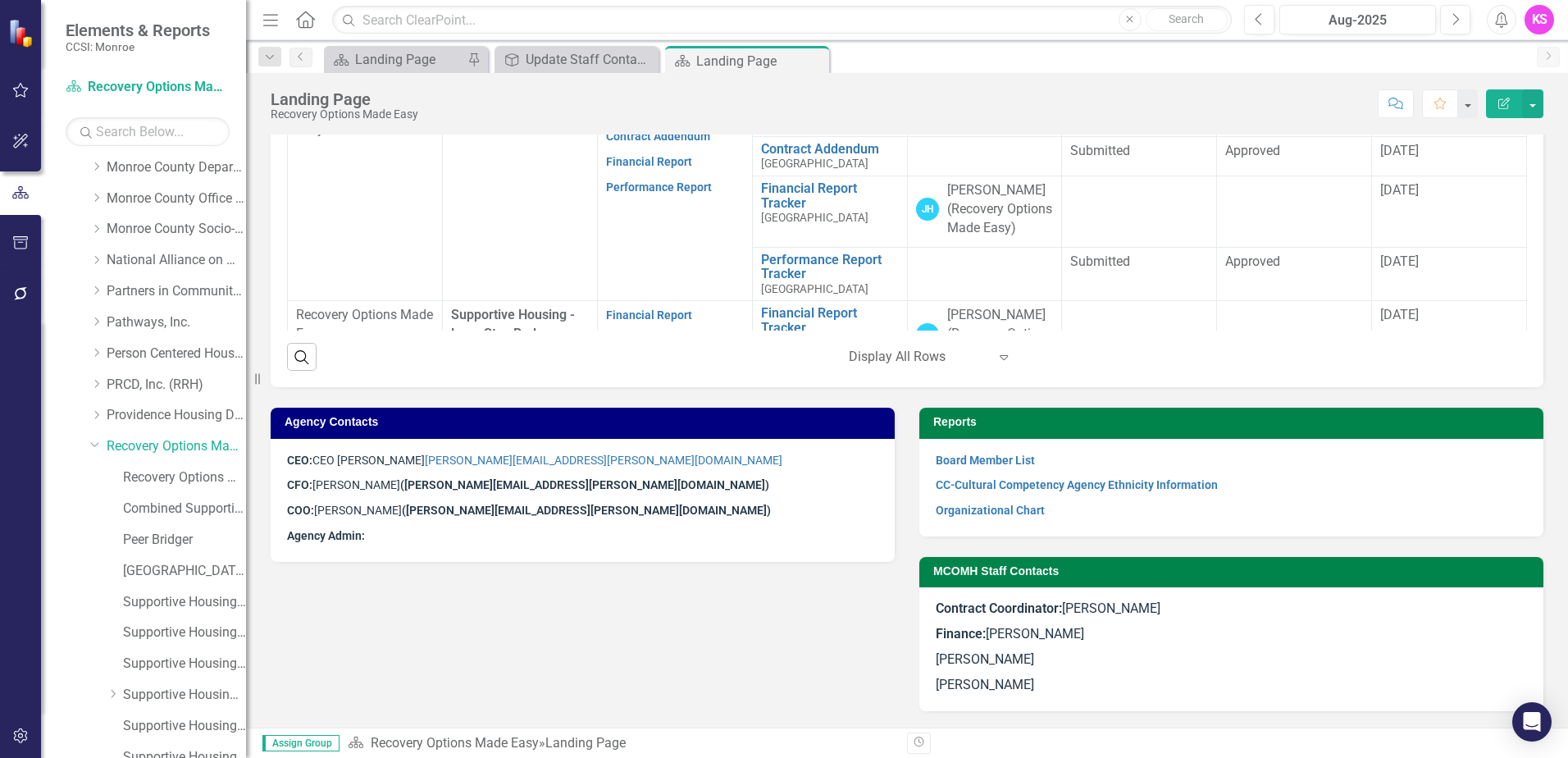
click at [589, 506] on p "COO: [PERSON_NAME] ([PERSON_NAME][EMAIL_ADDRESS][PERSON_NAME][DOMAIN_NAME])" at bounding box center [583, 510] width 591 height 26
click at [588, 513] on p "COO: [PERSON_NAME] ([PERSON_NAME][EMAIL_ADDRESS][PERSON_NAME][DOMAIN_NAME])" at bounding box center [583, 510] width 591 height 26
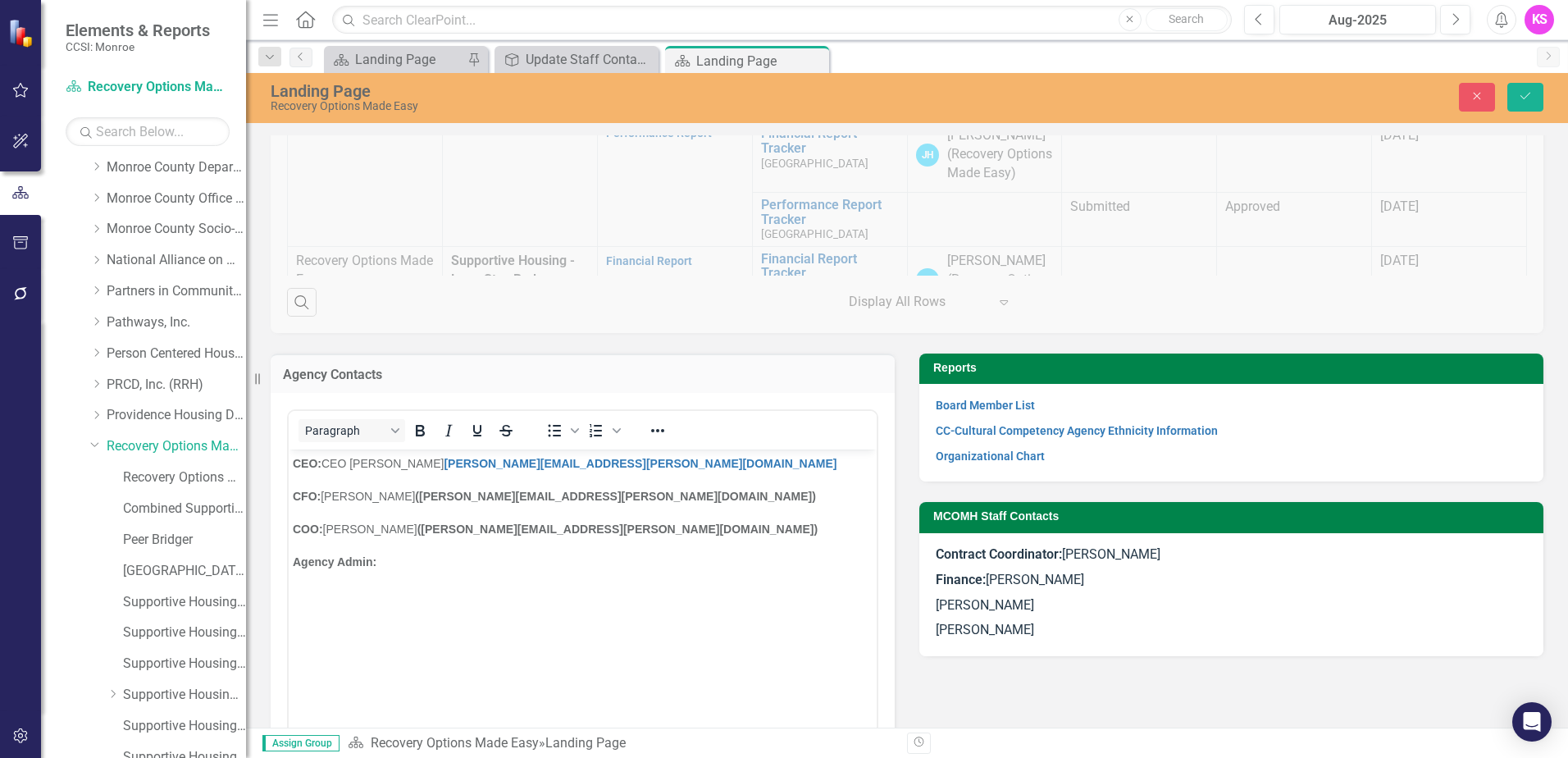
scroll to position [0, 0]
click at [608, 532] on p "COO: [PERSON_NAME] ([PERSON_NAME][EMAIL_ADDRESS][PERSON_NAME][DOMAIN_NAME])" at bounding box center [583, 529] width 580 height 20
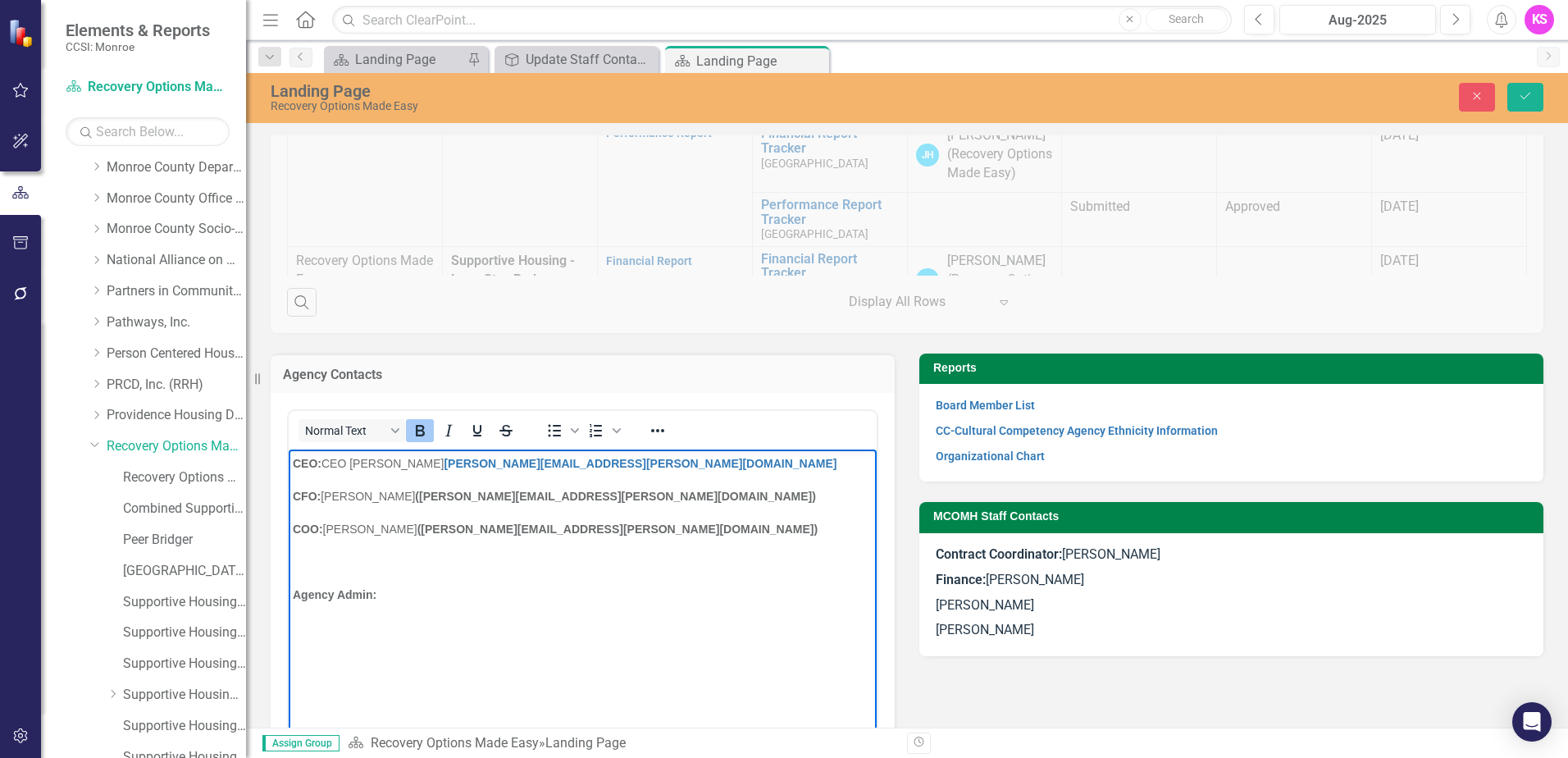
paste body "Rich Text Area. Press ALT-0 for help."
click at [313, 558] on p "Rich Text Area. Press ALT-0 for help." at bounding box center [583, 561] width 580 height 20
click at [292, 562] on body "CEO: CEO [PERSON_NAME] [PERSON_NAME][EMAIL_ADDRESS][PERSON_NAME][DOMAIN_NAME] C…" at bounding box center [583, 572] width 588 height 246
click at [712, 565] on p "Housing and peer services [EMAIL_ADDRESS][PERSON_NAME][DOMAIN_NAME]" at bounding box center [583, 561] width 580 height 20
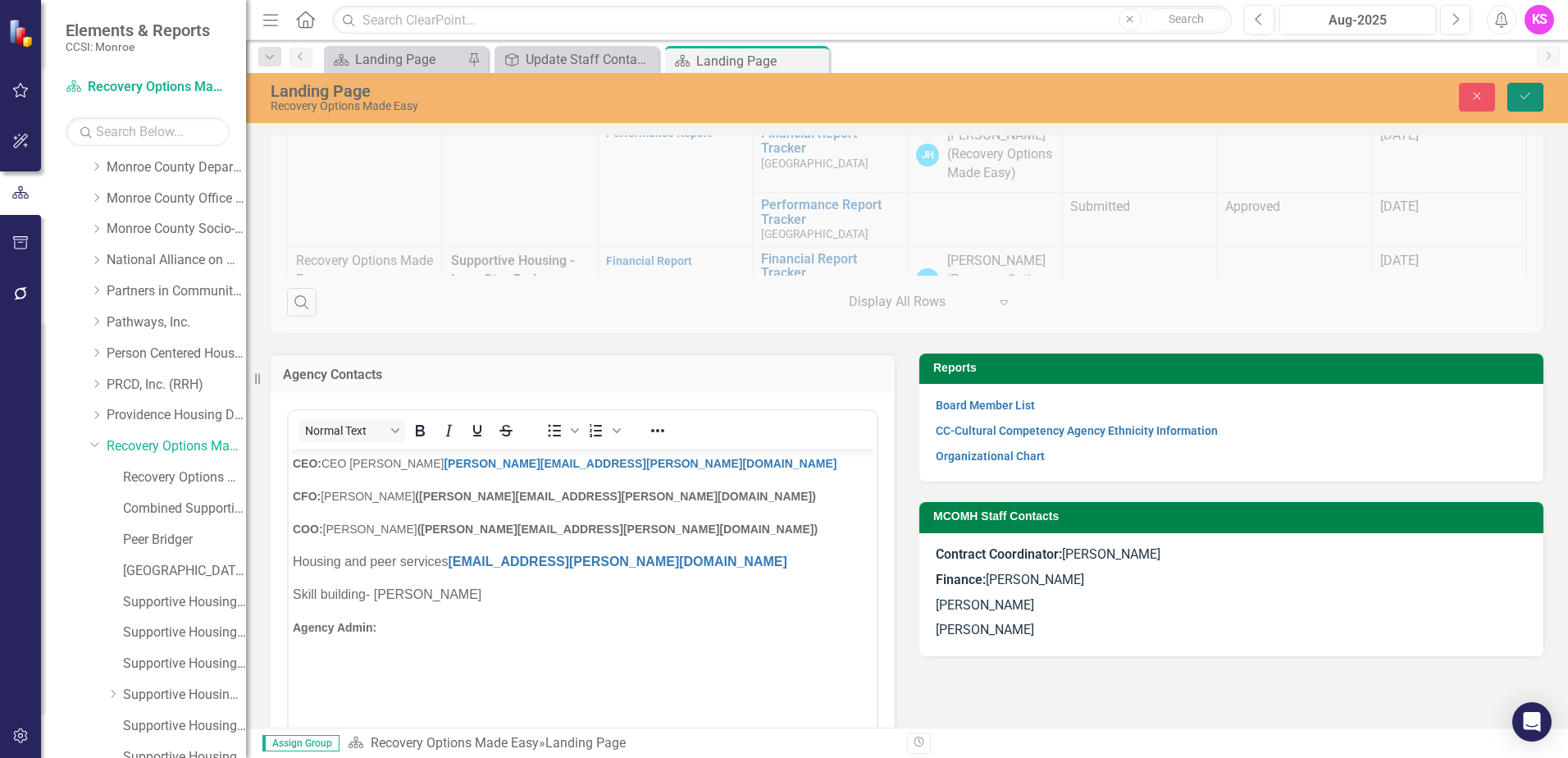
click at [1524, 91] on icon "Save" at bounding box center [1524, 95] width 15 height 11
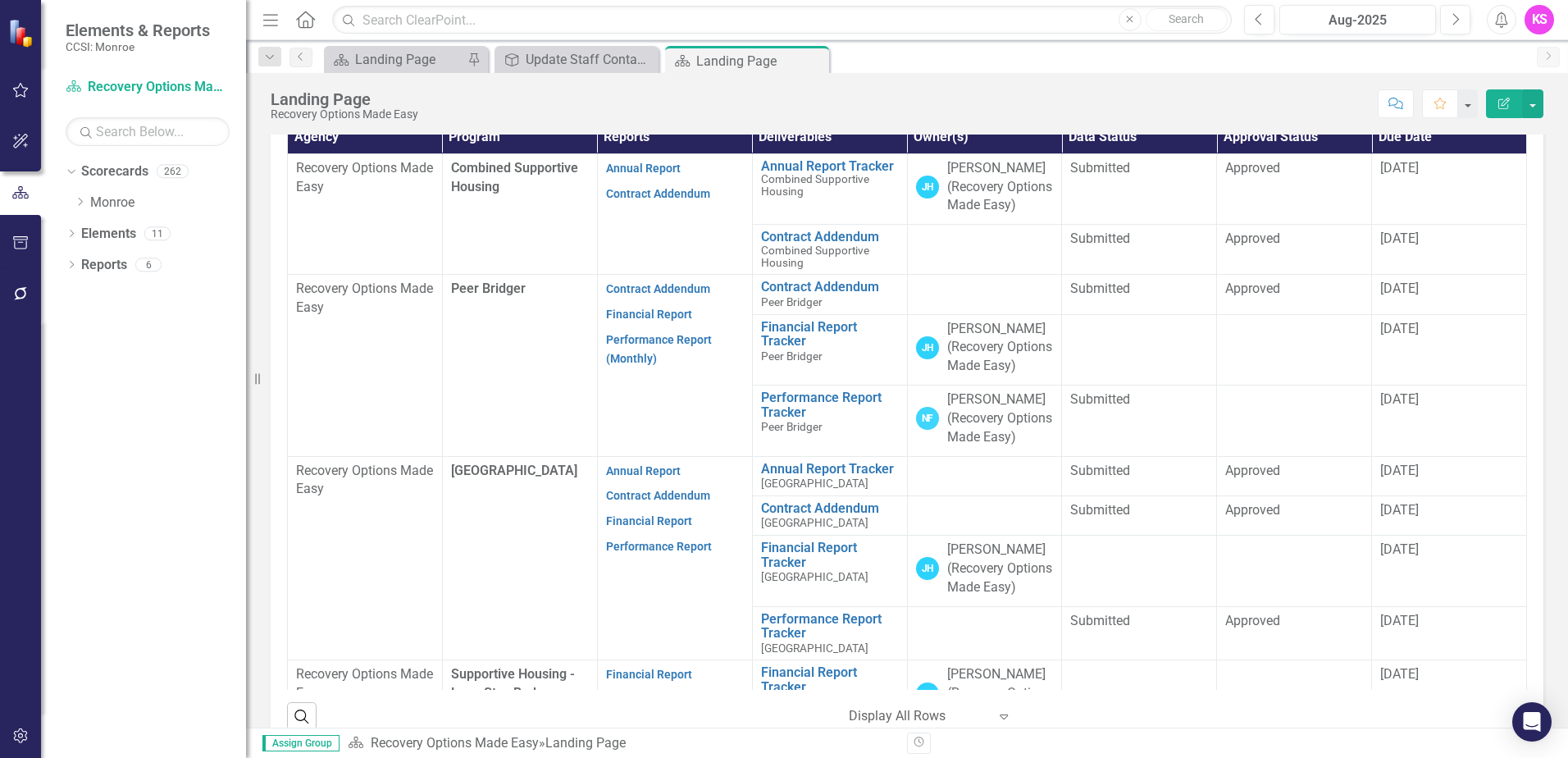
scroll to position [443, 0]
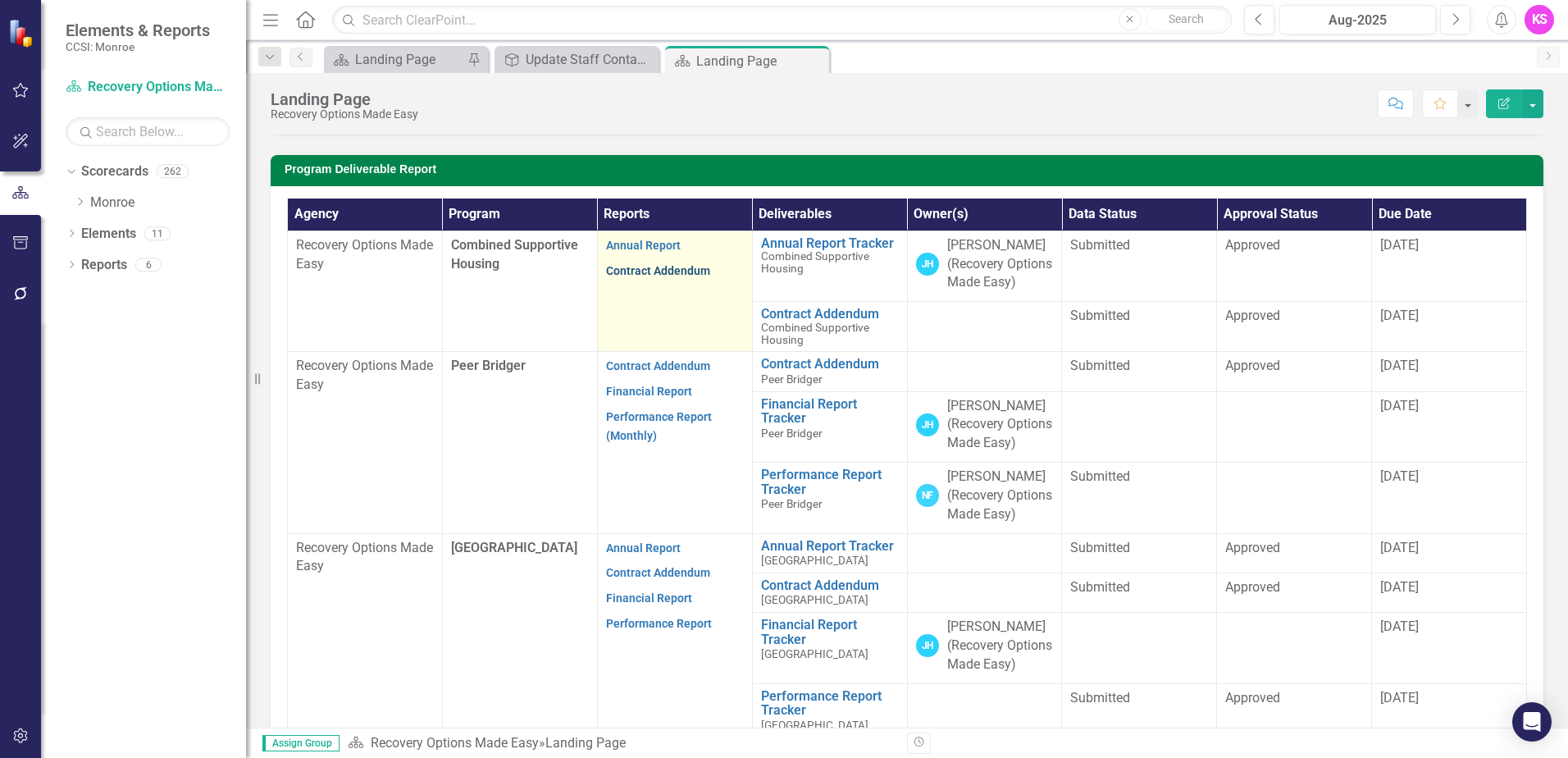
click at [639, 278] on link "Contract Addendum" at bounding box center [657, 270] width 104 height 13
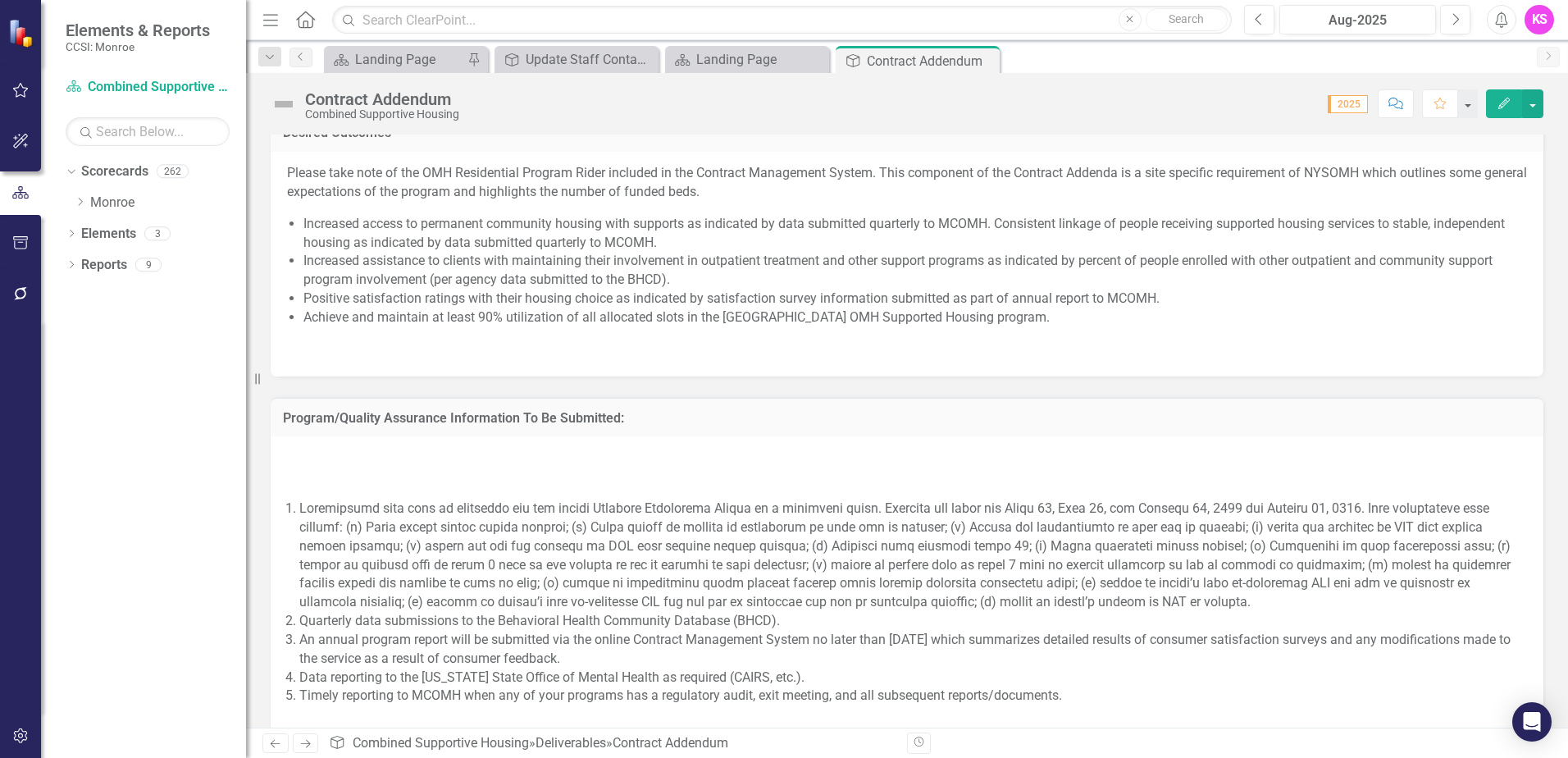
scroll to position [1949, 0]
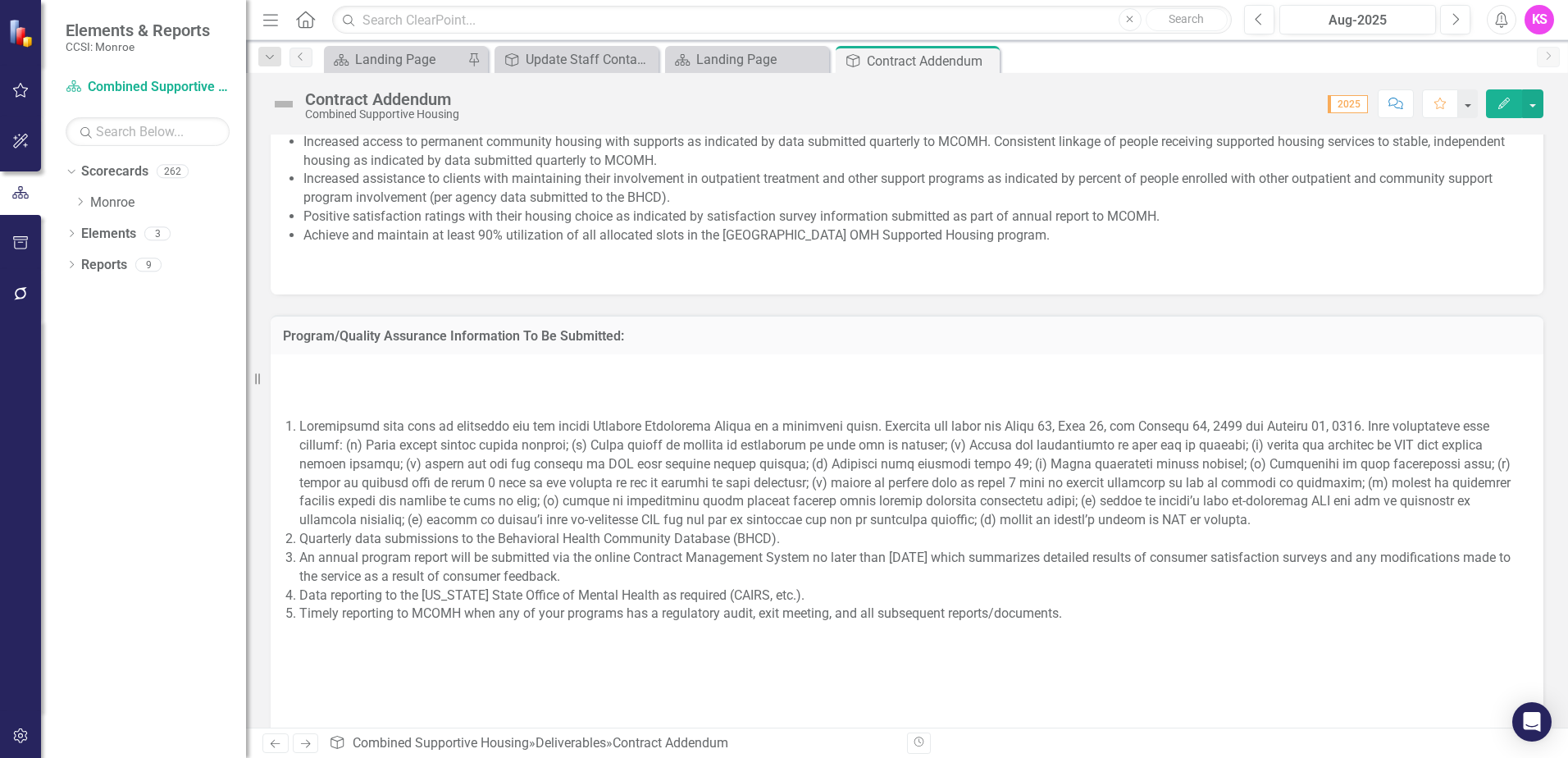
click at [473, 388] on p at bounding box center [906, 378] width 1240 height 22
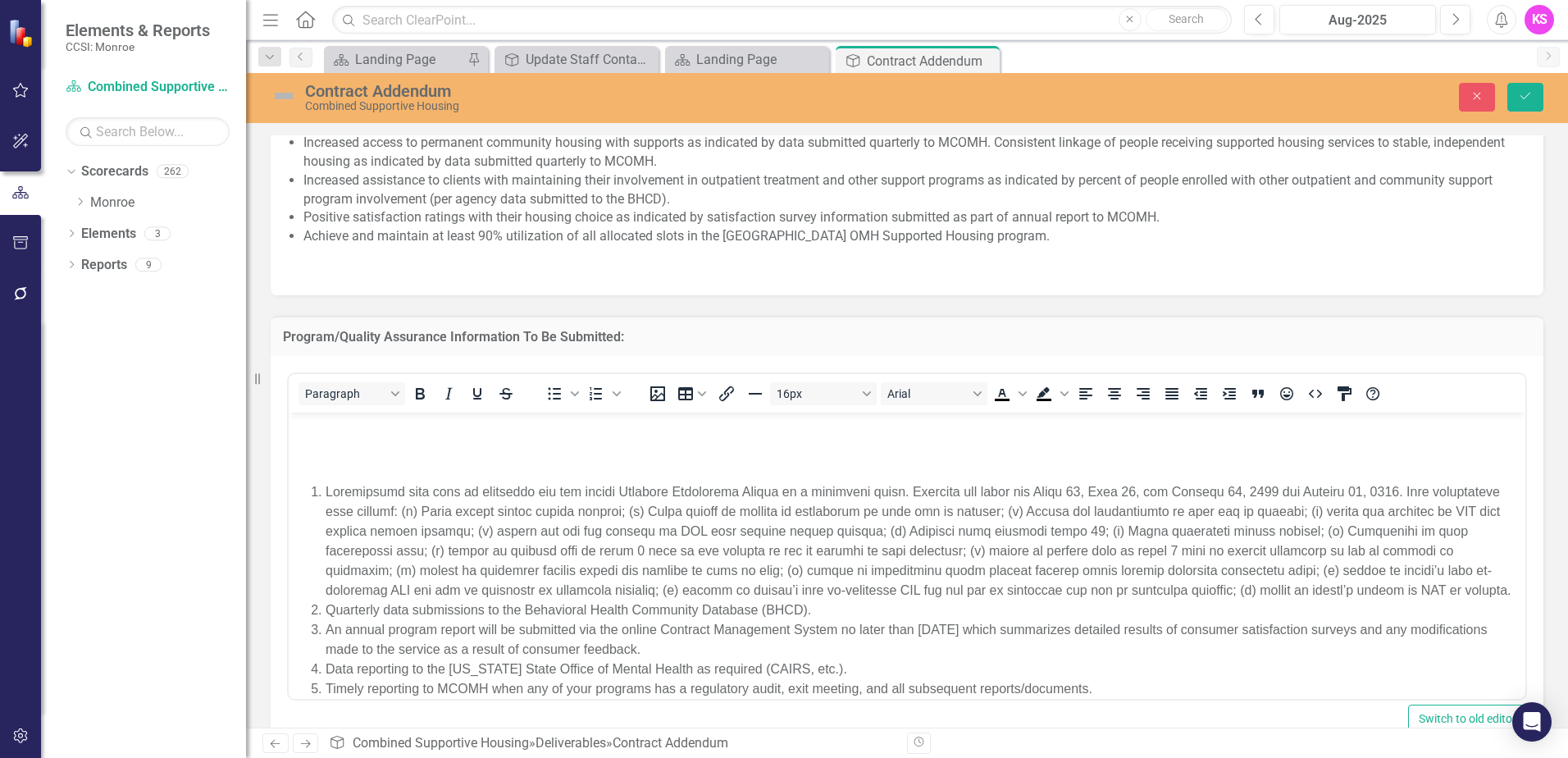
scroll to position [0, 0]
click at [347, 425] on p "Rich Text Area. Press ALT-0 for help." at bounding box center [907, 425] width 1229 height 20
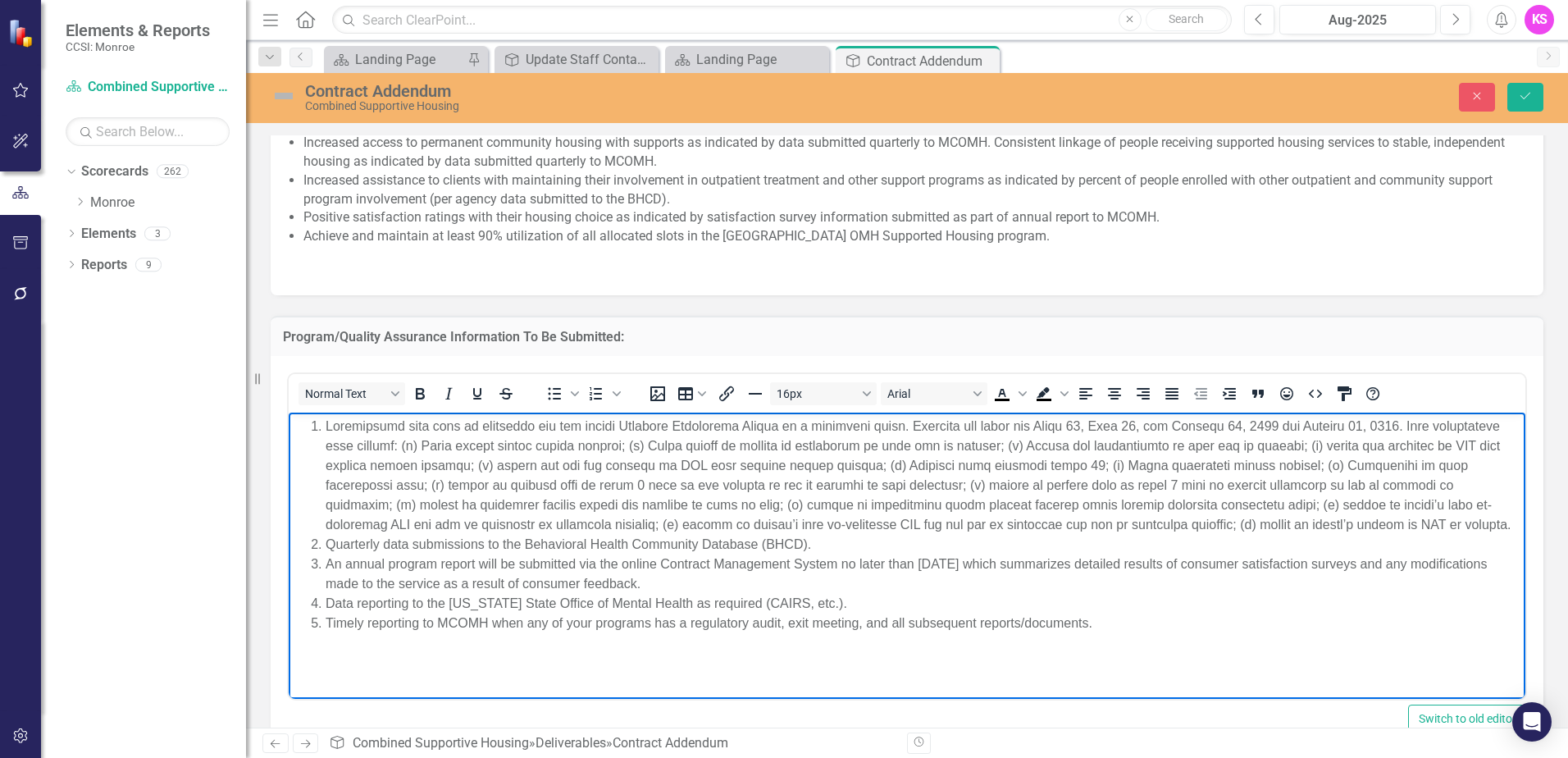
click at [334, 665] on p "Rich Text Area. Press ALT-0 for help." at bounding box center [907, 655] width 1229 height 20
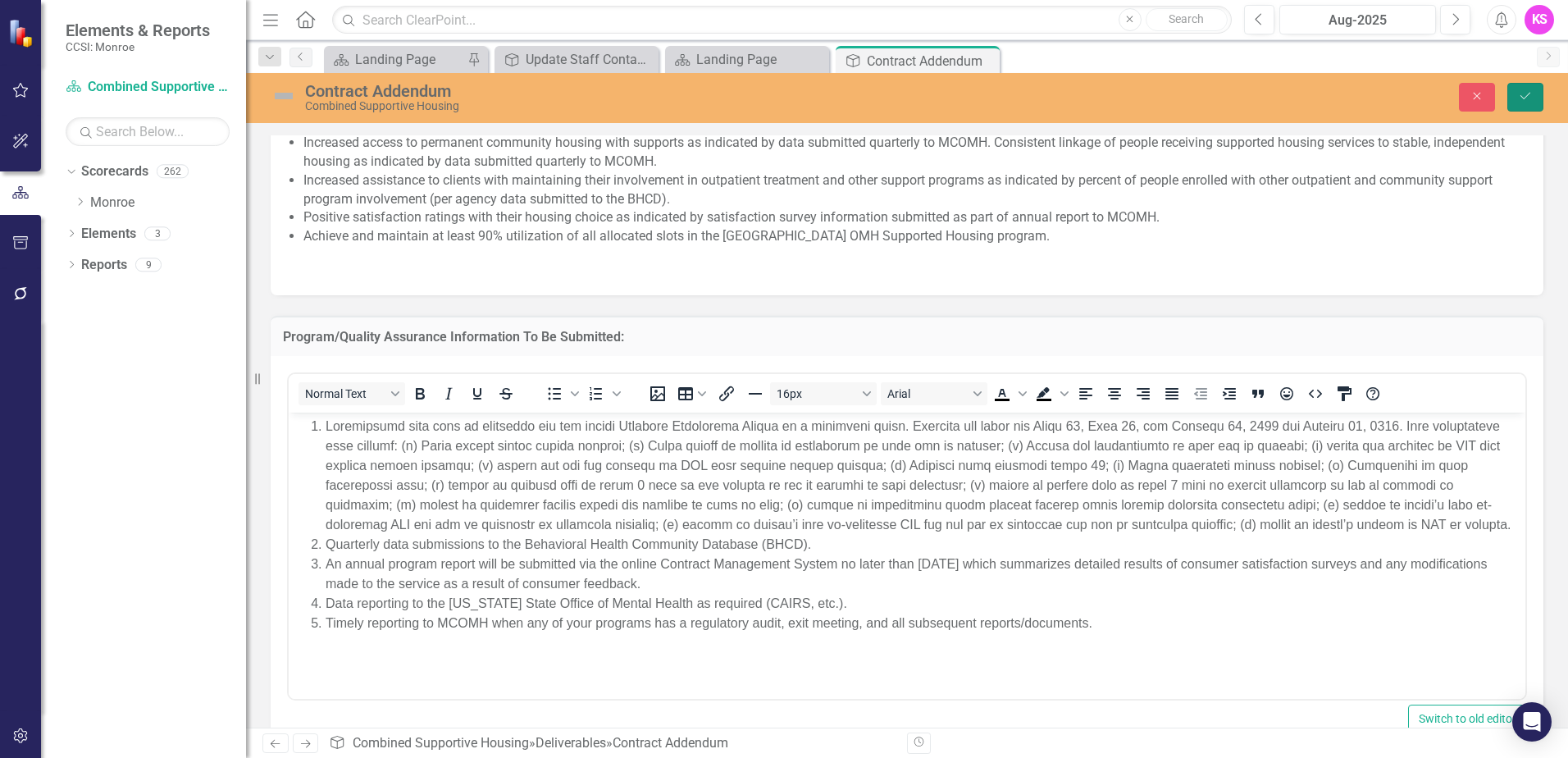
click at [1529, 97] on icon "Save" at bounding box center [1524, 95] width 15 height 11
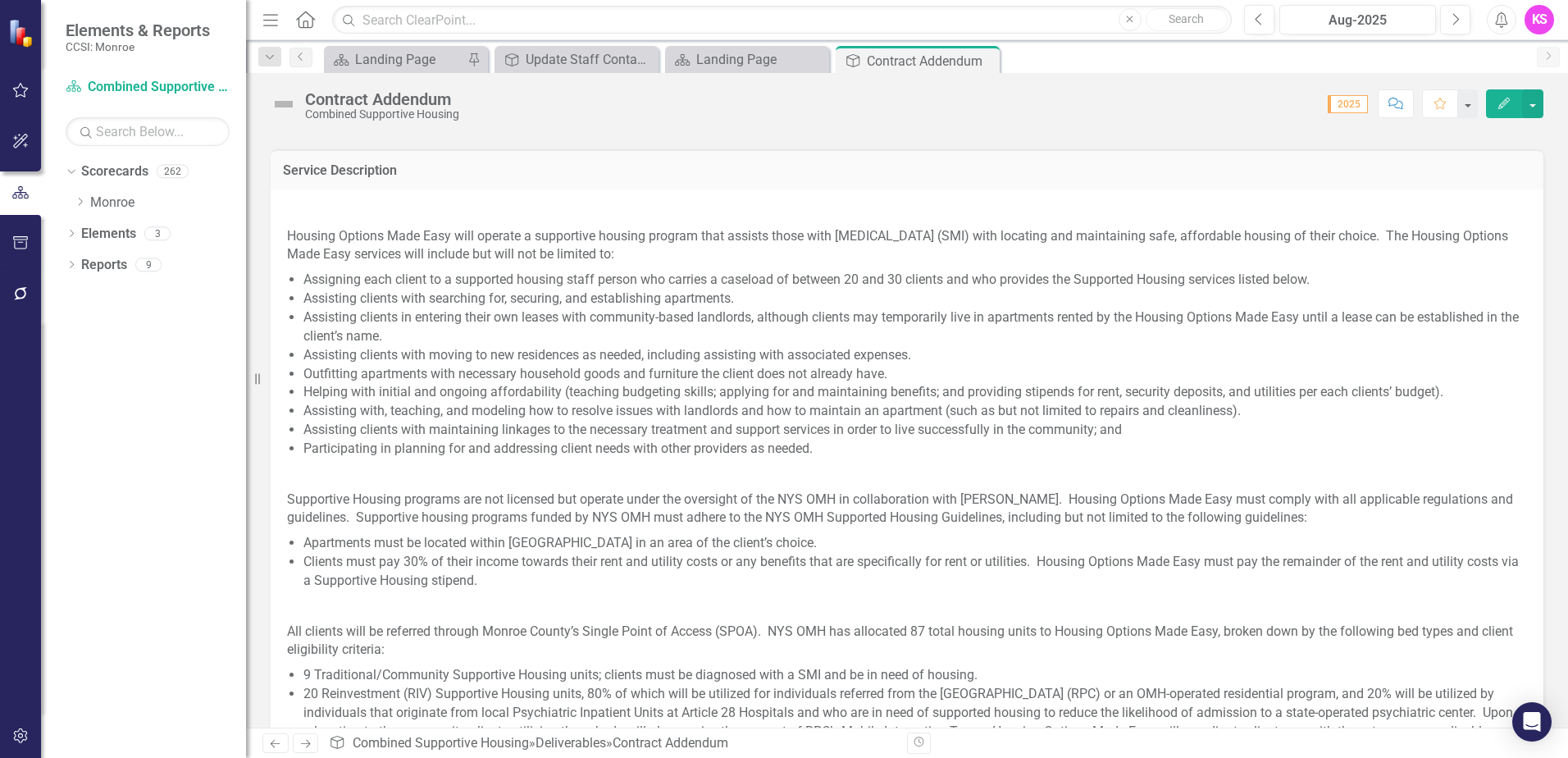
scroll to position [492, 0]
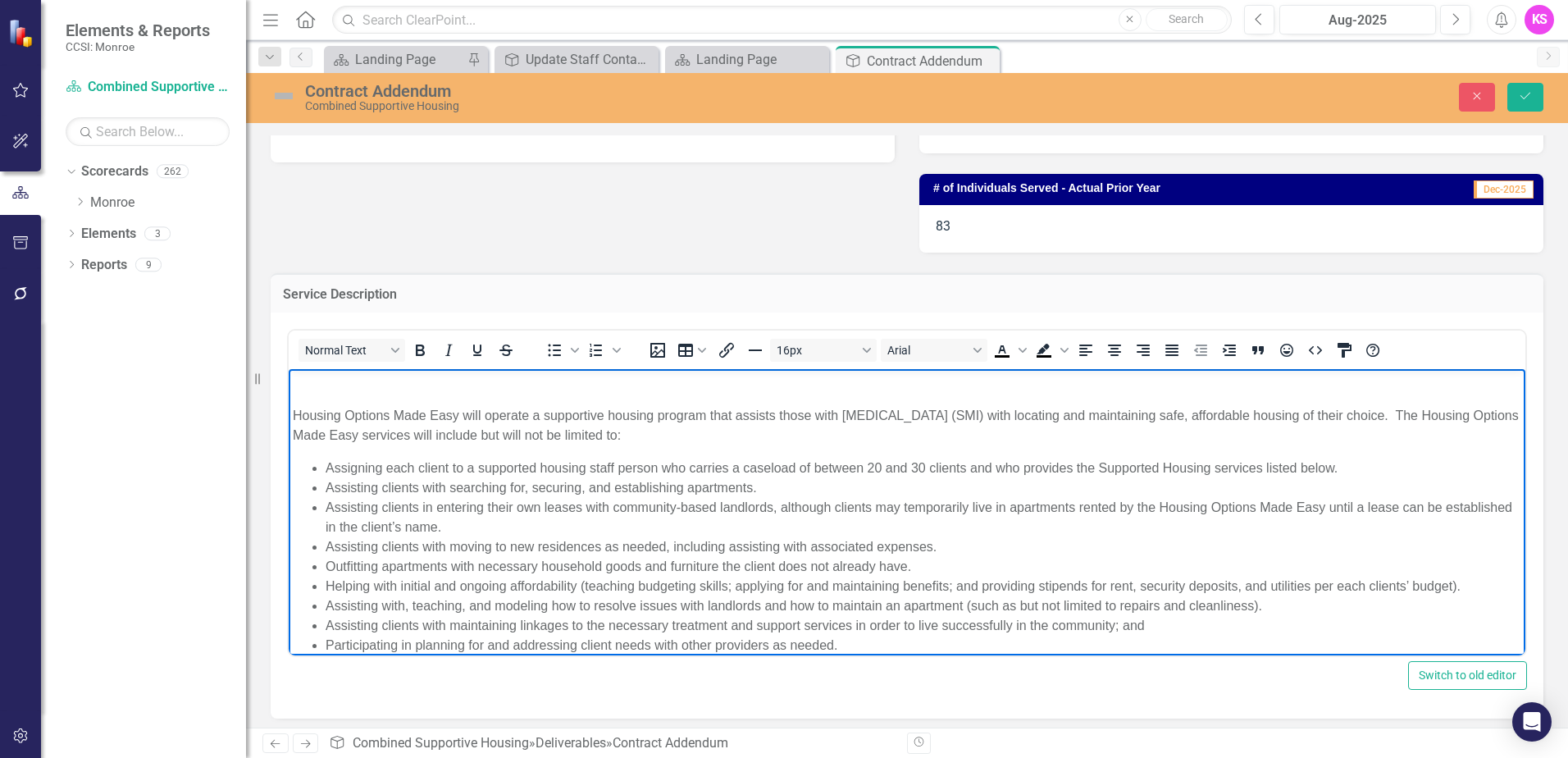
click at [303, 386] on p "Rich Text Area. Press ALT-0 for help." at bounding box center [907, 382] width 1229 height 20
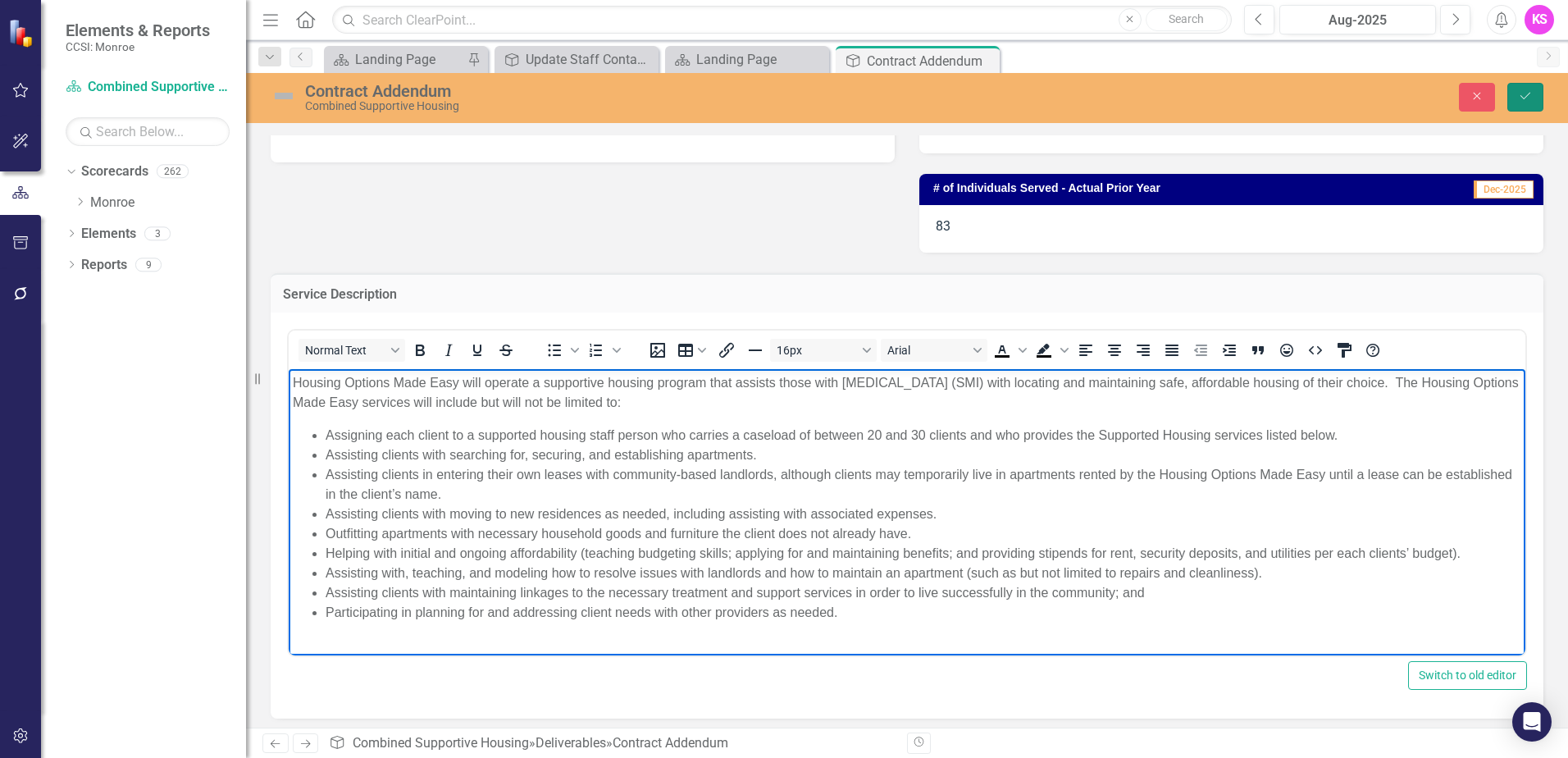
click at [1535, 92] on button "Save" at bounding box center [1525, 96] width 36 height 28
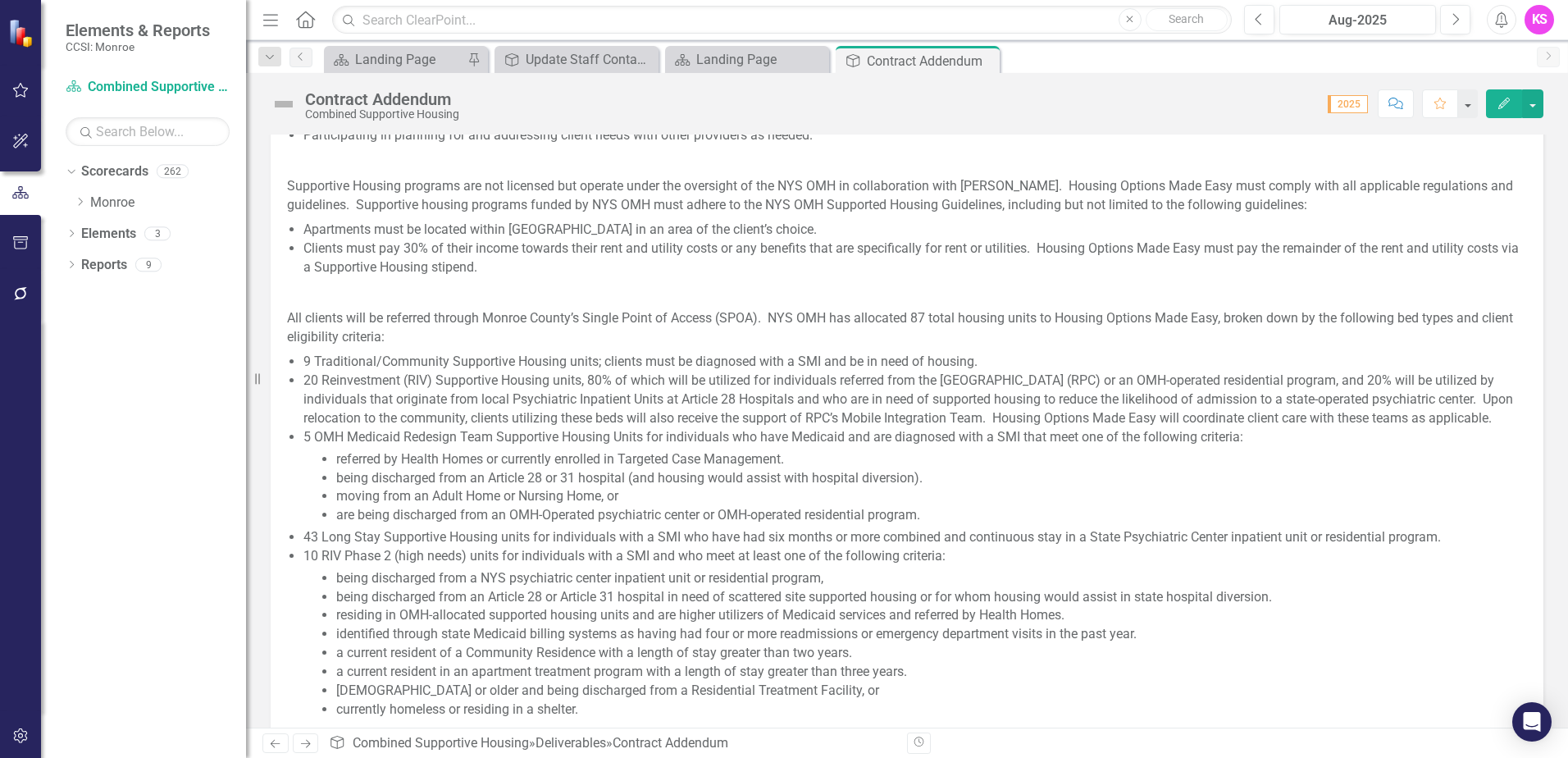
scroll to position [984, 0]
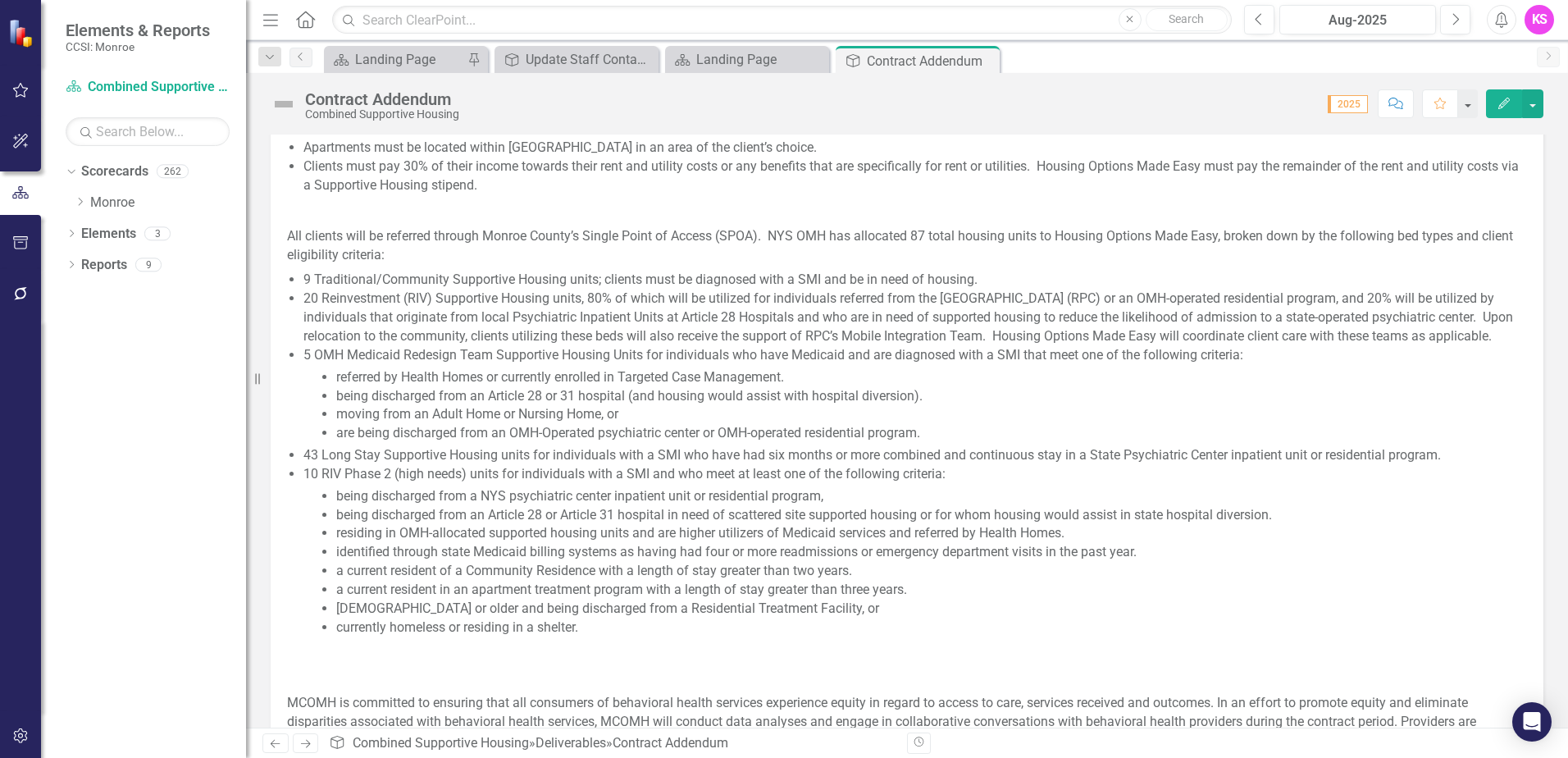
click at [319, 203] on p at bounding box center [906, 211] width 1240 height 26
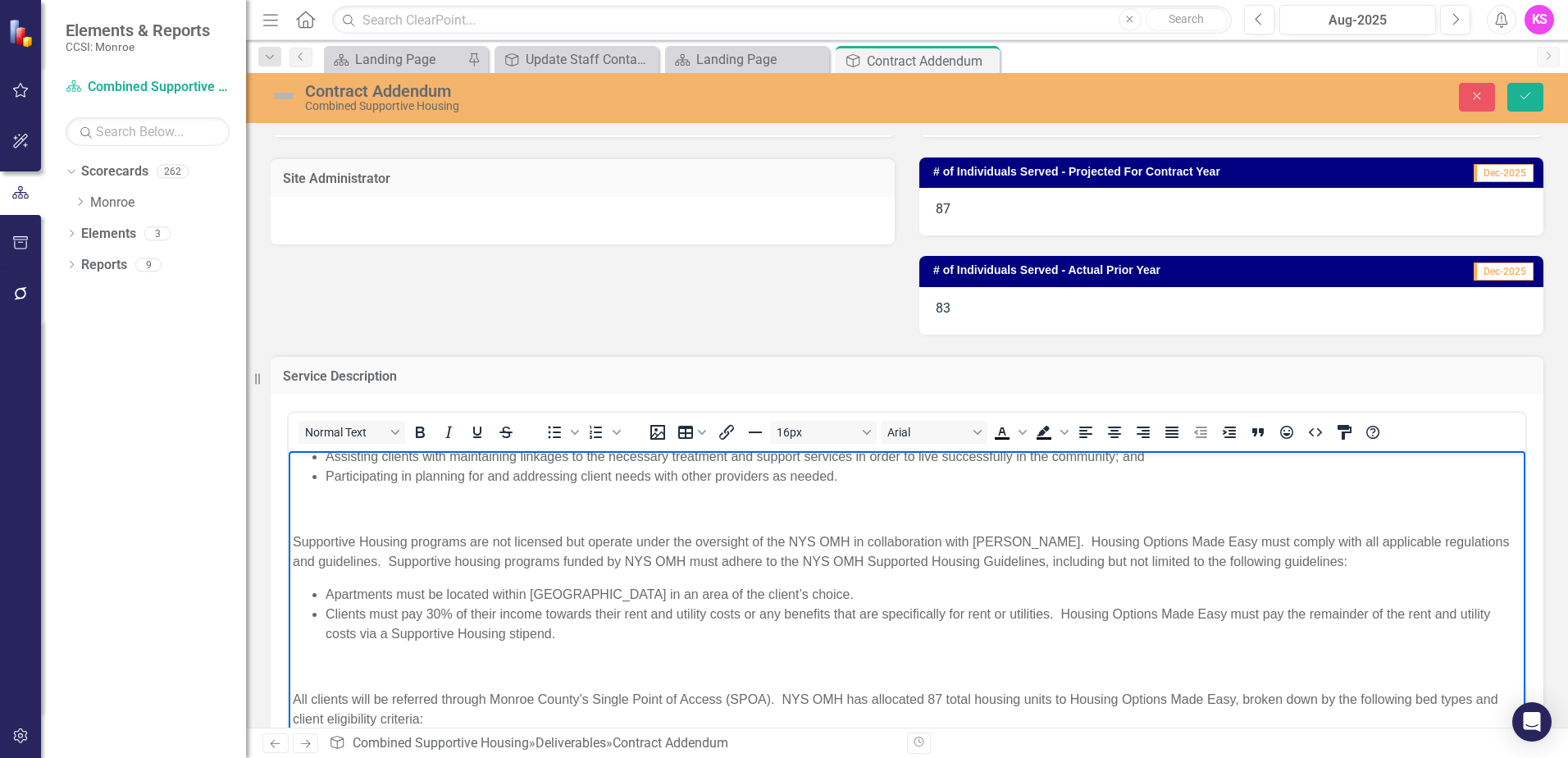
scroll to position [246, 0]
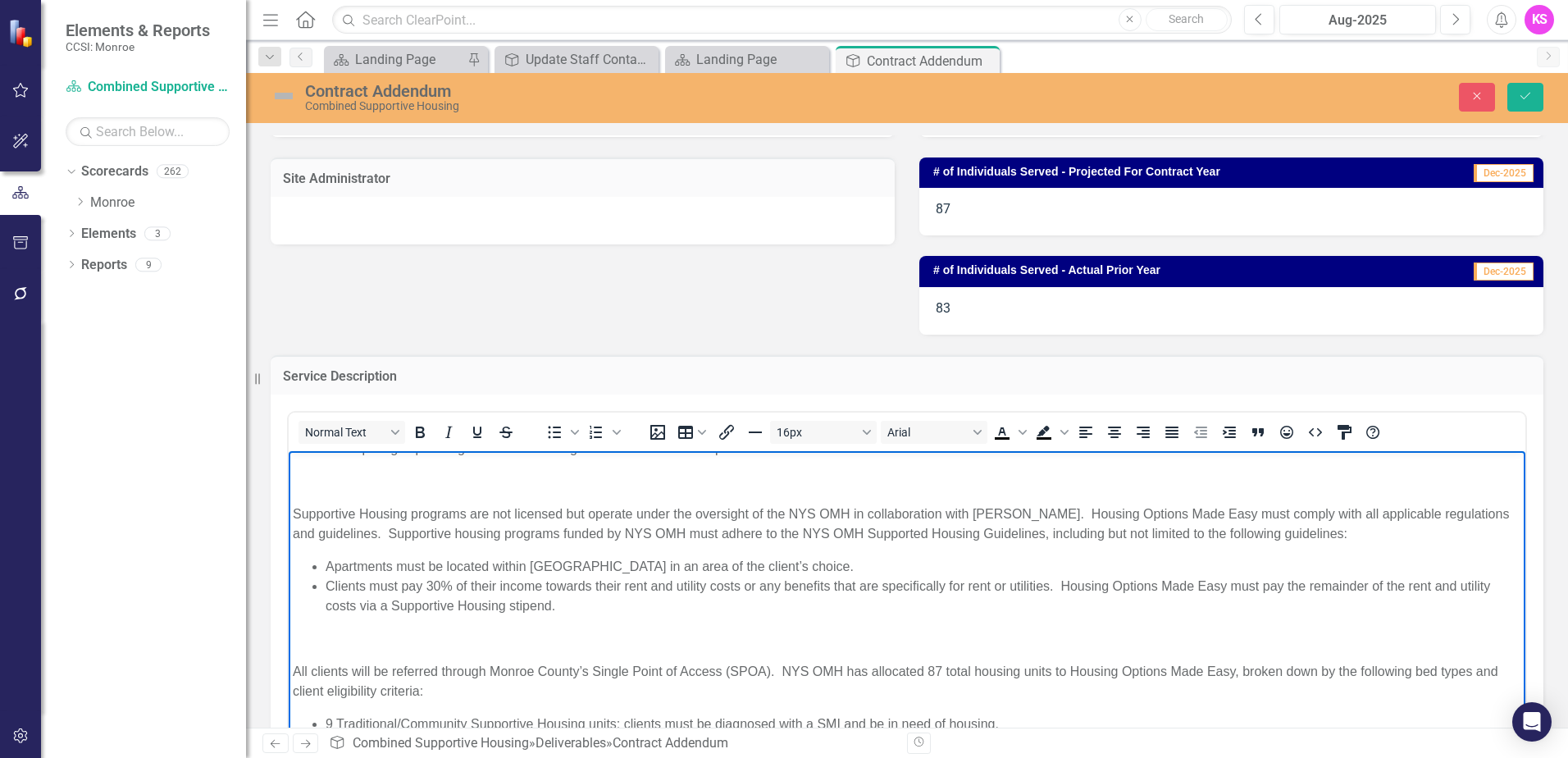
click at [336, 477] on p "Rich Text Area. Press ALT-0 for help." at bounding box center [907, 481] width 1229 height 20
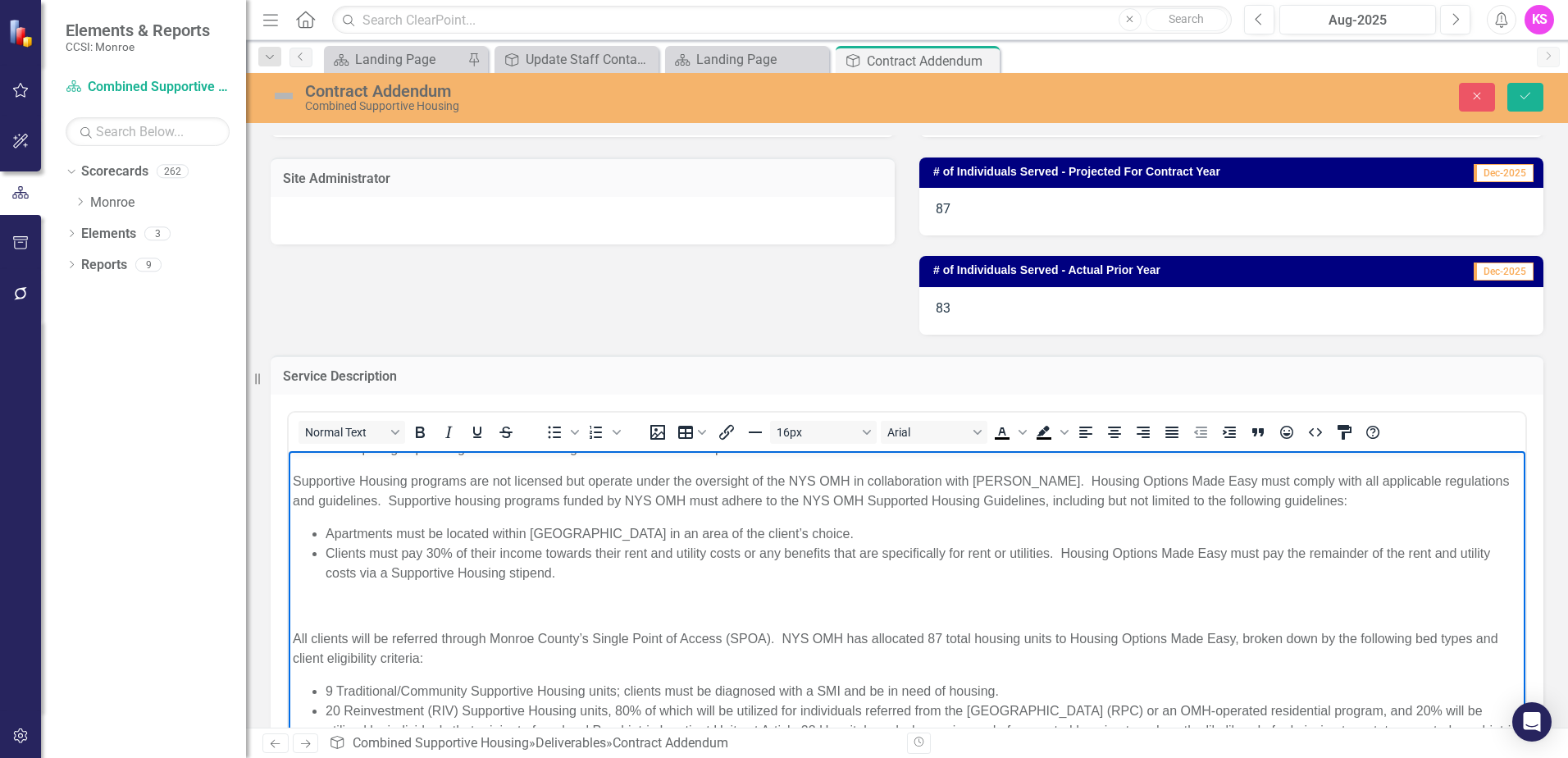
scroll to position [164, 0]
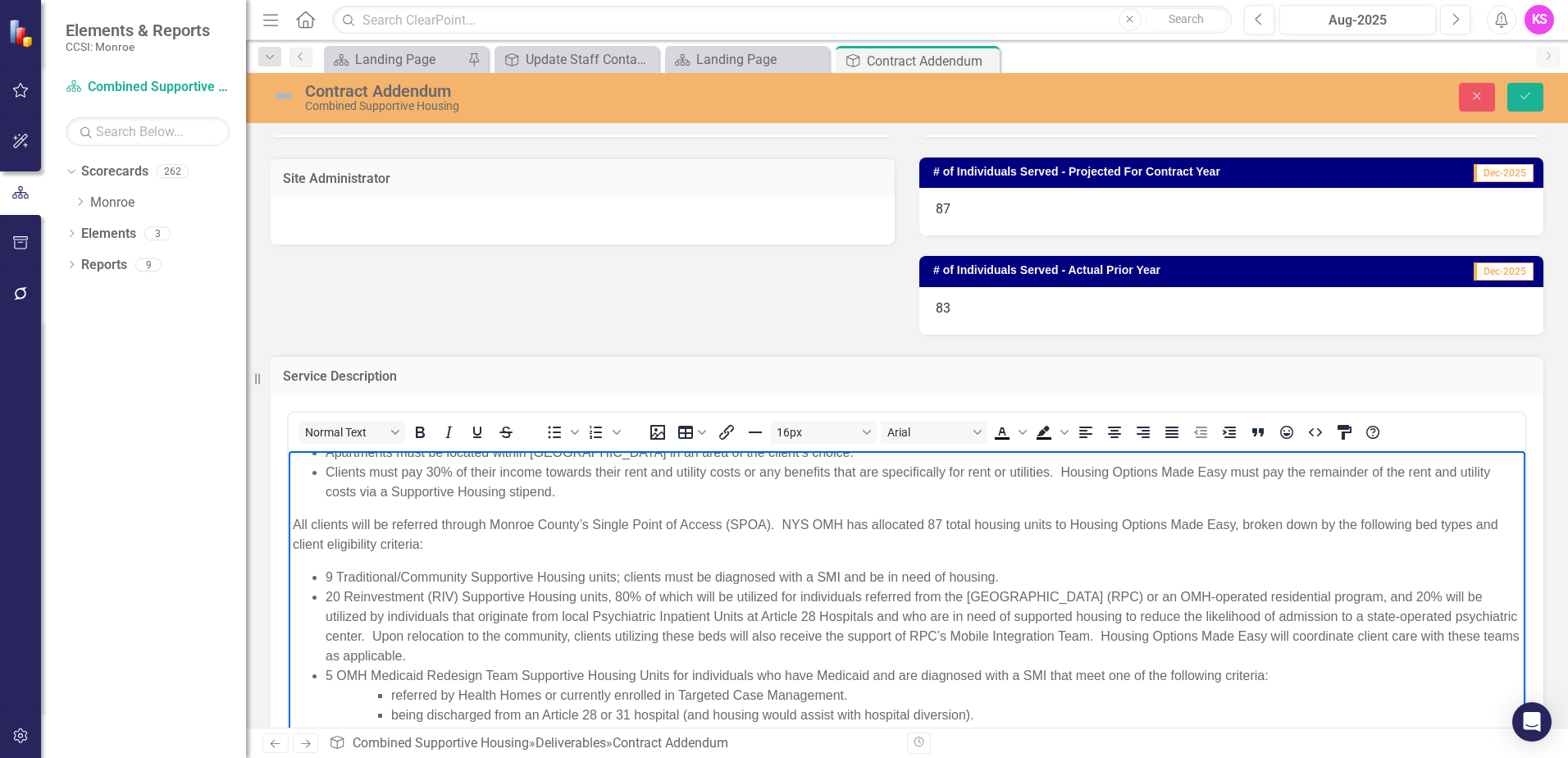
scroll to position [328, 0]
click at [1528, 99] on icon "Save" at bounding box center [1524, 95] width 15 height 11
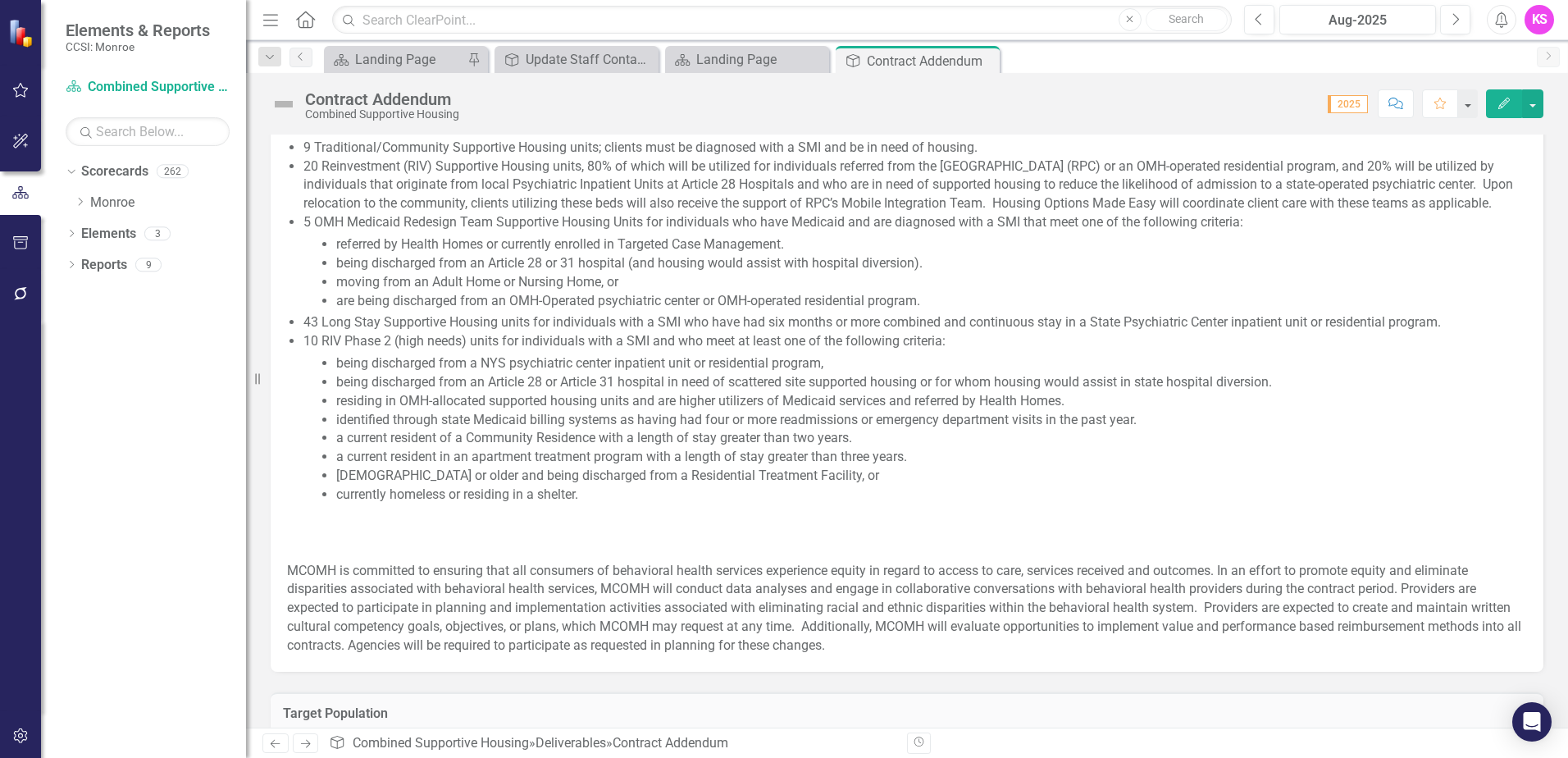
scroll to position [1148, 0]
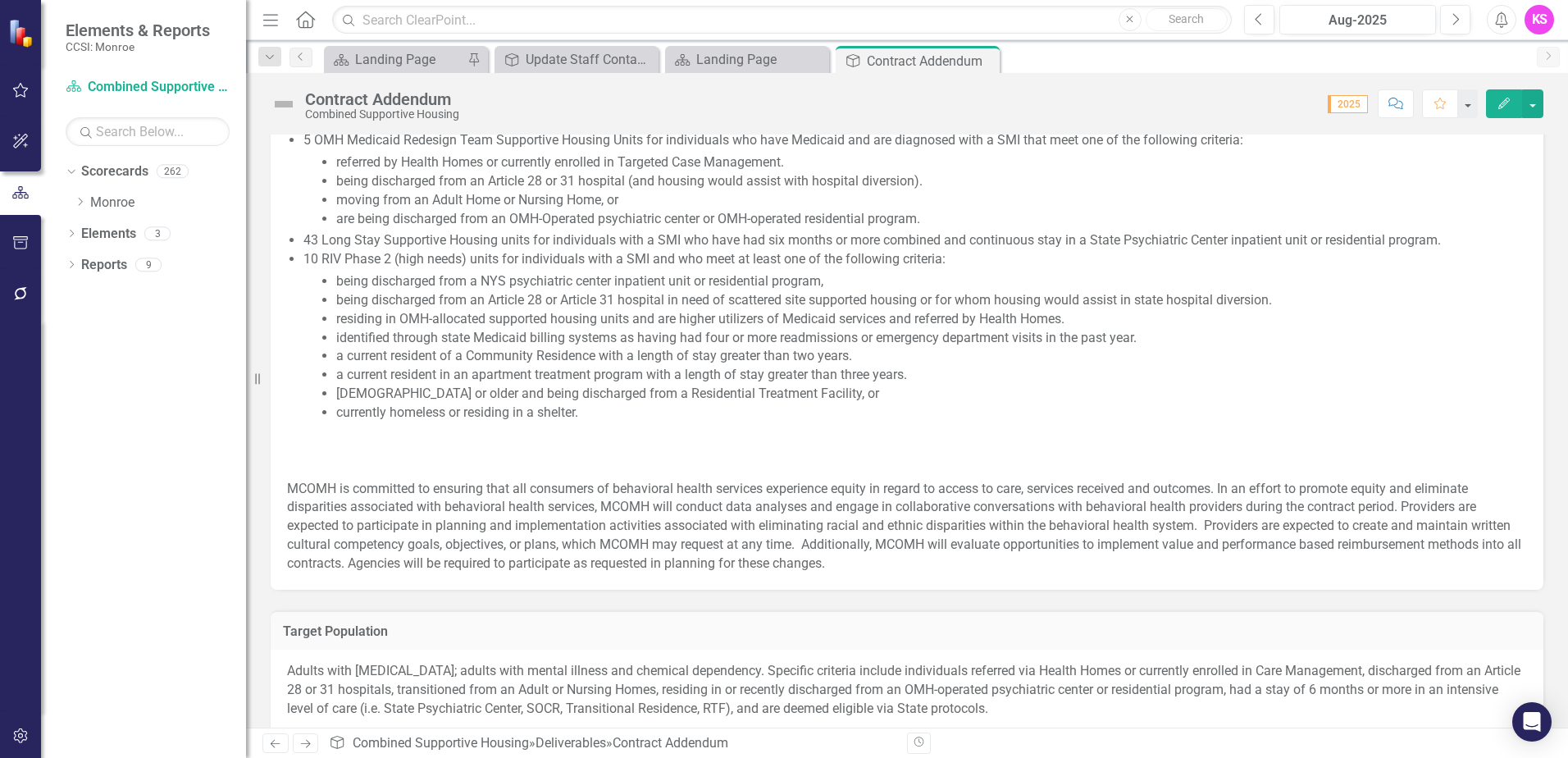
click at [404, 451] on p at bounding box center [906, 438] width 1240 height 26
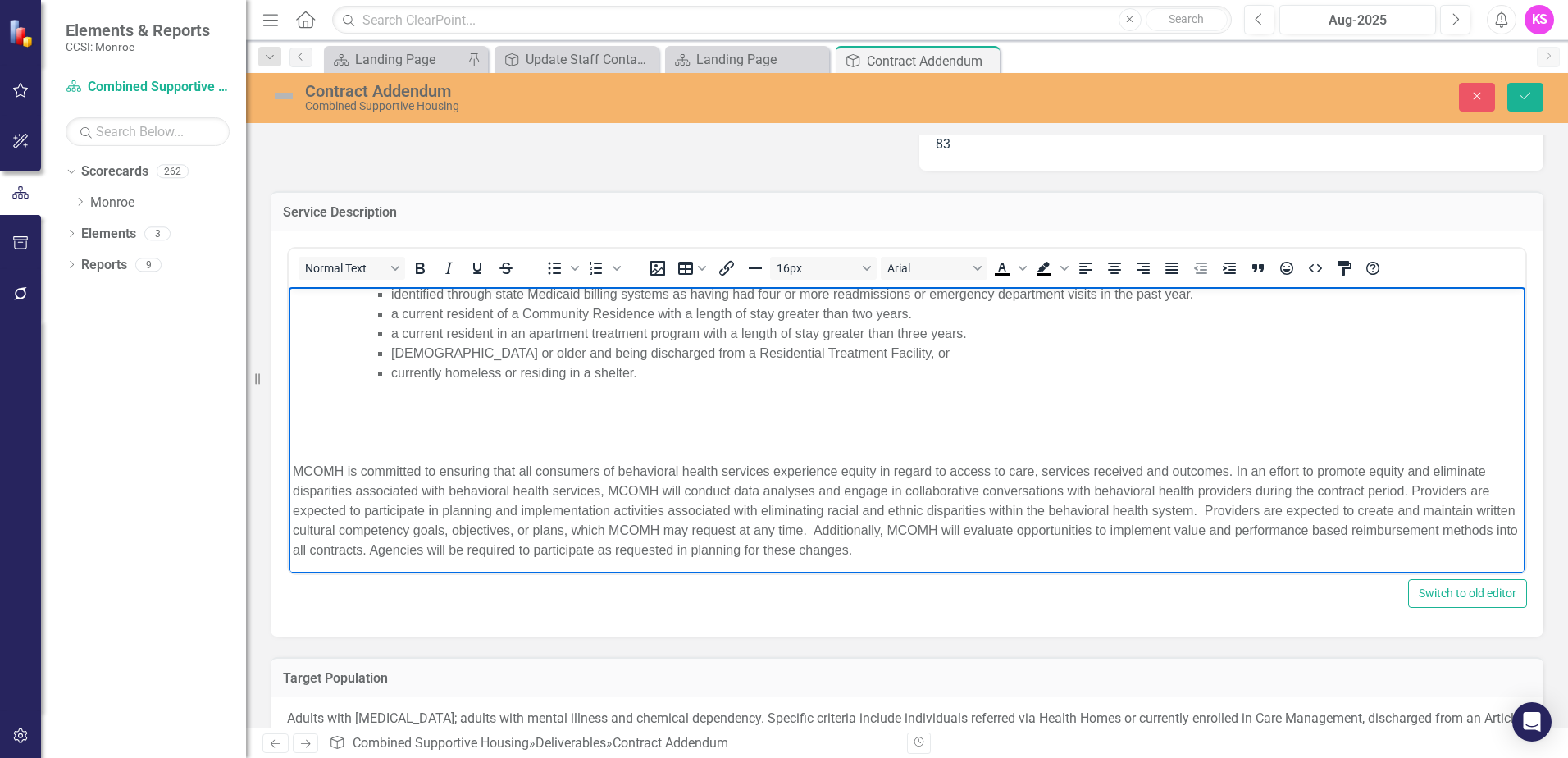
scroll to position [745, 0]
click at [348, 394] on p "Rich Text Area. Press ALT-0 for help." at bounding box center [907, 401] width 1229 height 20
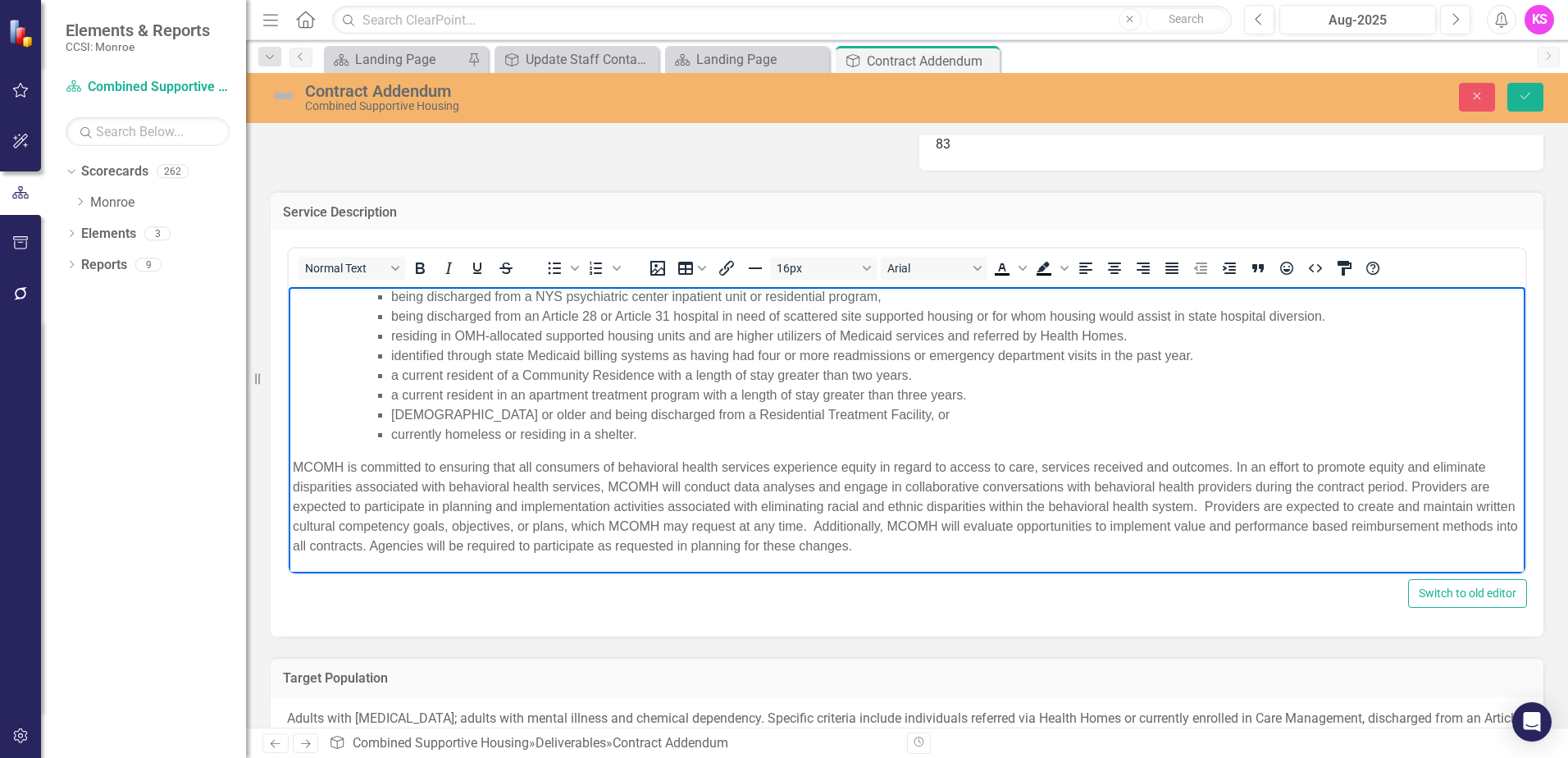
scroll to position [680, 0]
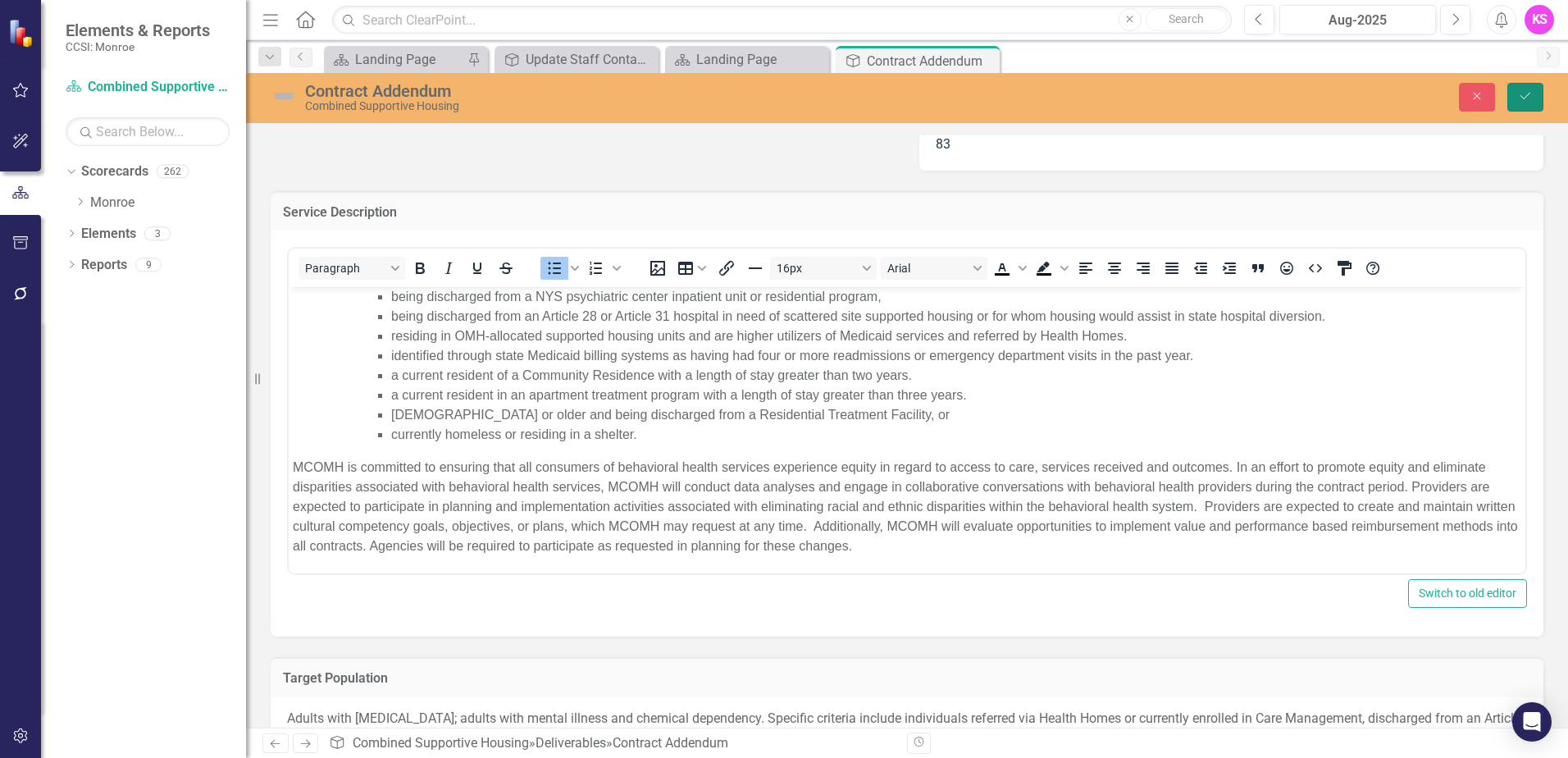
click at [1533, 96] on button "Save" at bounding box center [1525, 96] width 36 height 28
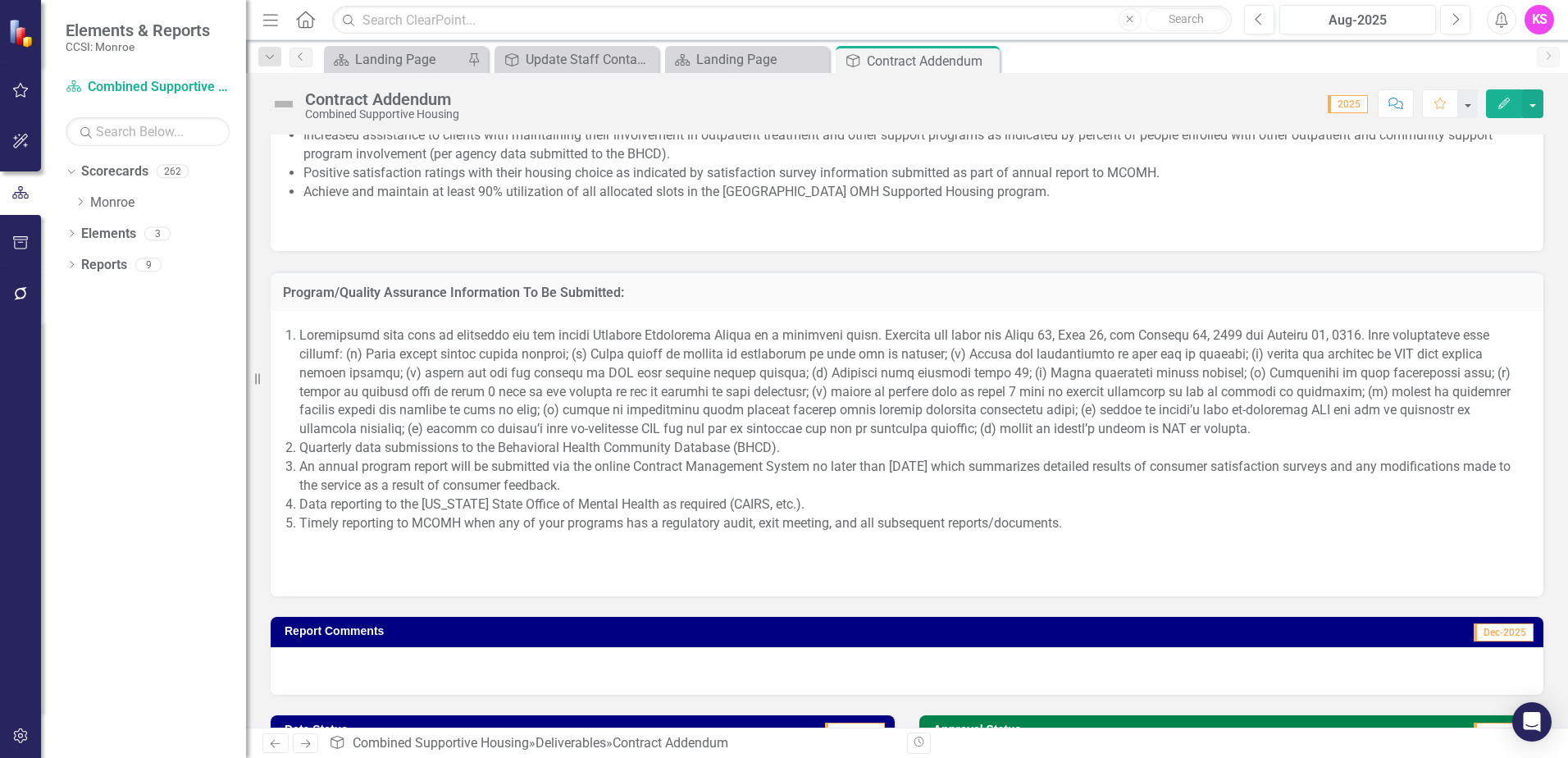
scroll to position [1805, 0]
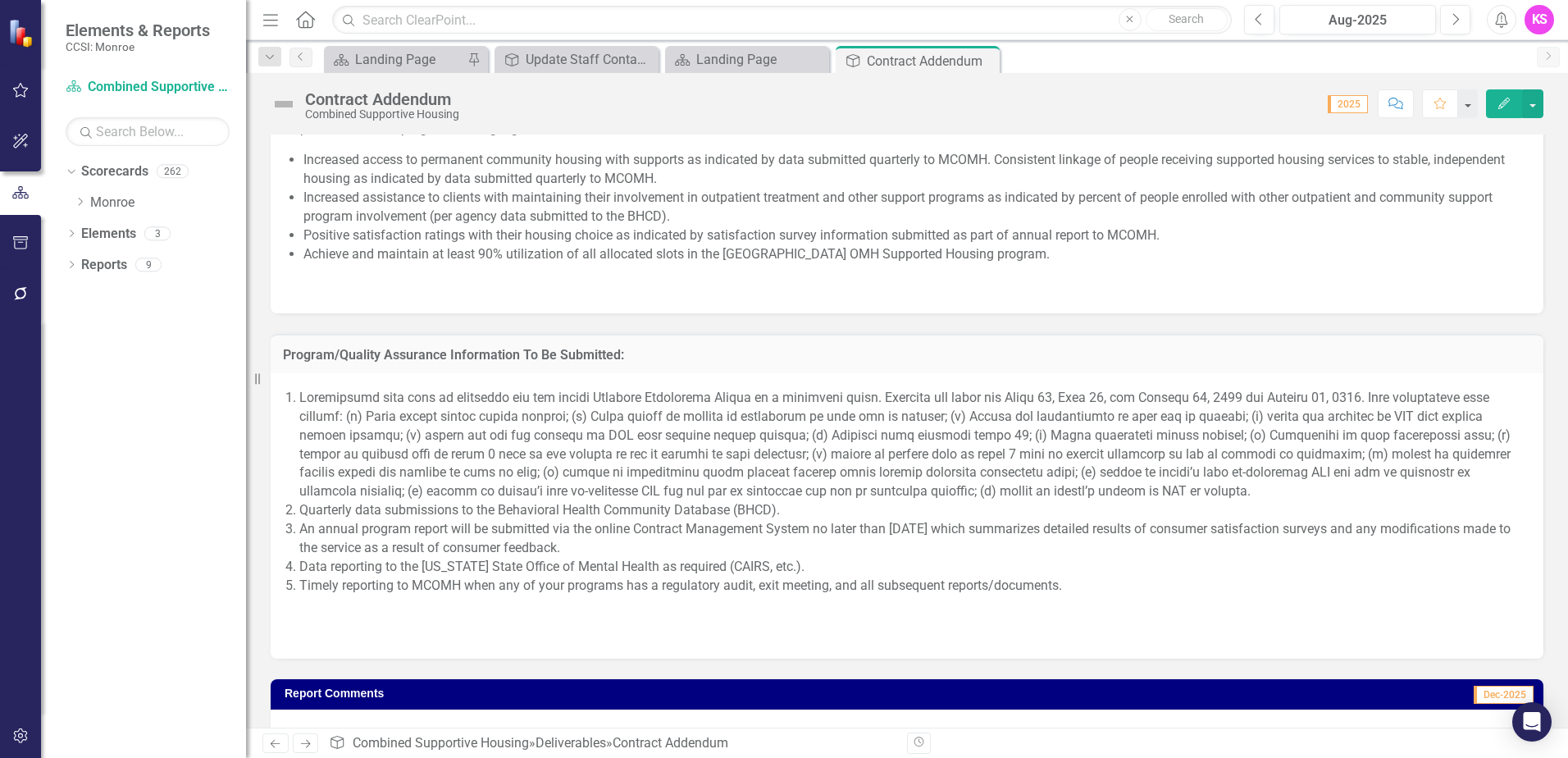
click at [348, 620] on p at bounding box center [906, 609] width 1240 height 22
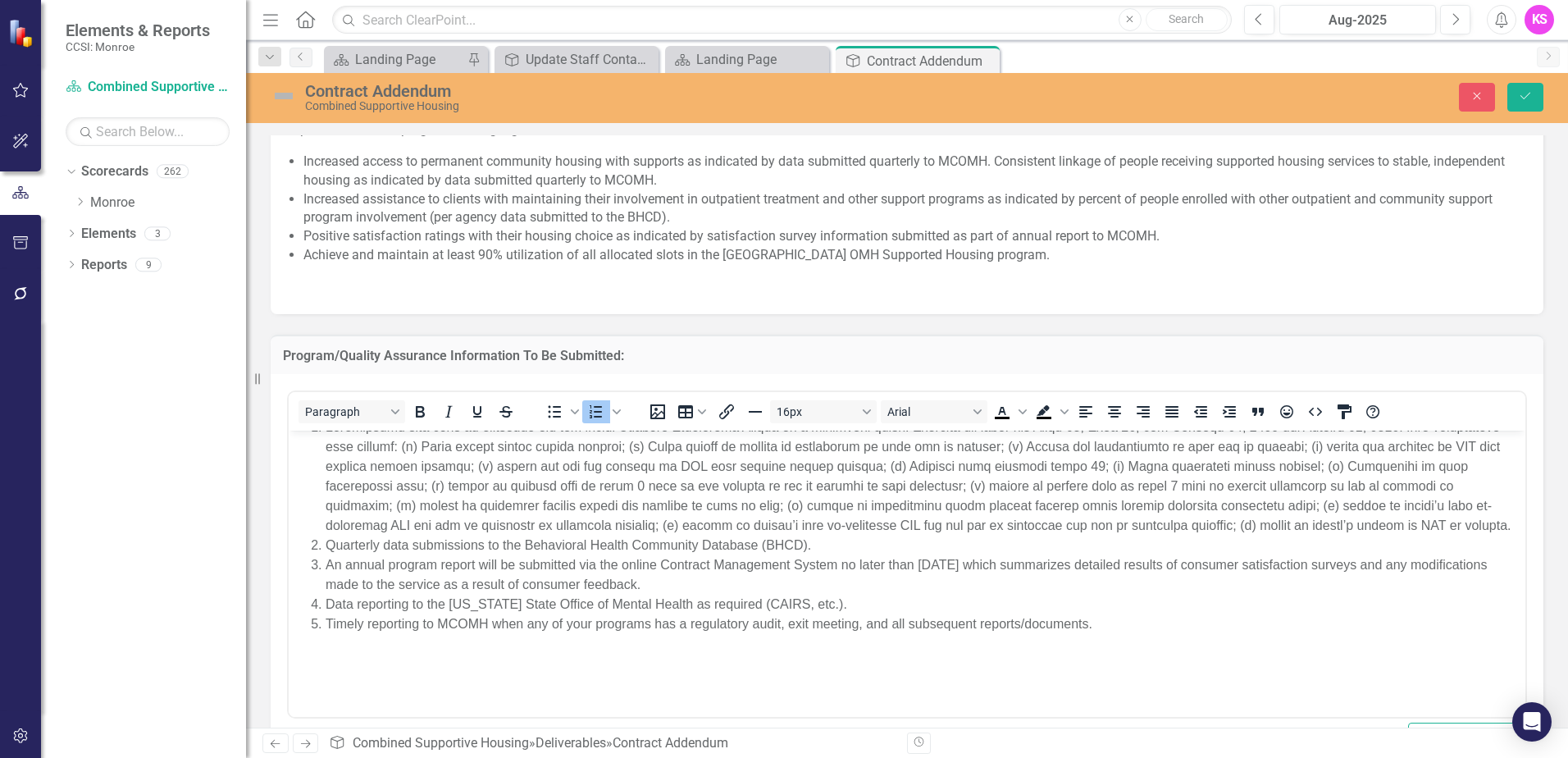
scroll to position [37, 0]
click at [326, 663] on p "Rich Text Area. Press ALT-0 for help." at bounding box center [907, 657] width 1229 height 20
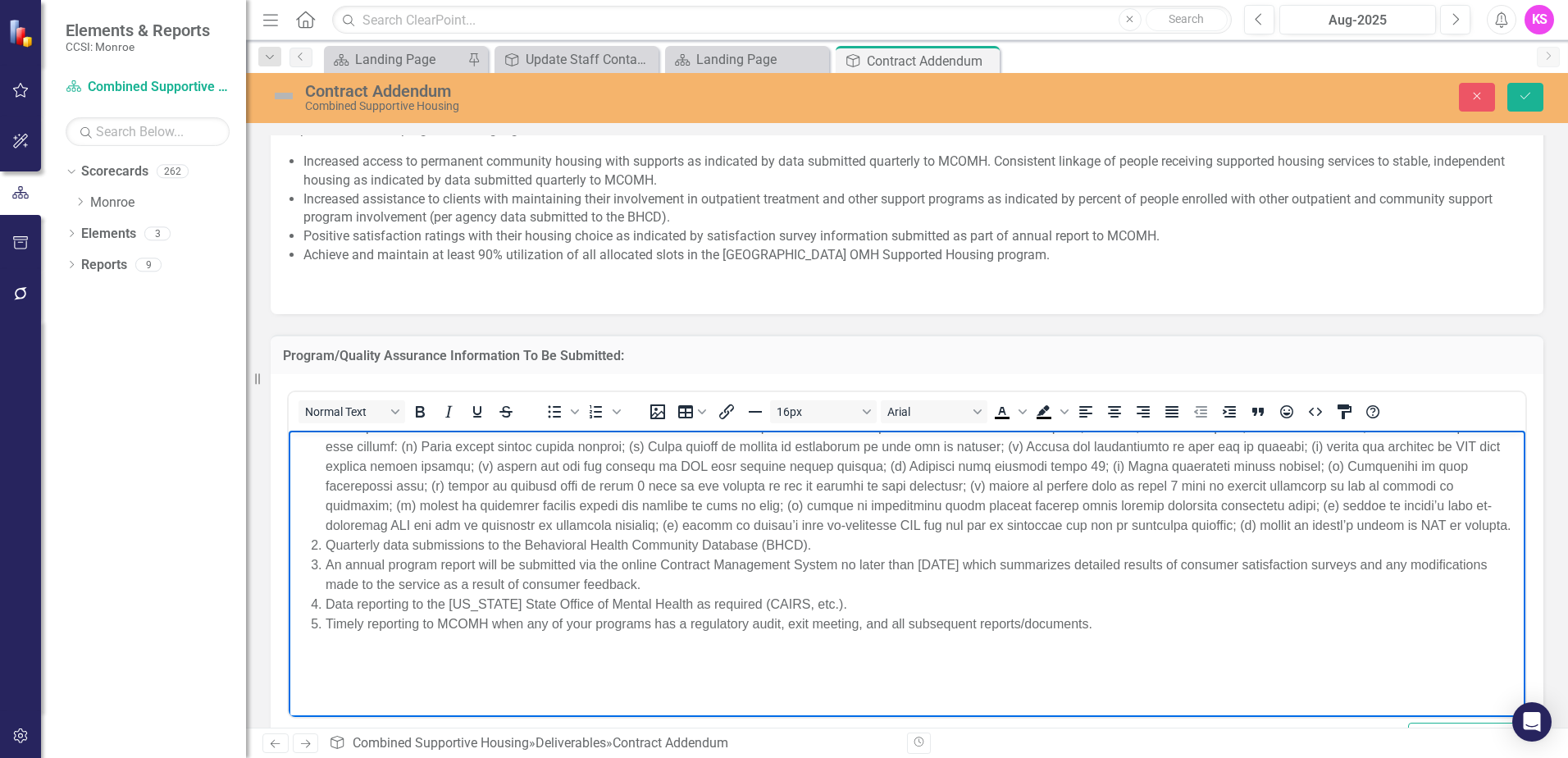
scroll to position [4, 0]
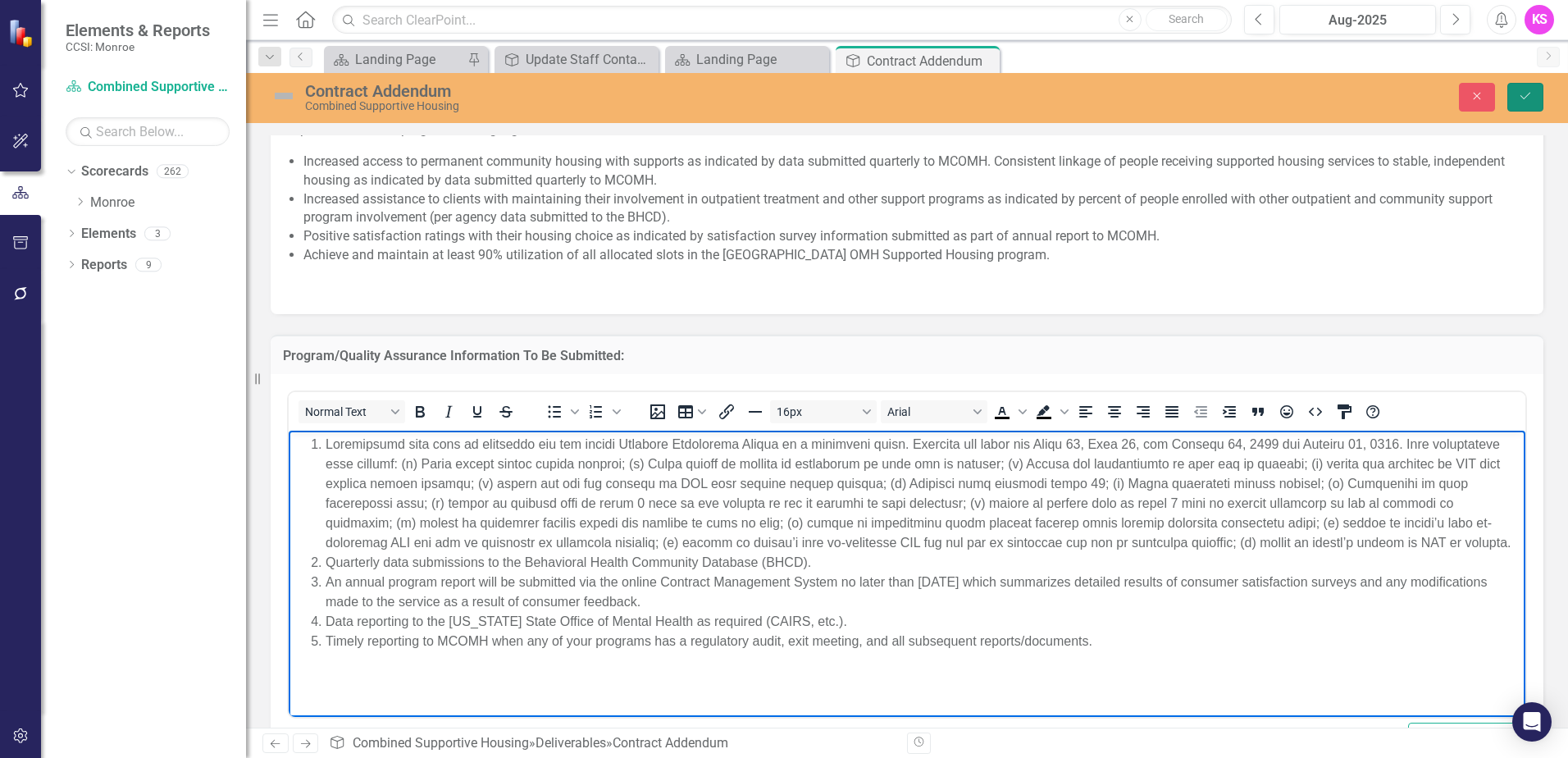
click at [1535, 94] on button "Save" at bounding box center [1525, 96] width 36 height 28
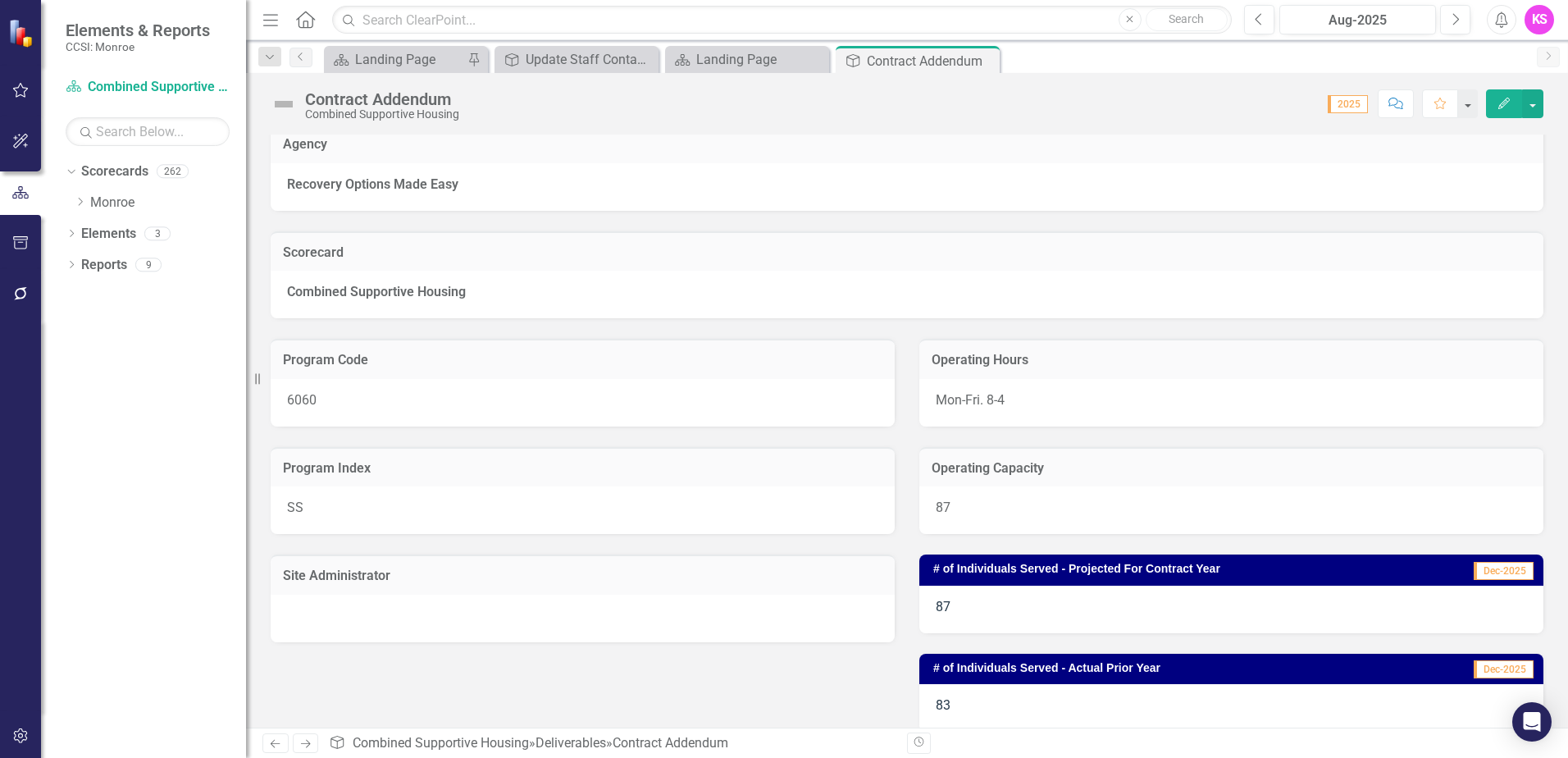
scroll to position [0, 0]
